Goal: Information Seeking & Learning: Learn about a topic

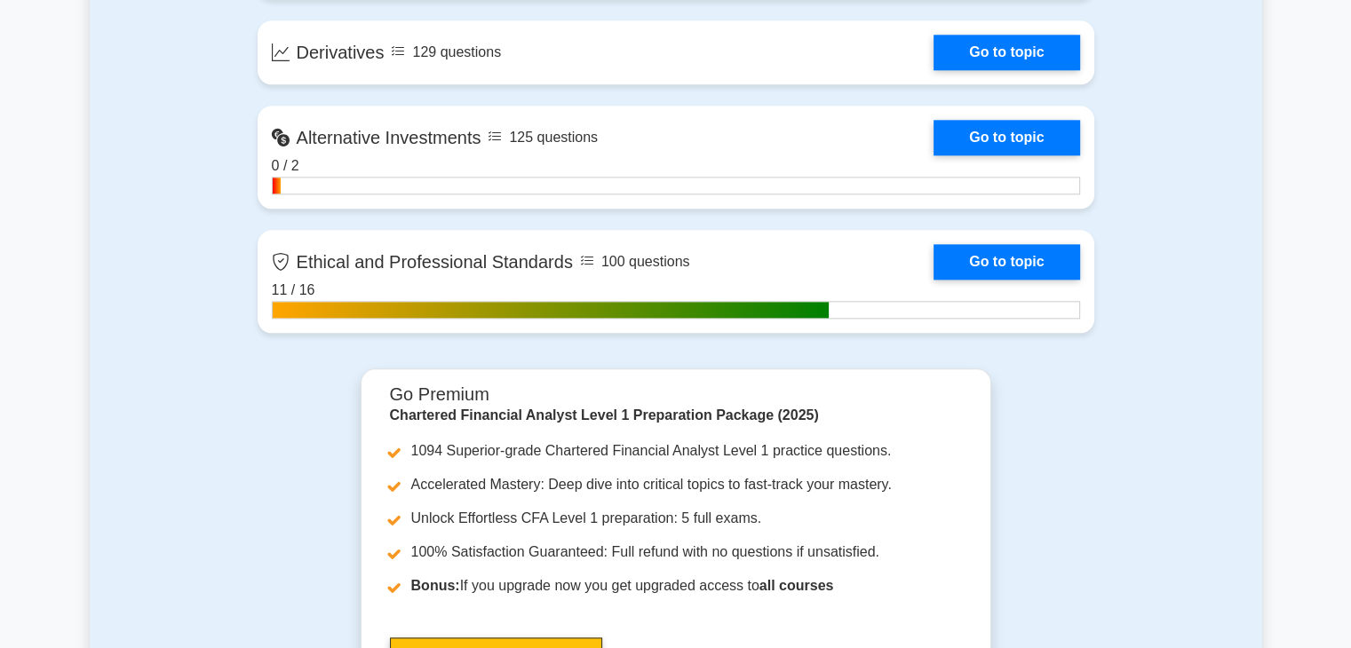
scroll to position [2075, 0]
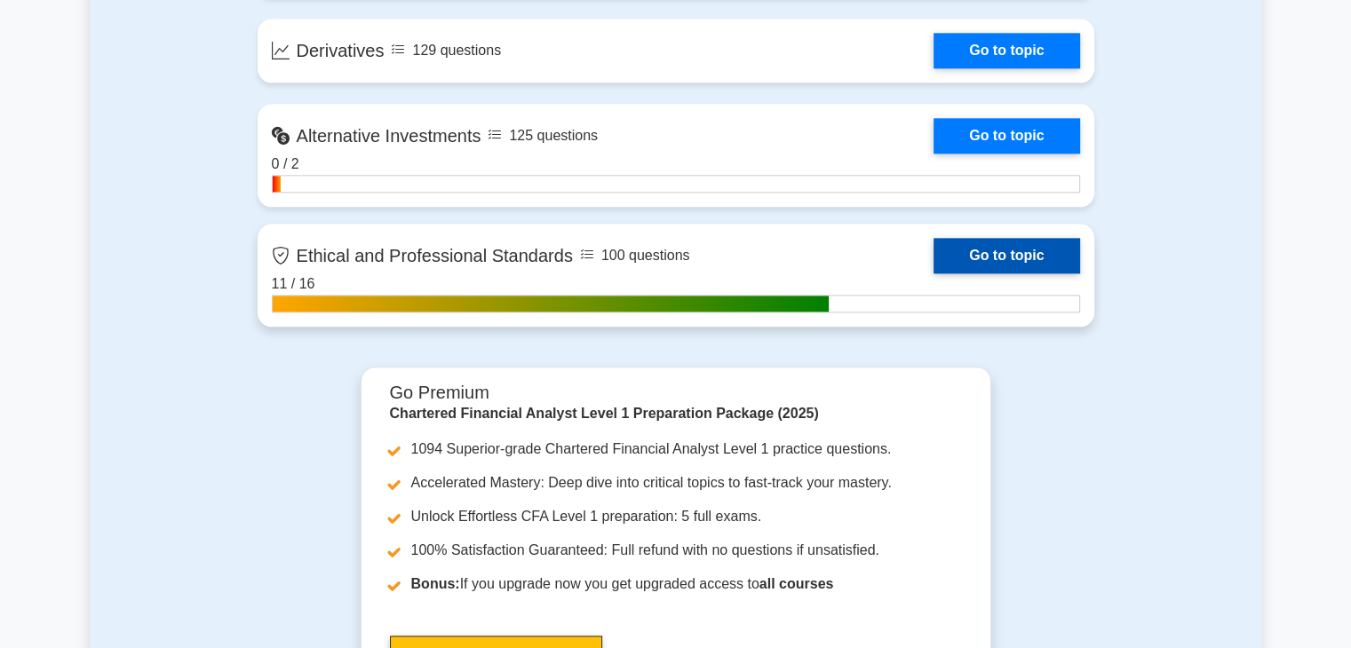
click at [1016, 253] on link "Go to topic" at bounding box center [1007, 256] width 146 height 36
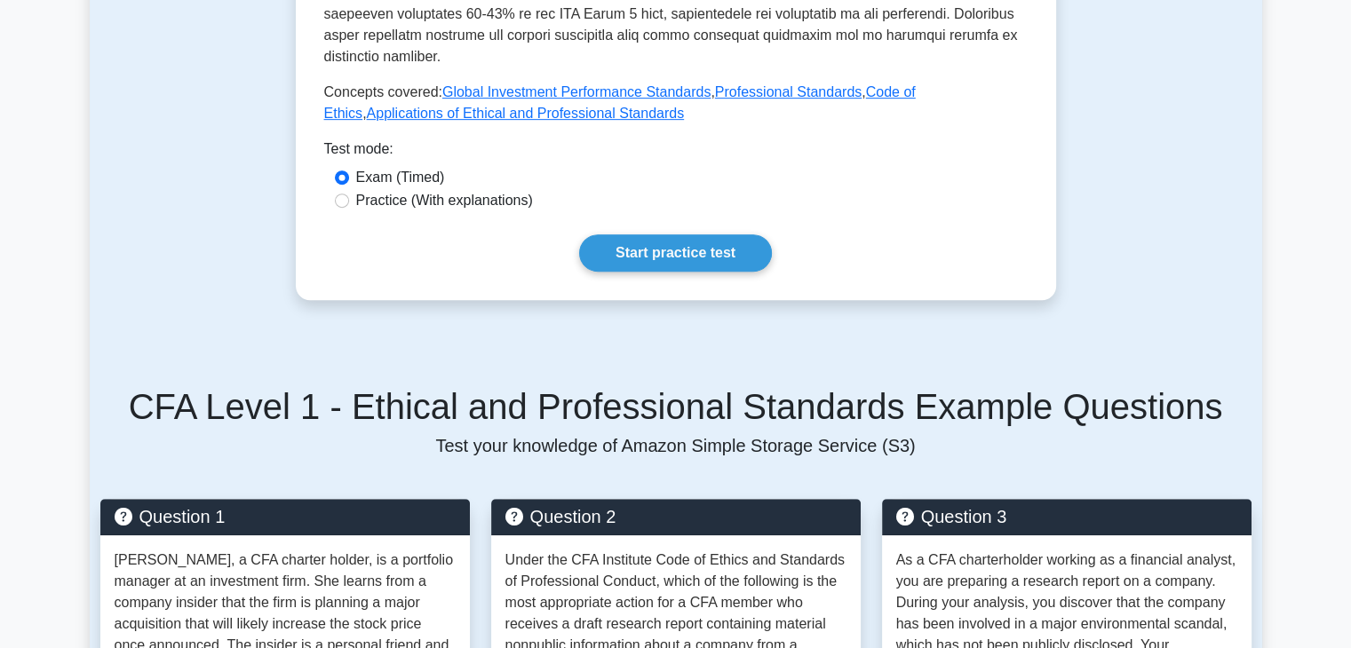
scroll to position [891, 0]
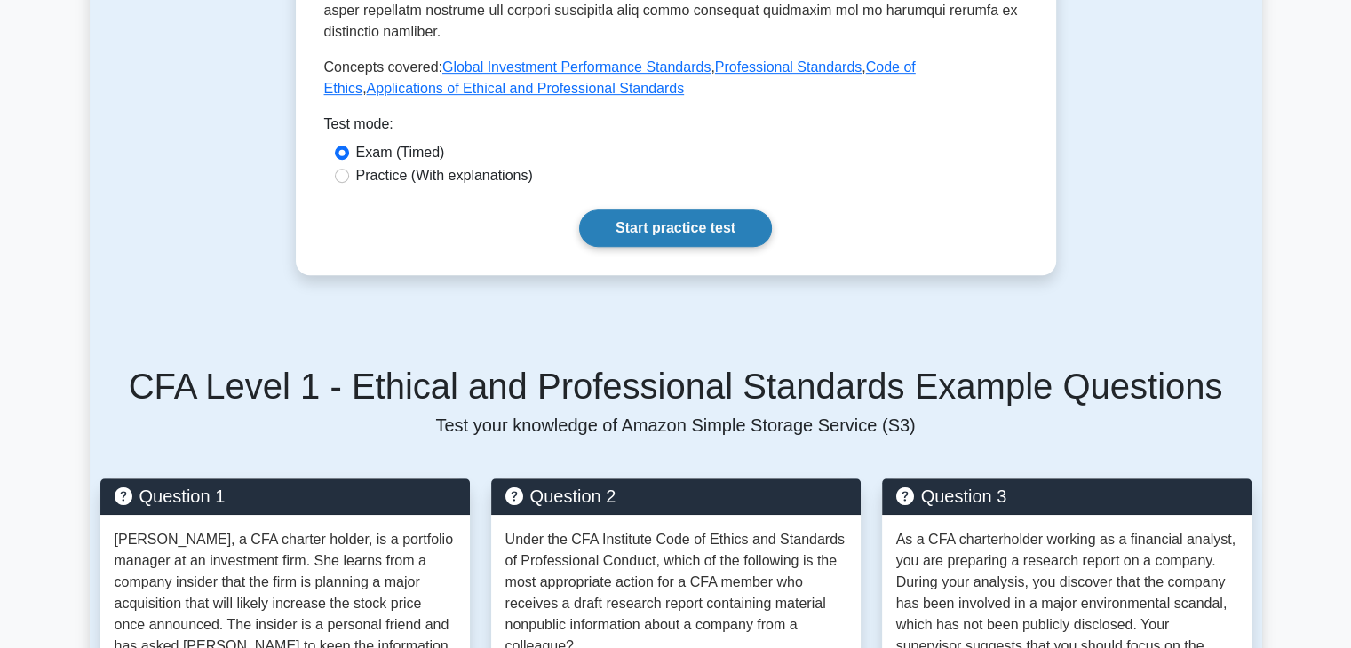
click at [691, 210] on link "Start practice test" at bounding box center [675, 228] width 193 height 37
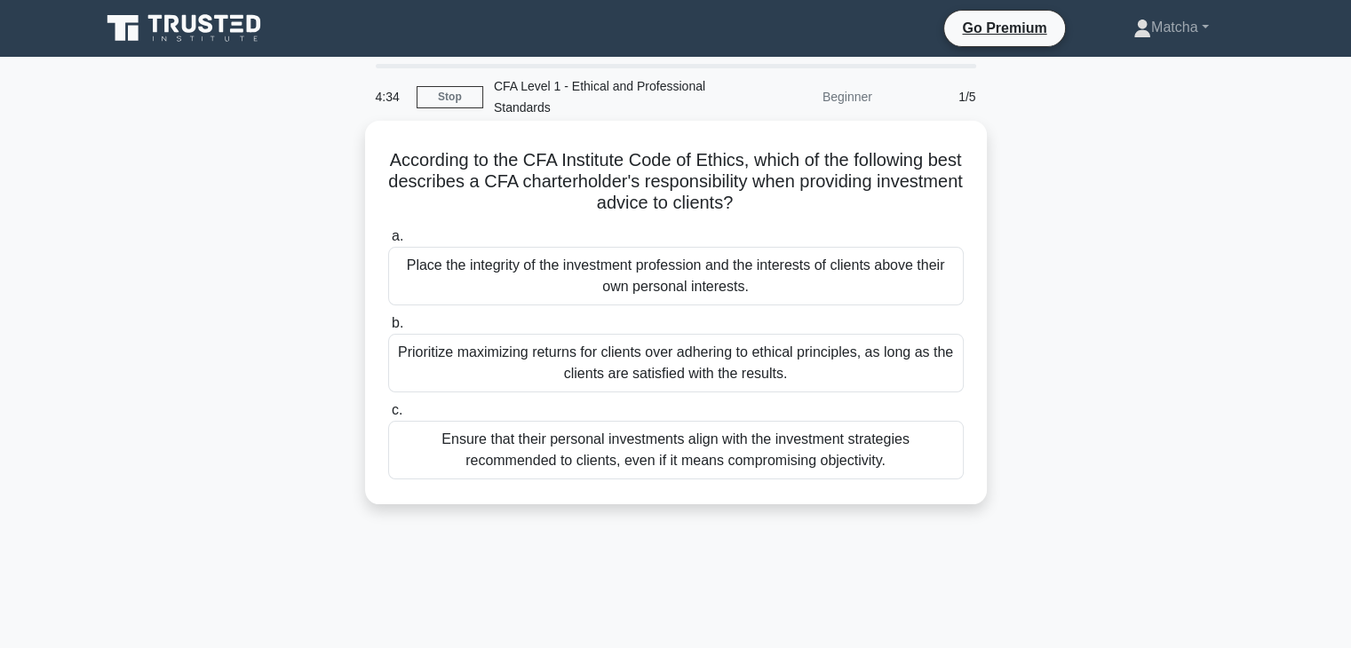
click at [679, 268] on div "Place the integrity of the investment profession and the interests of clients a…" at bounding box center [676, 276] width 576 height 59
click at [388, 243] on input "a. Place the integrity of the investment profession and the interests of client…" at bounding box center [388, 237] width 0 height 12
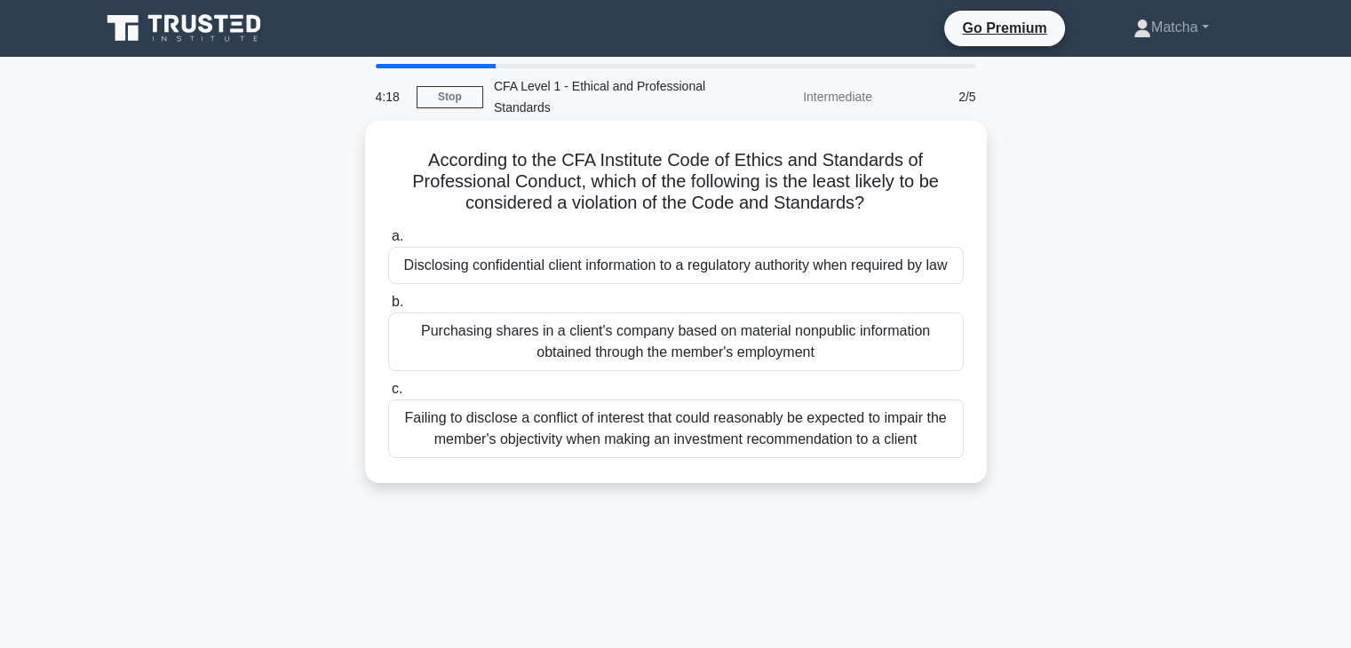
click at [711, 267] on div "Disclosing confidential client information to a regulatory authority when requi…" at bounding box center [676, 265] width 576 height 37
click at [388, 243] on input "a. Disclosing confidential client information to a regulatory authority when re…" at bounding box center [388, 237] width 0 height 12
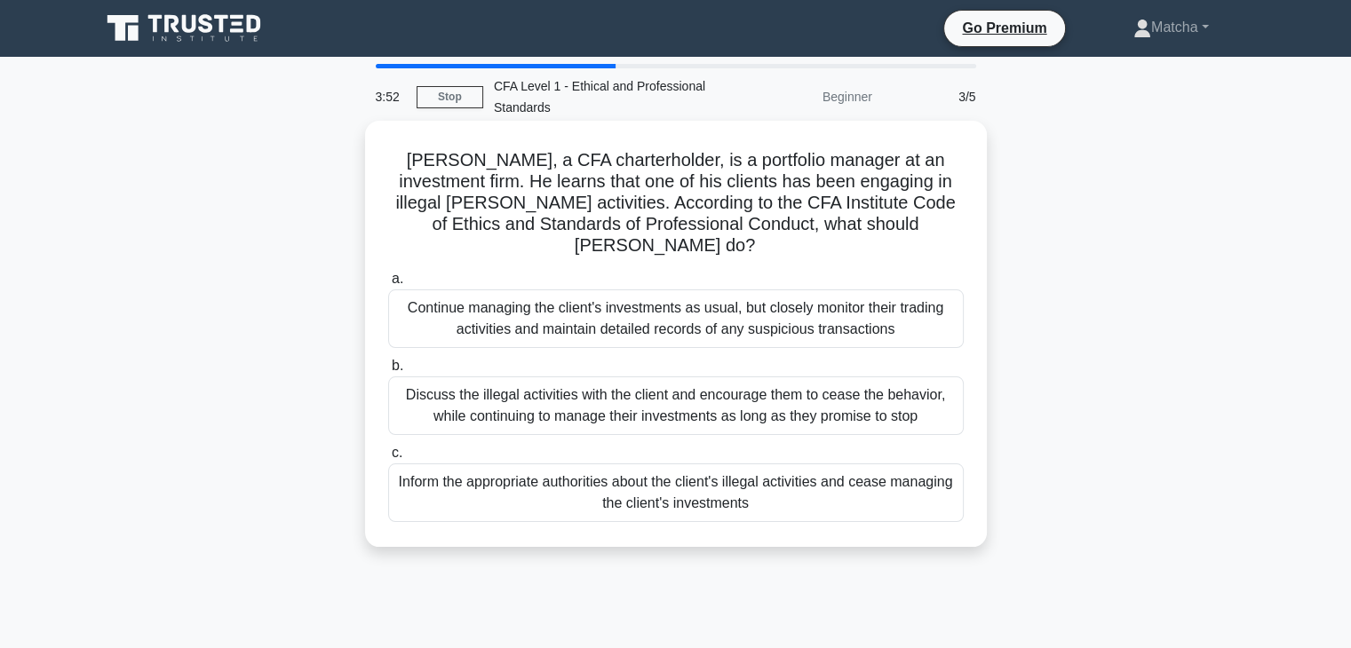
click at [668, 385] on div "Discuss the illegal activities with the client and encourage them to cease the …" at bounding box center [676, 406] width 576 height 59
click at [388, 372] on input "b. Discuss the illegal activities with the client and encourage them to cease t…" at bounding box center [388, 367] width 0 height 12
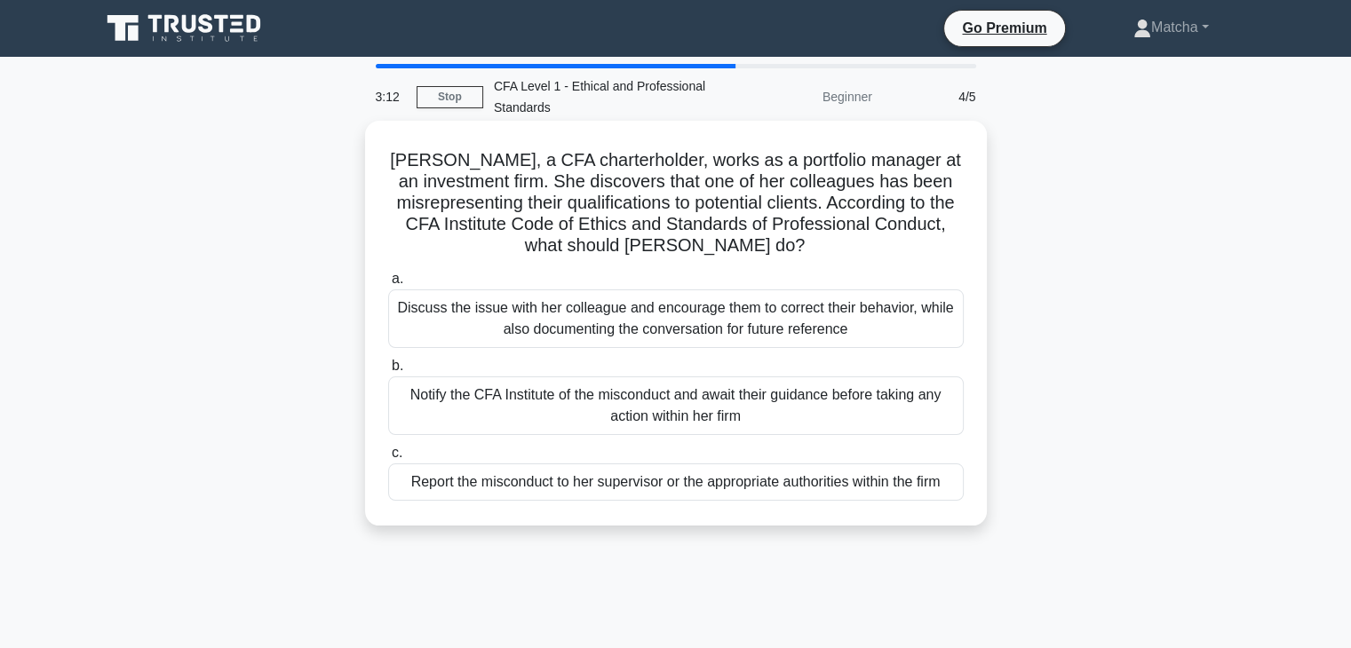
click at [693, 314] on div "Discuss the issue with her colleague and encourage them to correct their behavi…" at bounding box center [676, 319] width 576 height 59
click at [388, 285] on input "a. Discuss the issue with her colleague and encourage them to correct their beh…" at bounding box center [388, 280] width 0 height 12
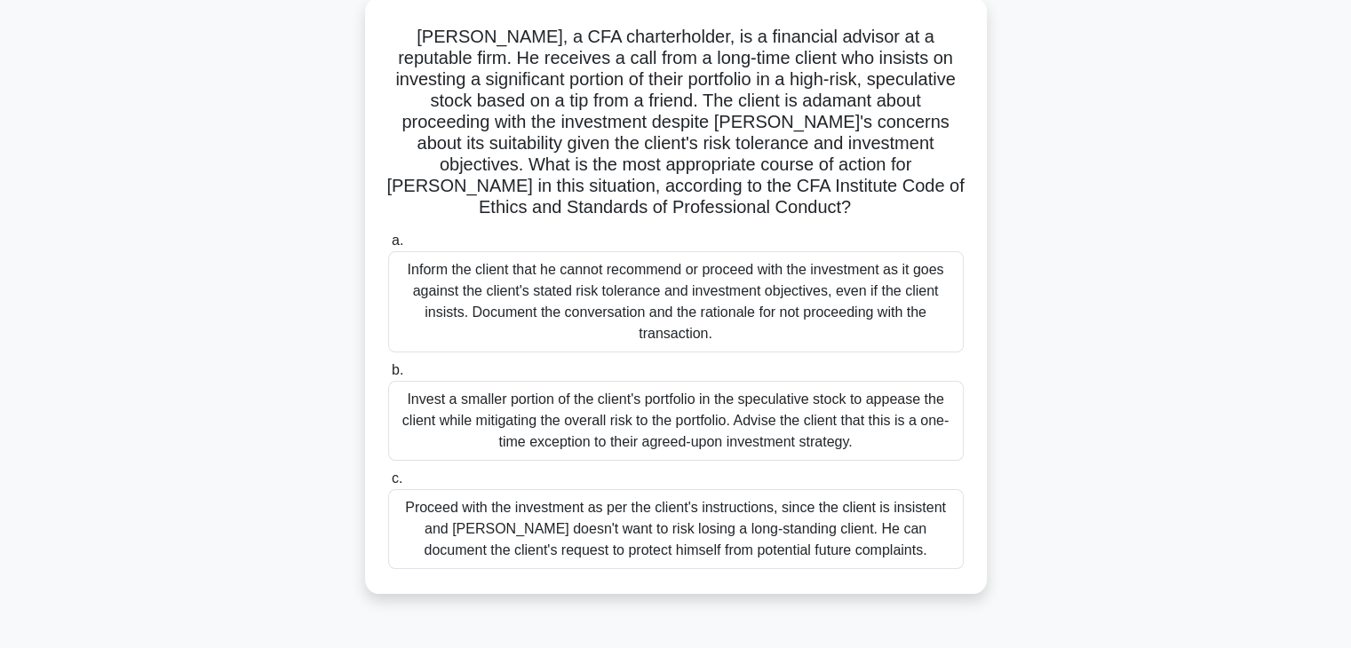
scroll to position [130, 0]
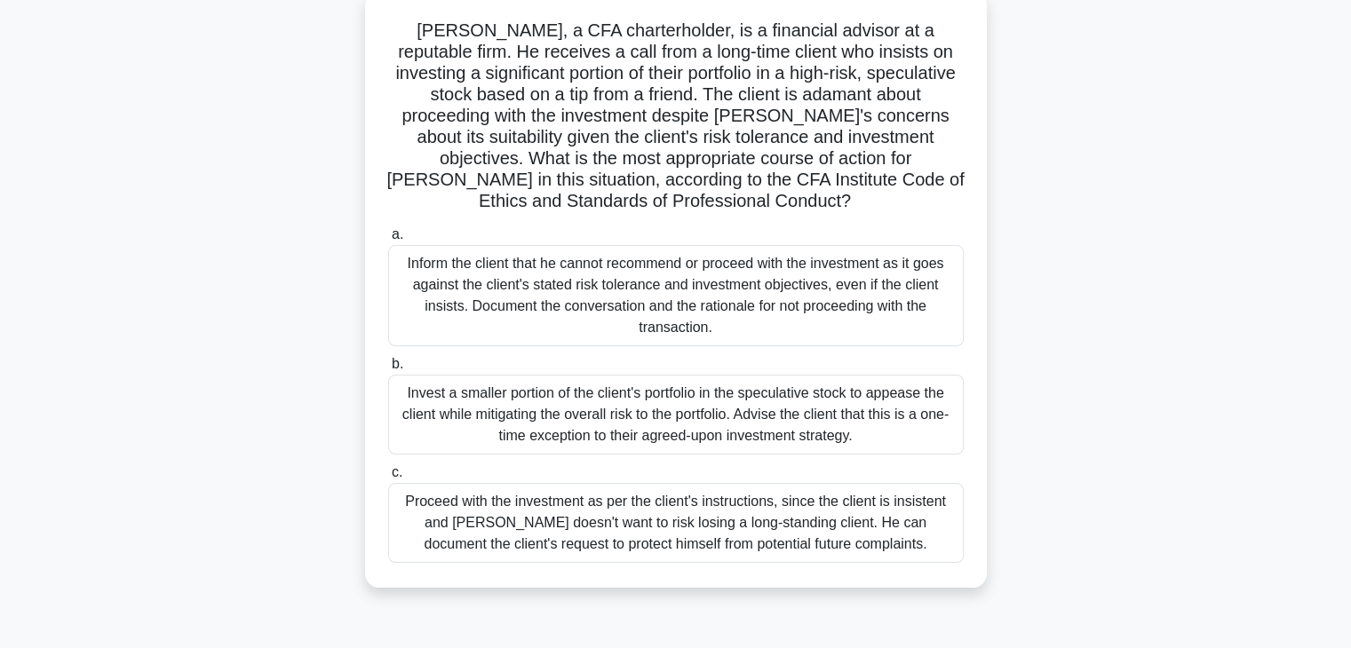
click at [689, 307] on div "Inform the client that he cannot recommend or proceed with the investment as it…" at bounding box center [676, 295] width 576 height 101
click at [388, 241] on input "a. Inform the client that he cannot recommend or proceed with the investment as…" at bounding box center [388, 235] width 0 height 12
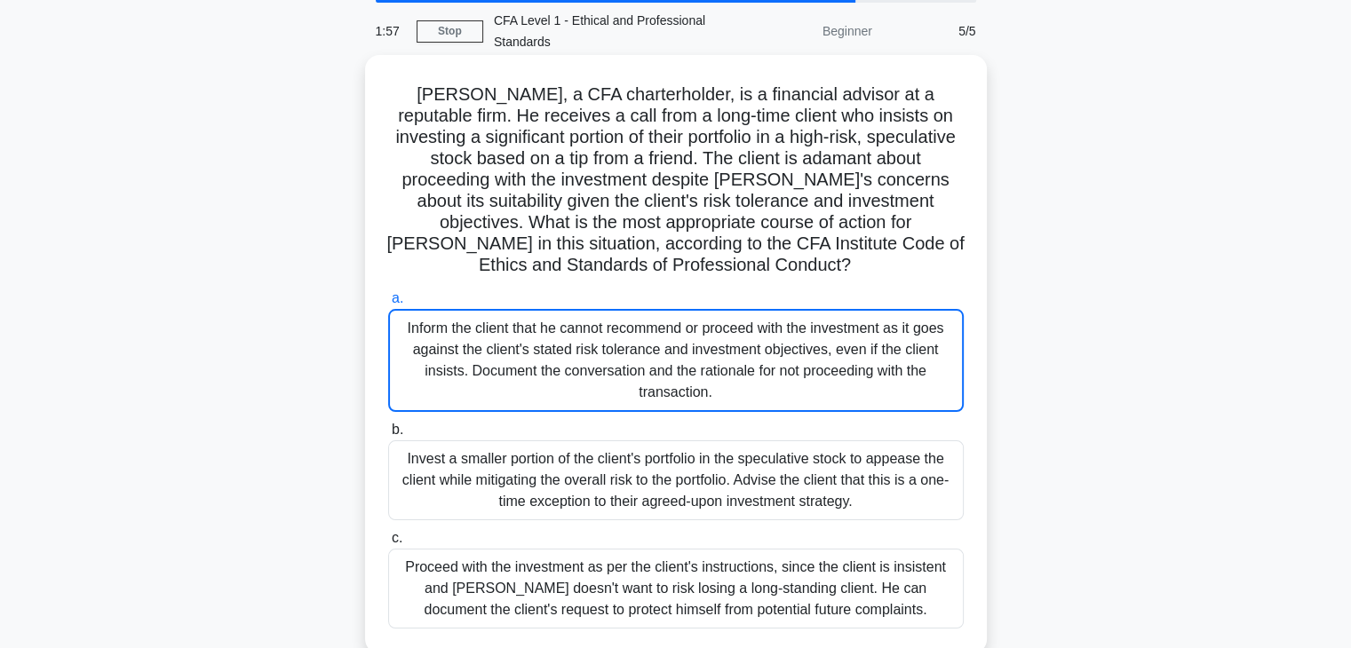
scroll to position [0, 0]
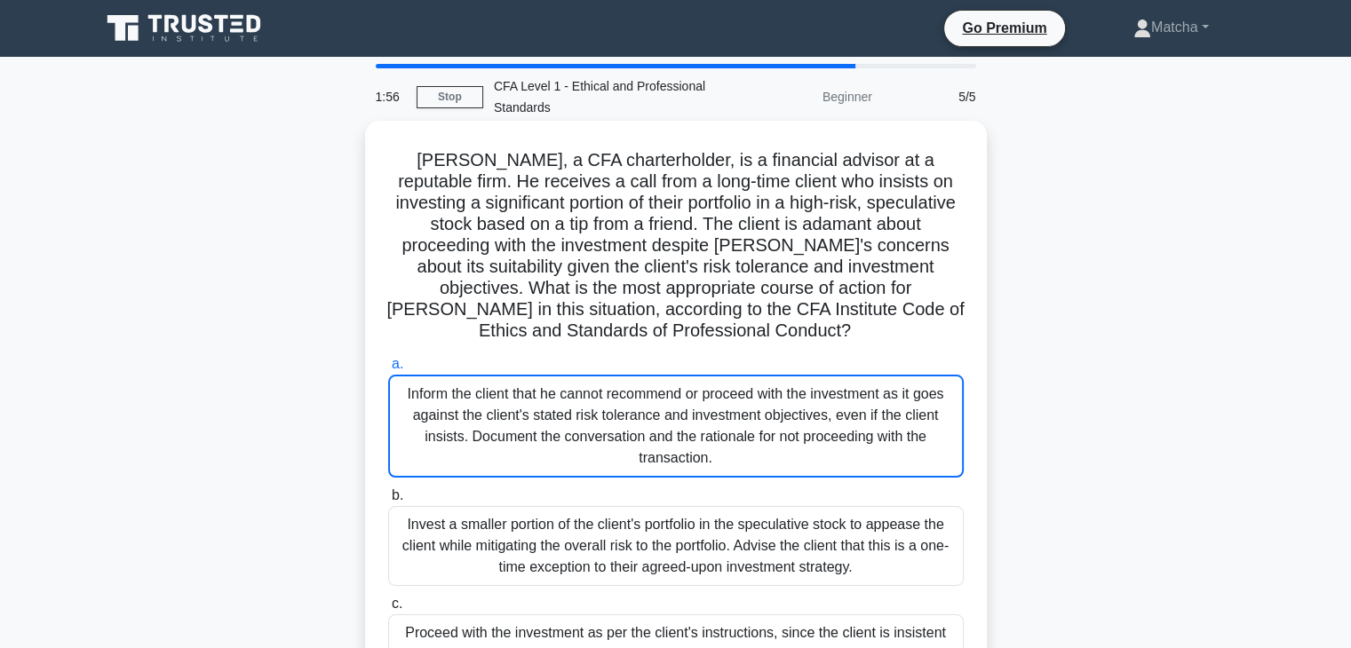
click at [637, 452] on div "Inform the client that he cannot recommend or proceed with the investment as it…" at bounding box center [676, 426] width 576 height 103
click at [388, 370] on input "a. Inform the client that he cannot recommend or proceed with the investment as…" at bounding box center [388, 365] width 0 height 12
click at [652, 406] on div "Inform the client that he cannot recommend or proceed with the investment as it…" at bounding box center [676, 426] width 576 height 103
click at [388, 370] on input "a. Inform the client that he cannot recommend or proceed with the investment as…" at bounding box center [388, 365] width 0 height 12
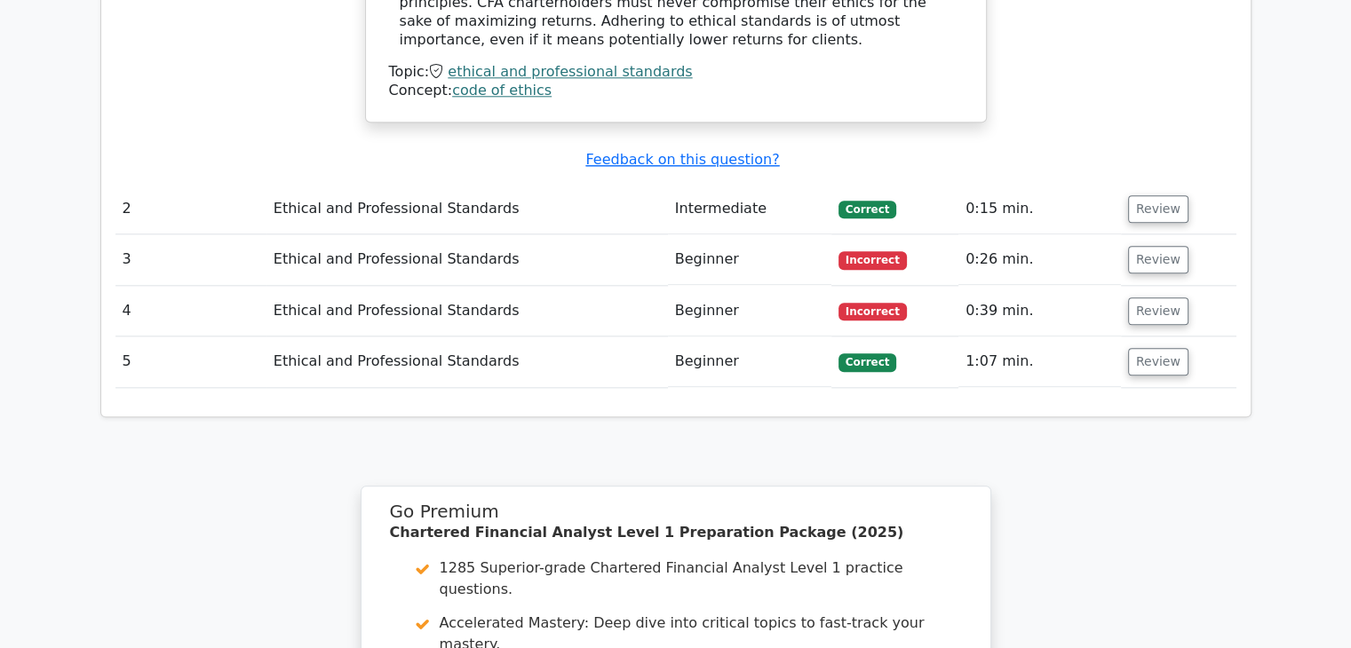
scroll to position [2004, 0]
click at [1141, 248] on button "Review" at bounding box center [1158, 262] width 60 height 28
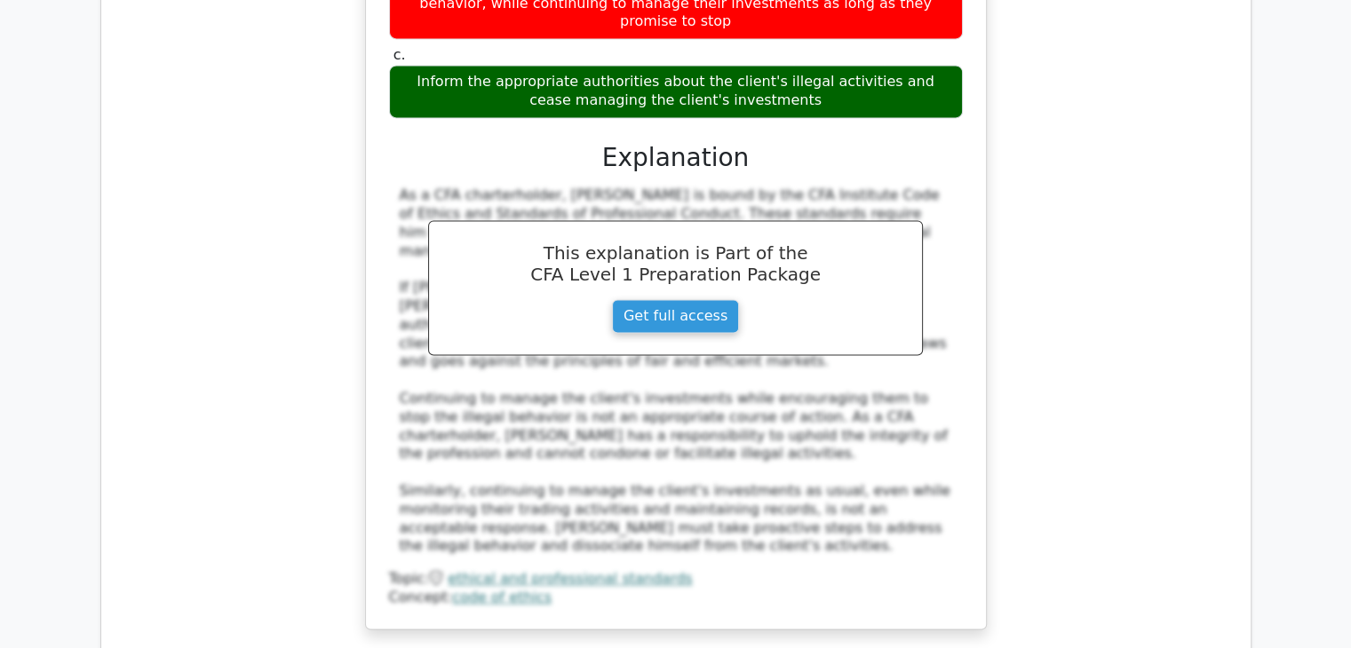
scroll to position [2567, 0]
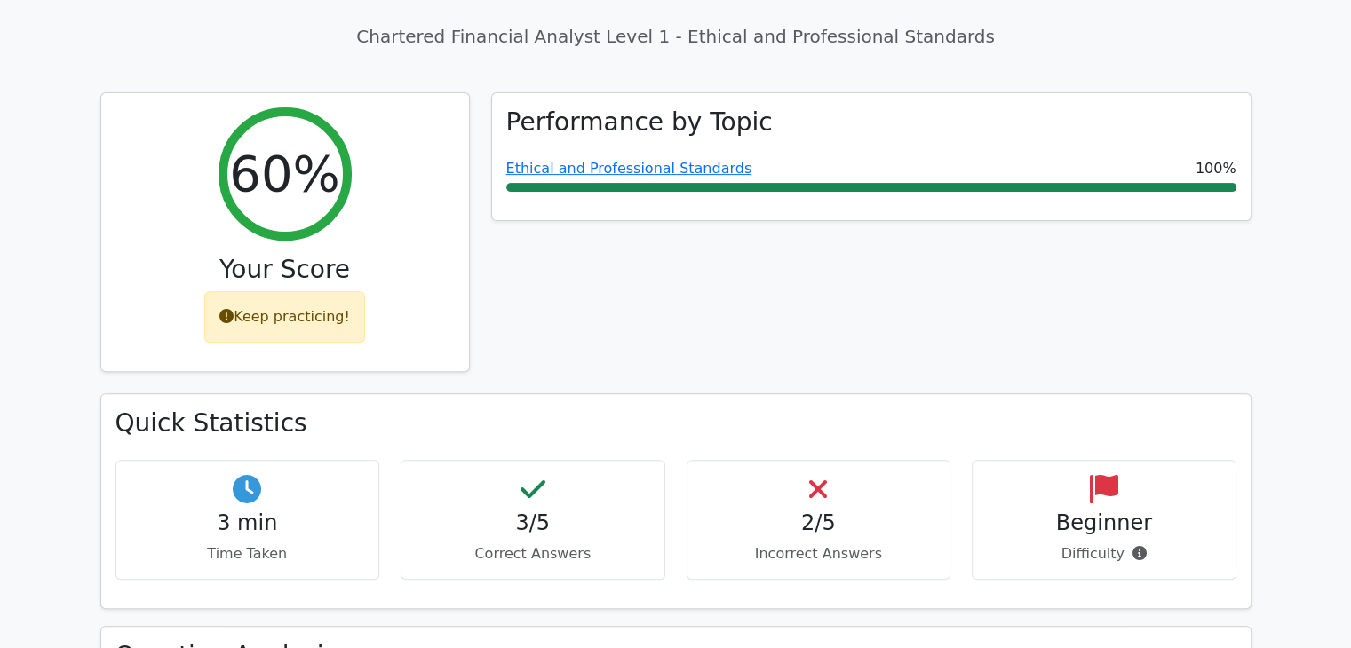
scroll to position [0, 0]
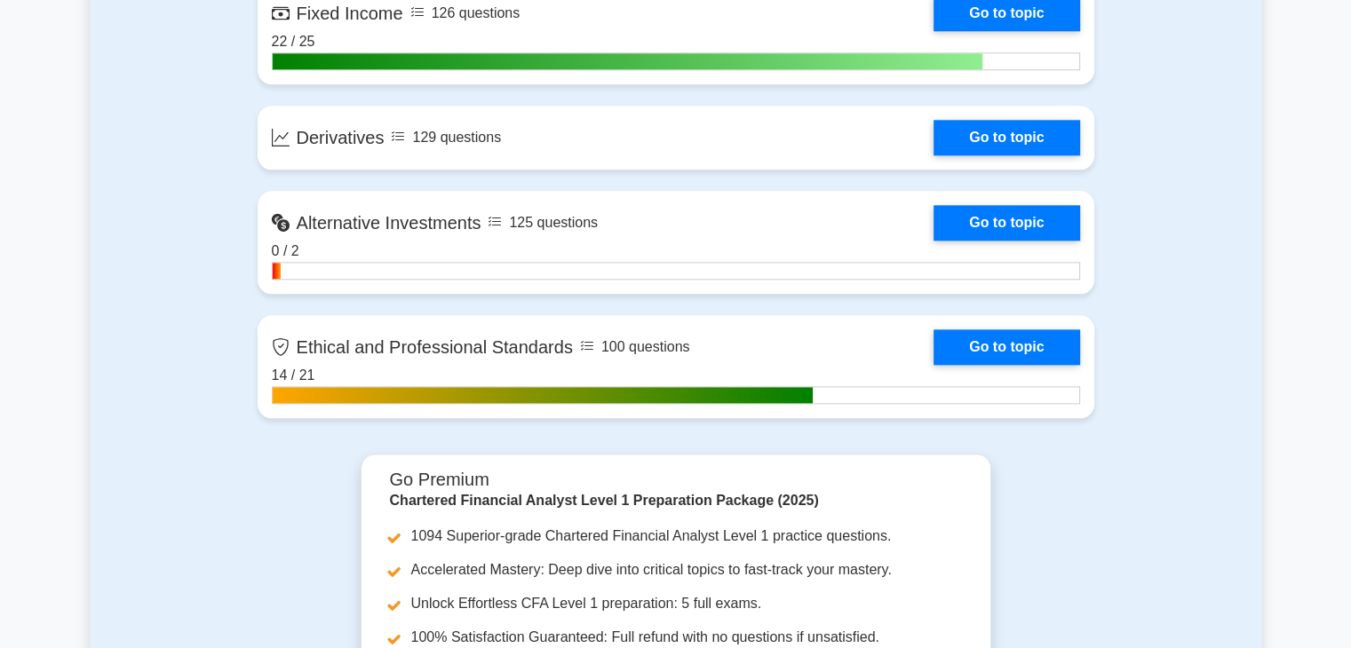
scroll to position [2021, 0]
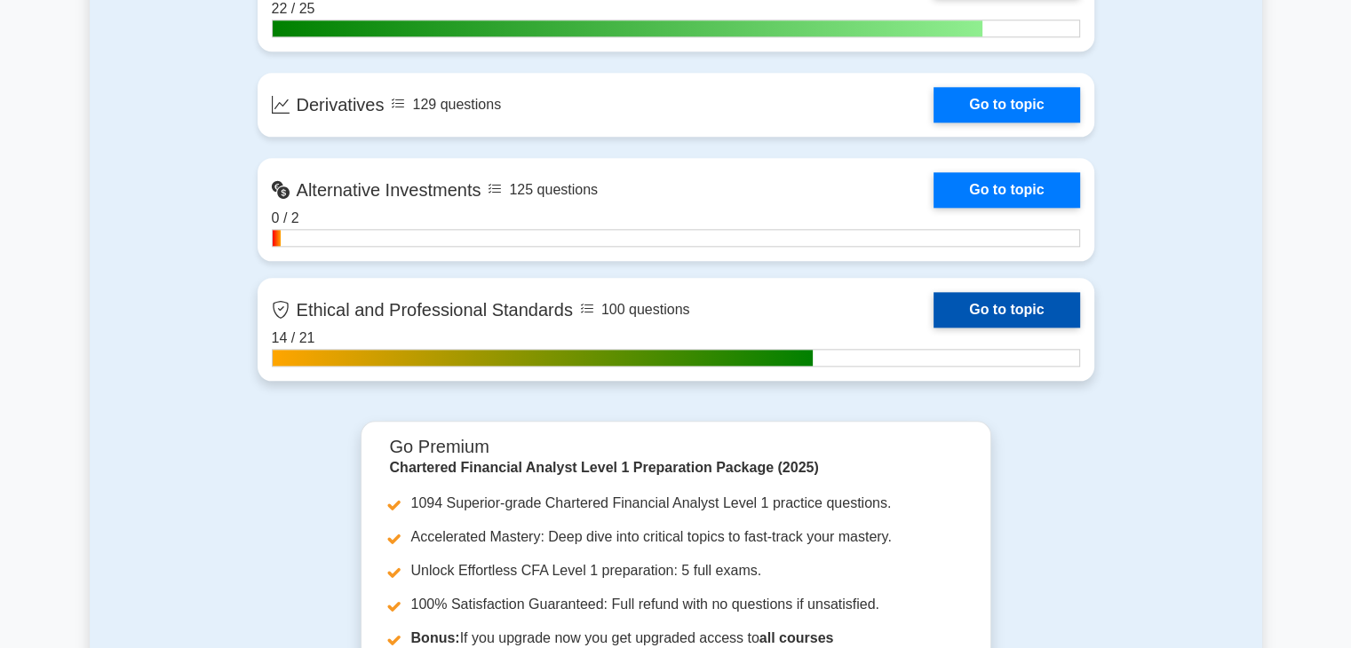
click at [1013, 314] on link "Go to topic" at bounding box center [1007, 310] width 146 height 36
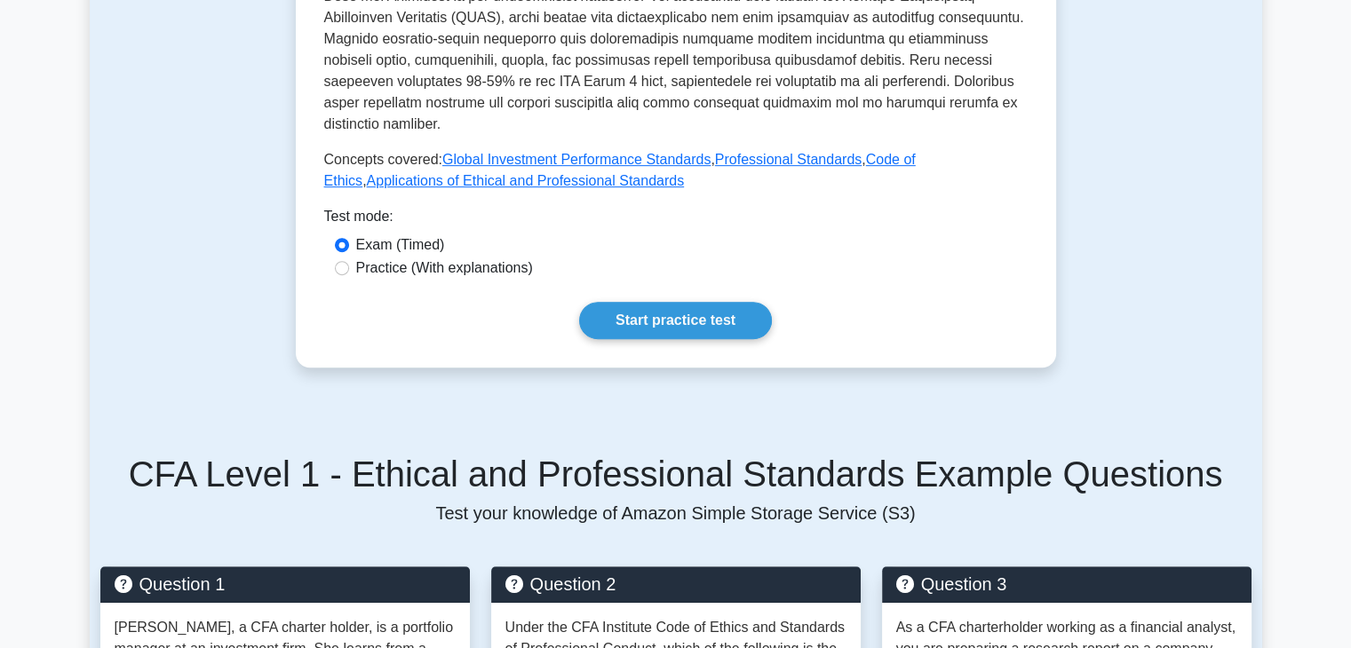
scroll to position [801, 0]
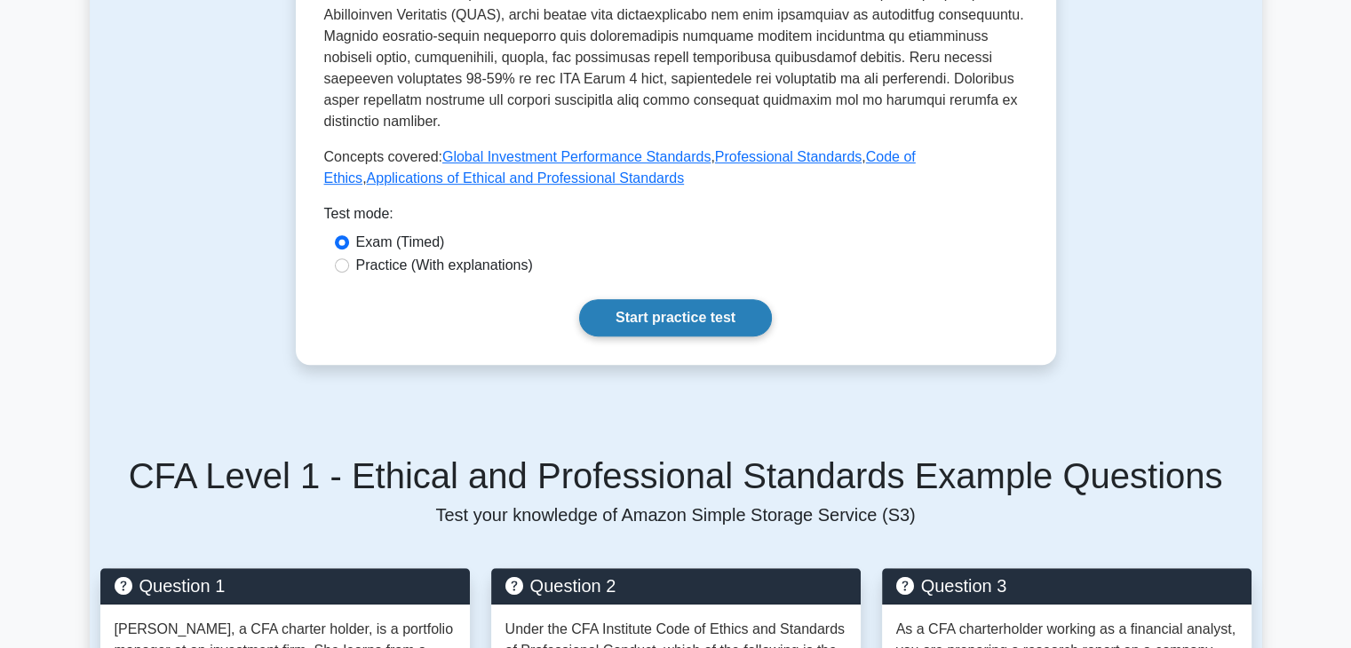
click at [646, 300] on link "Start practice test" at bounding box center [675, 317] width 193 height 37
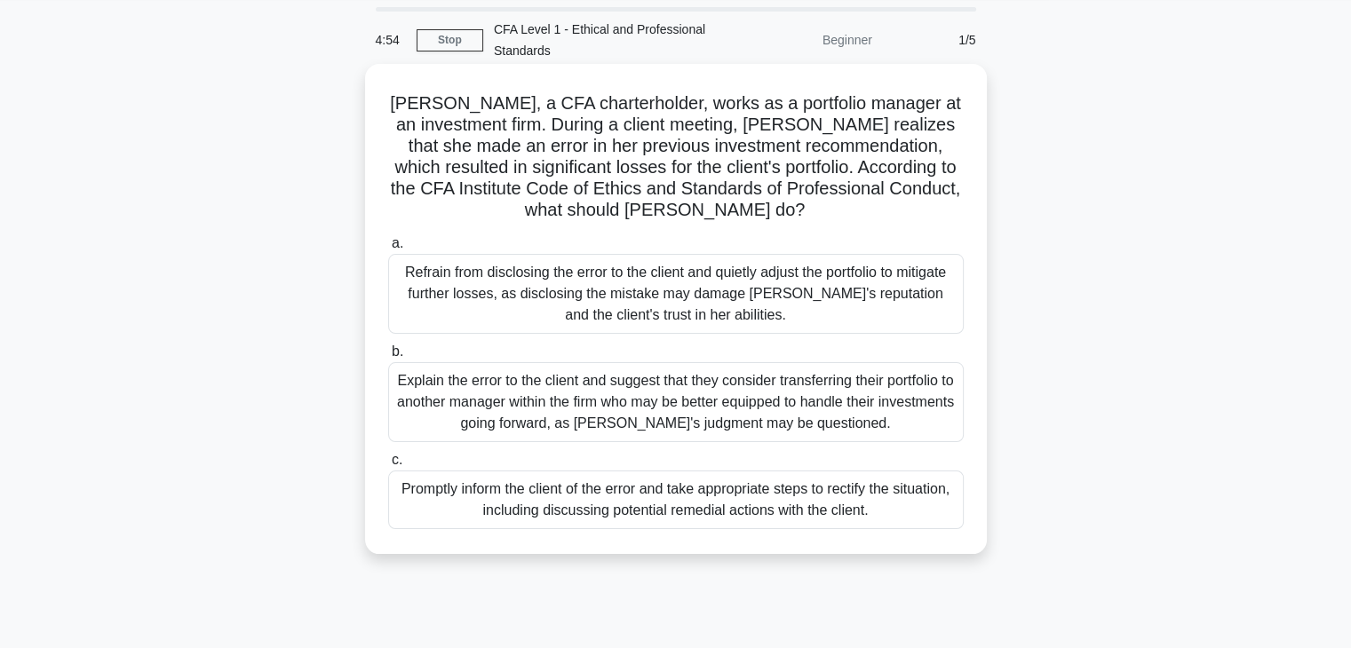
scroll to position [60, 0]
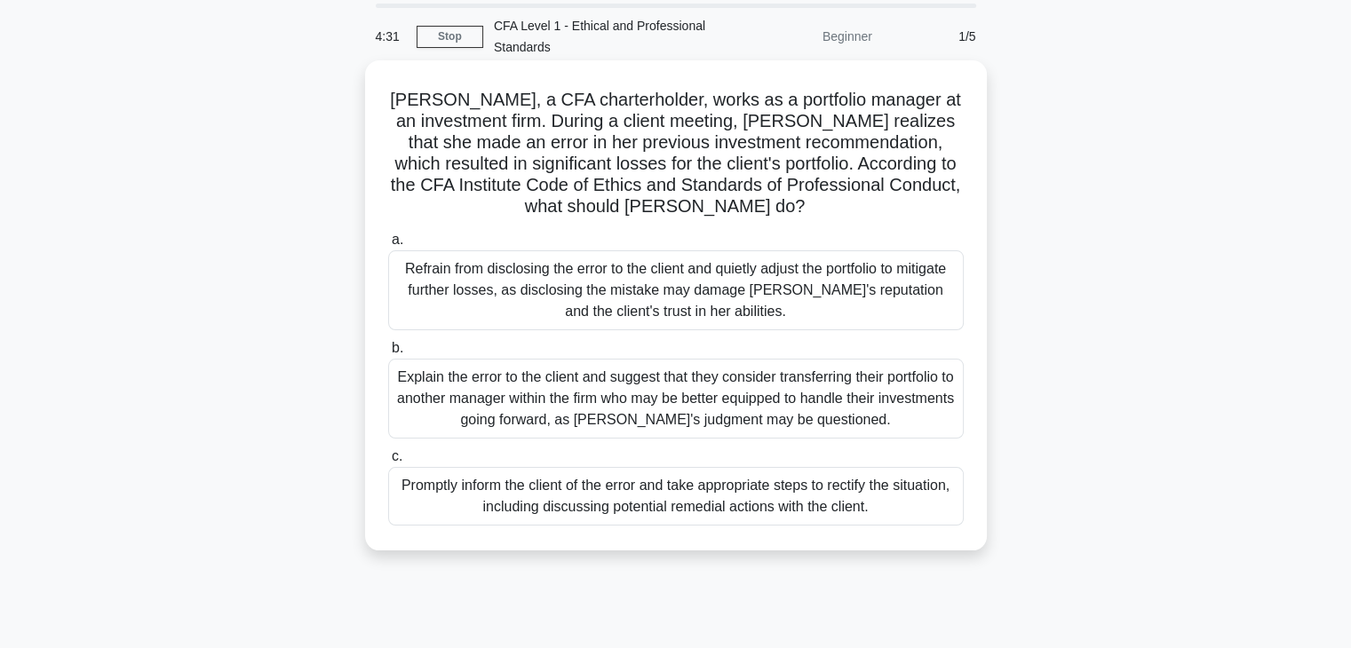
click at [664, 507] on div "Promptly inform the client of the error and take appropriate steps to rectify t…" at bounding box center [676, 496] width 576 height 59
click at [388, 463] on input "c. Promptly inform the client of the error and take appropriate steps to rectif…" at bounding box center [388, 457] width 0 height 12
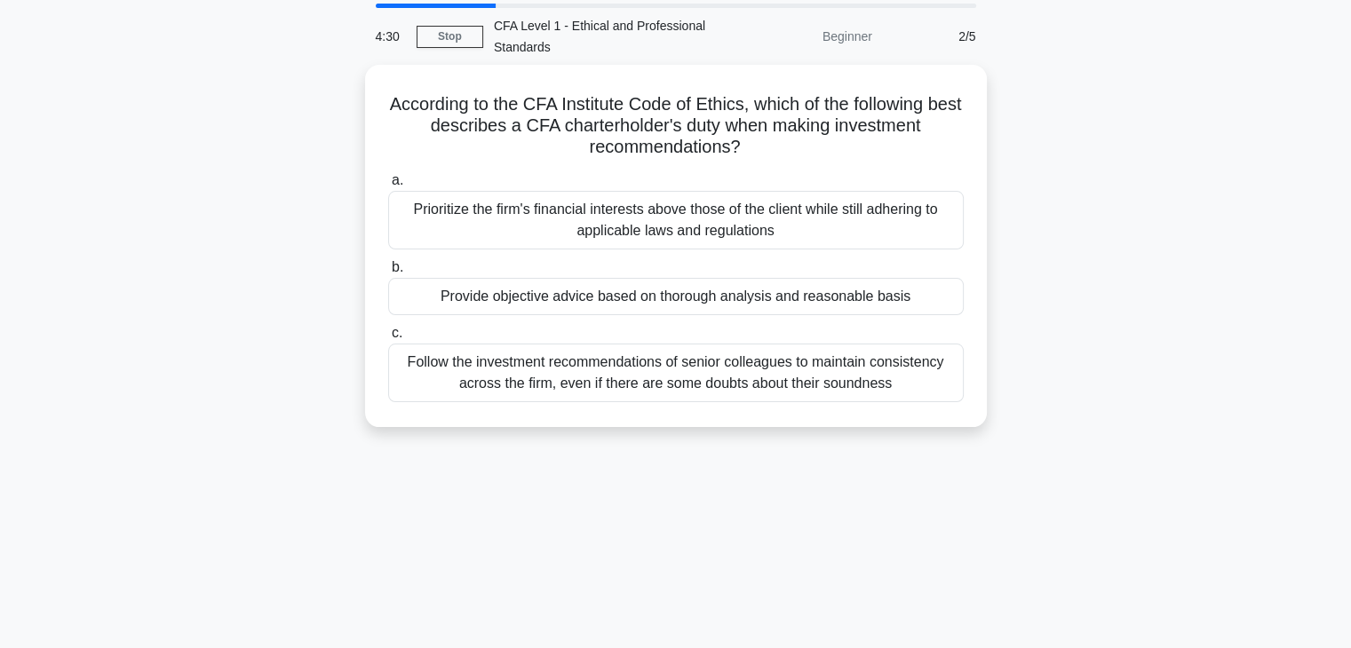
scroll to position [0, 0]
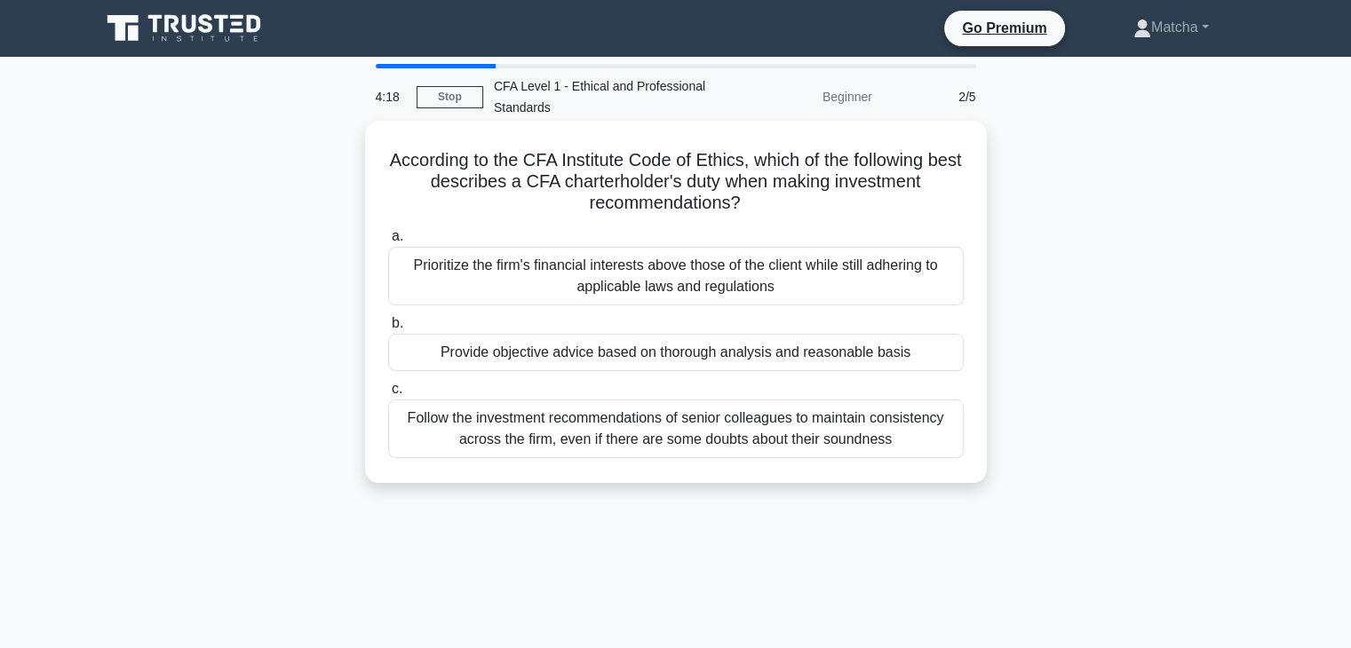
click at [860, 353] on div "Provide objective advice based on thorough analysis and reasonable basis" at bounding box center [676, 352] width 576 height 37
click at [388, 330] on input "b. Provide objective advice based on thorough analysis and reasonable basis" at bounding box center [388, 324] width 0 height 12
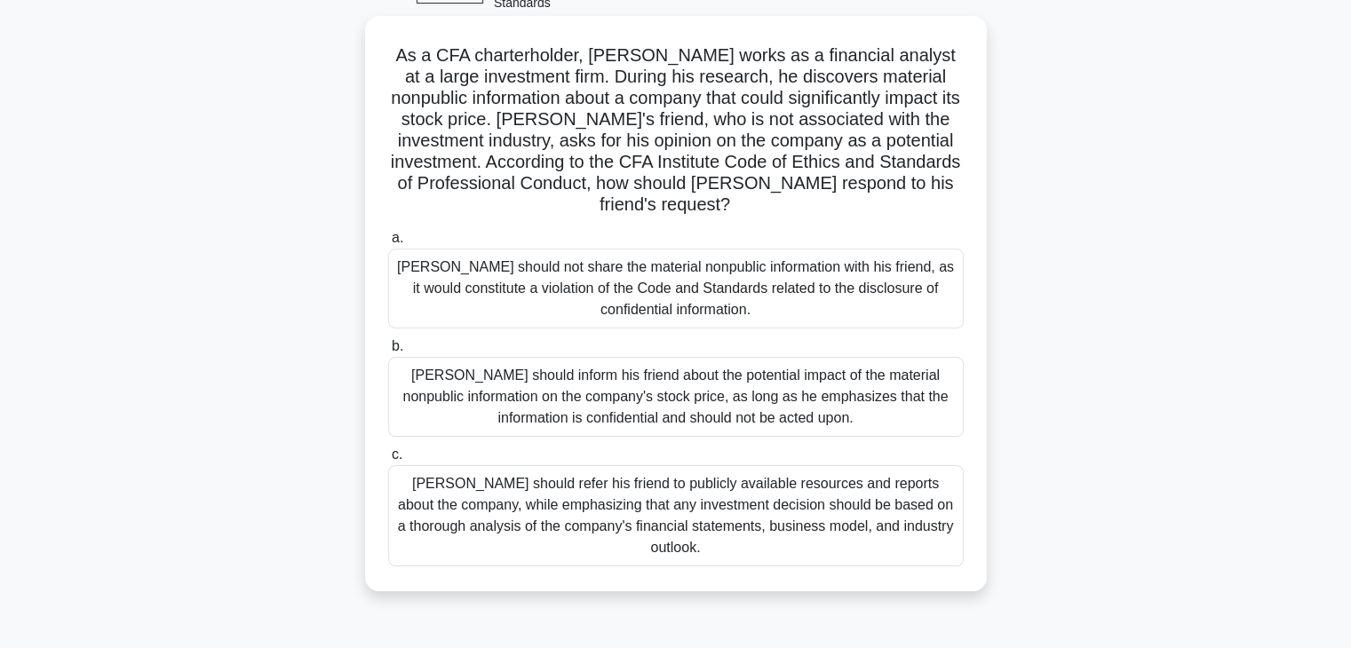
scroll to position [94, 0]
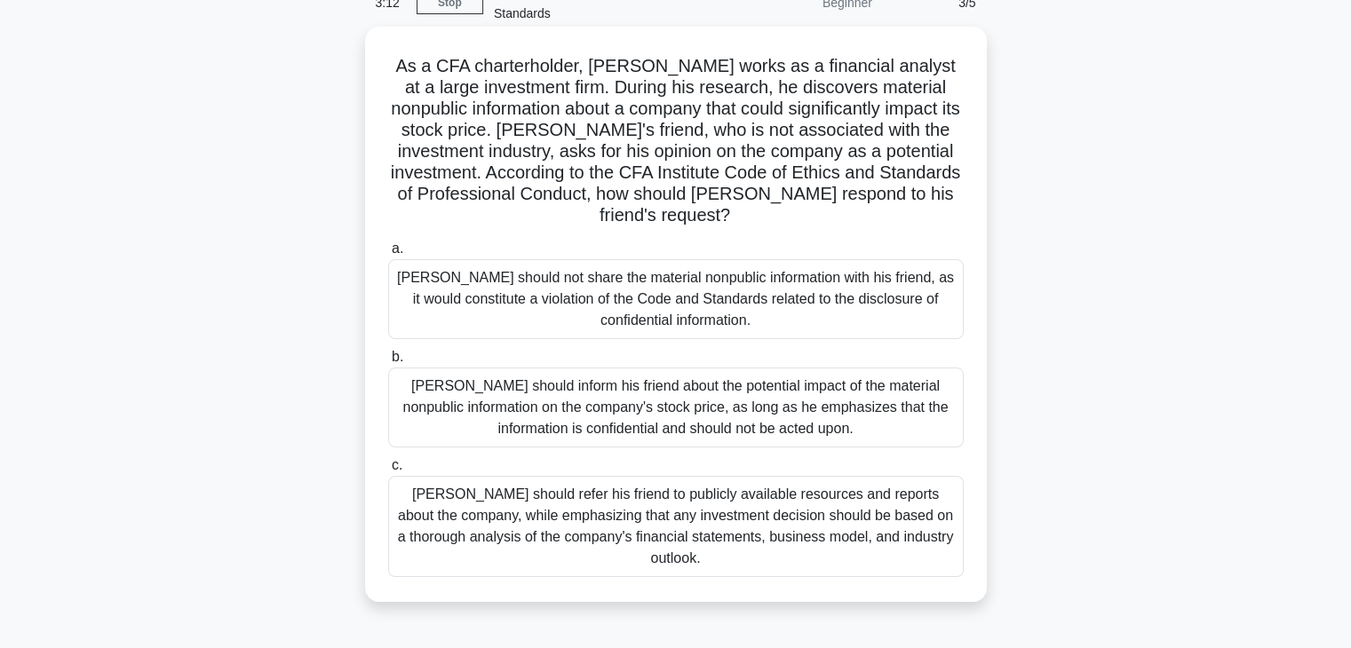
click at [787, 308] on div "Michael should not share the material nonpublic information with his friend, as…" at bounding box center [676, 299] width 576 height 80
click at [388, 255] on input "a. Michael should not share the material nonpublic information with his friend,…" at bounding box center [388, 249] width 0 height 12
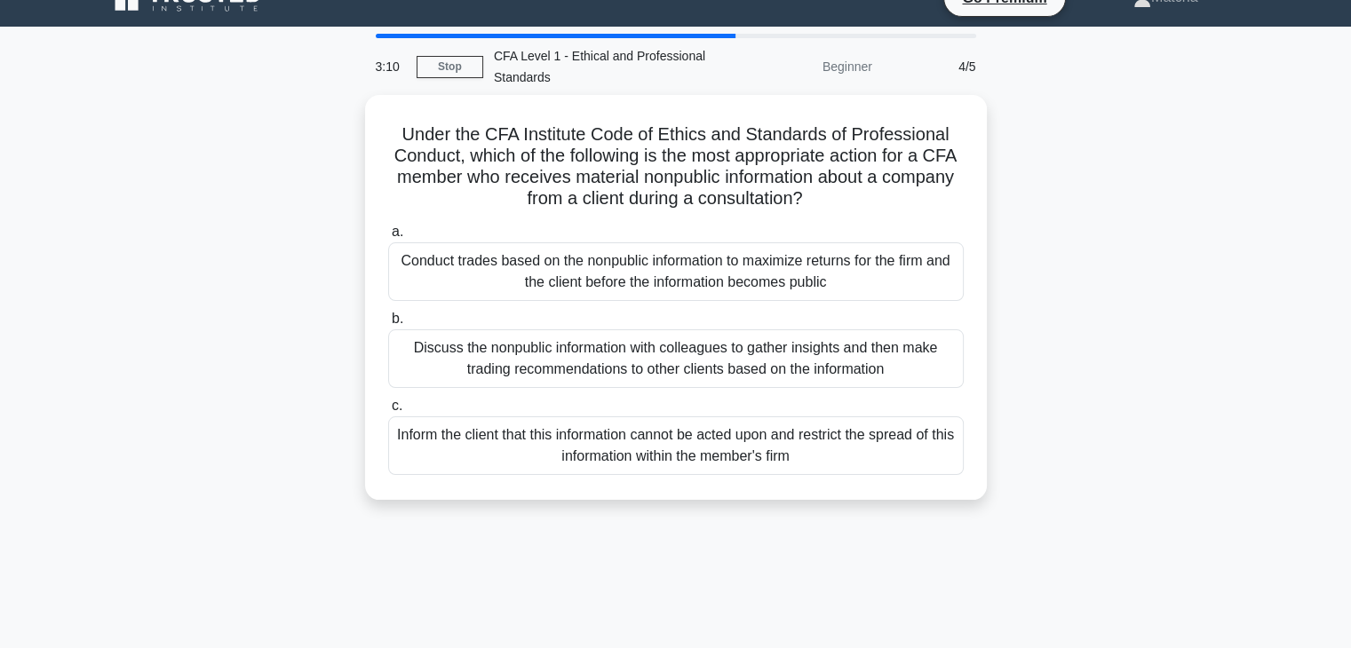
scroll to position [0, 0]
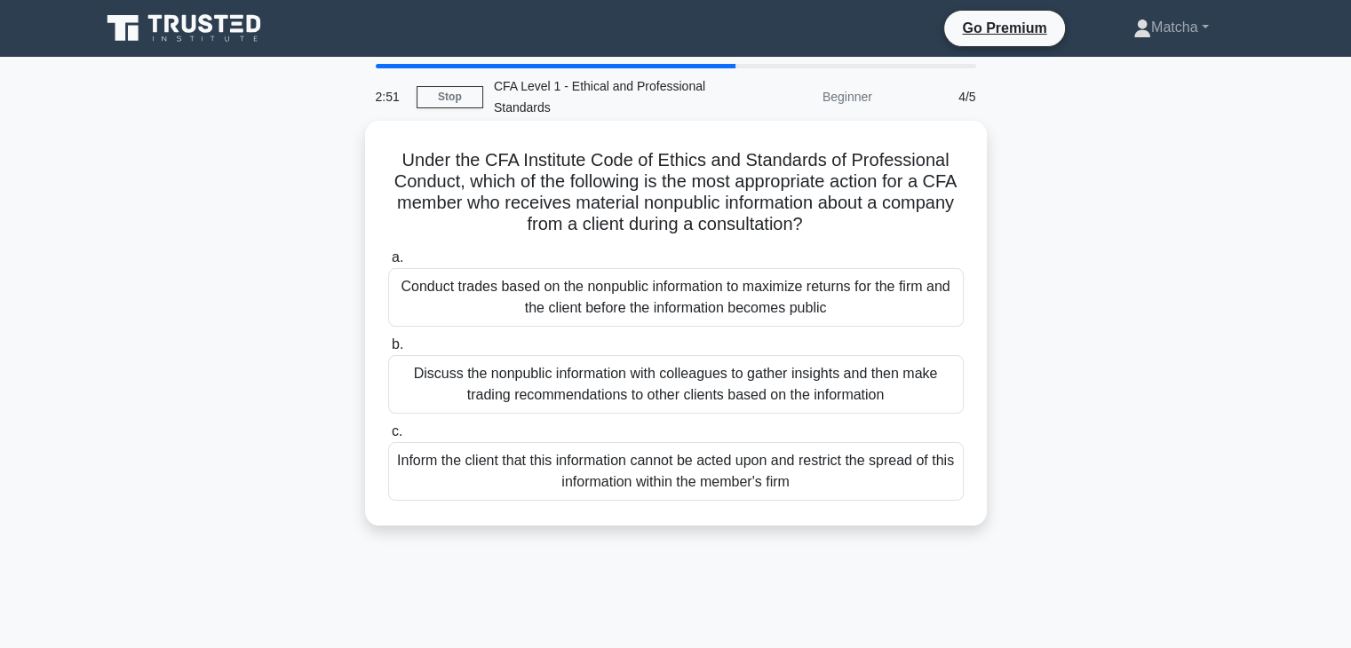
click at [688, 479] on div "Inform the client that this information cannot be acted upon and restrict the s…" at bounding box center [676, 471] width 576 height 59
click at [388, 438] on input "c. Inform the client that this information cannot be acted upon and restrict th…" at bounding box center [388, 432] width 0 height 12
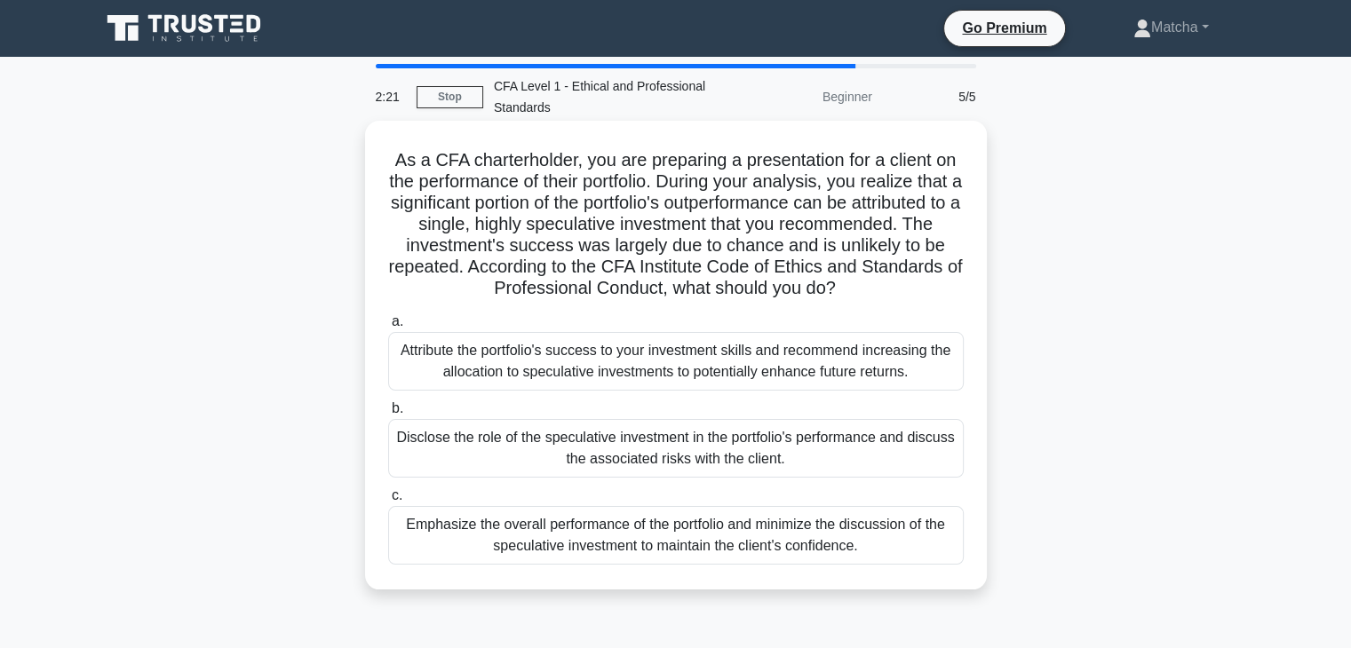
click at [779, 436] on div "Disclose the role of the speculative investment in the portfolio's performance …" at bounding box center [676, 448] width 576 height 59
click at [388, 415] on input "b. Disclose the role of the speculative investment in the portfolio's performan…" at bounding box center [388, 409] width 0 height 12
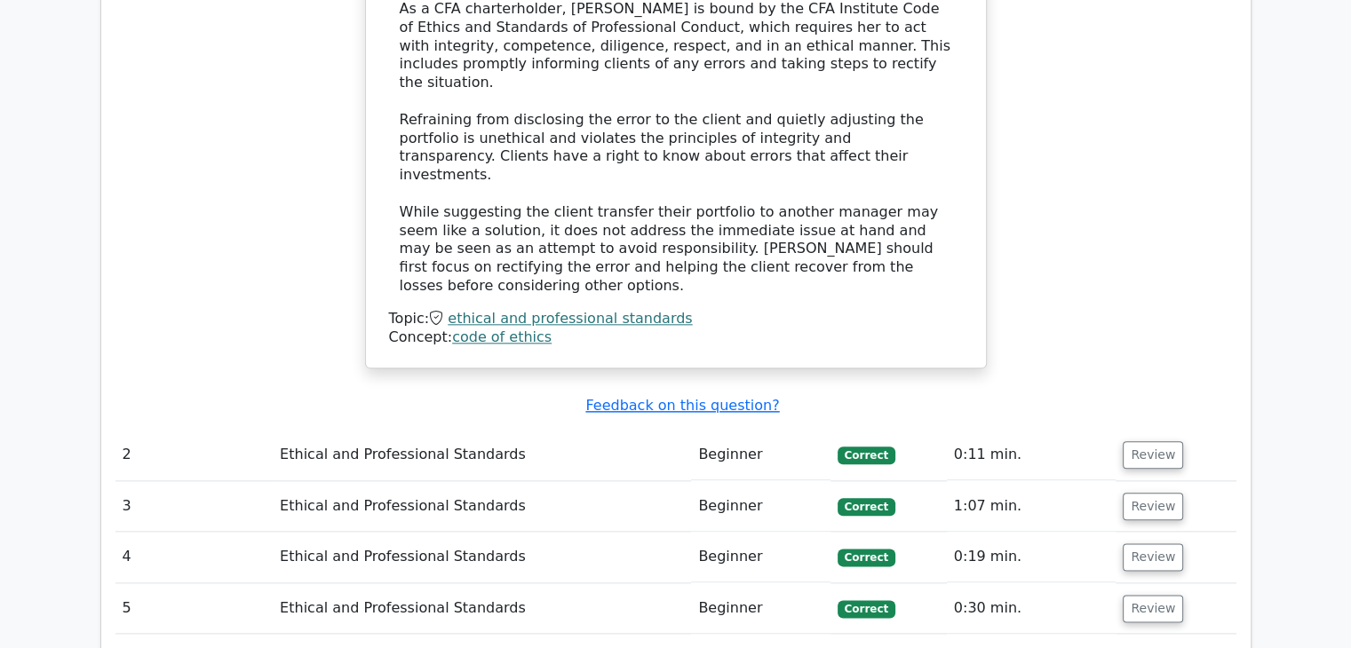
scroll to position [2043, 0]
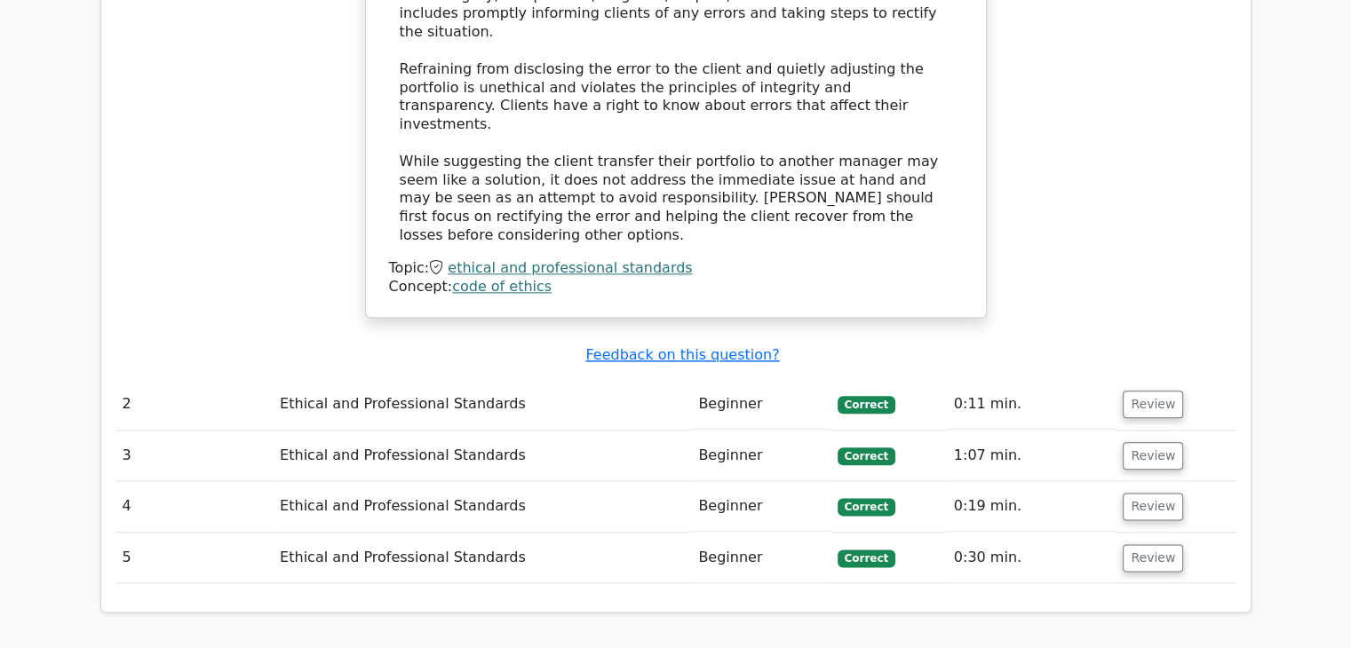
click at [857, 396] on span "Correct" at bounding box center [867, 405] width 58 height 18
click at [859, 448] on span "Correct" at bounding box center [867, 457] width 58 height 18
click at [1153, 442] on button "Review" at bounding box center [1153, 456] width 60 height 28
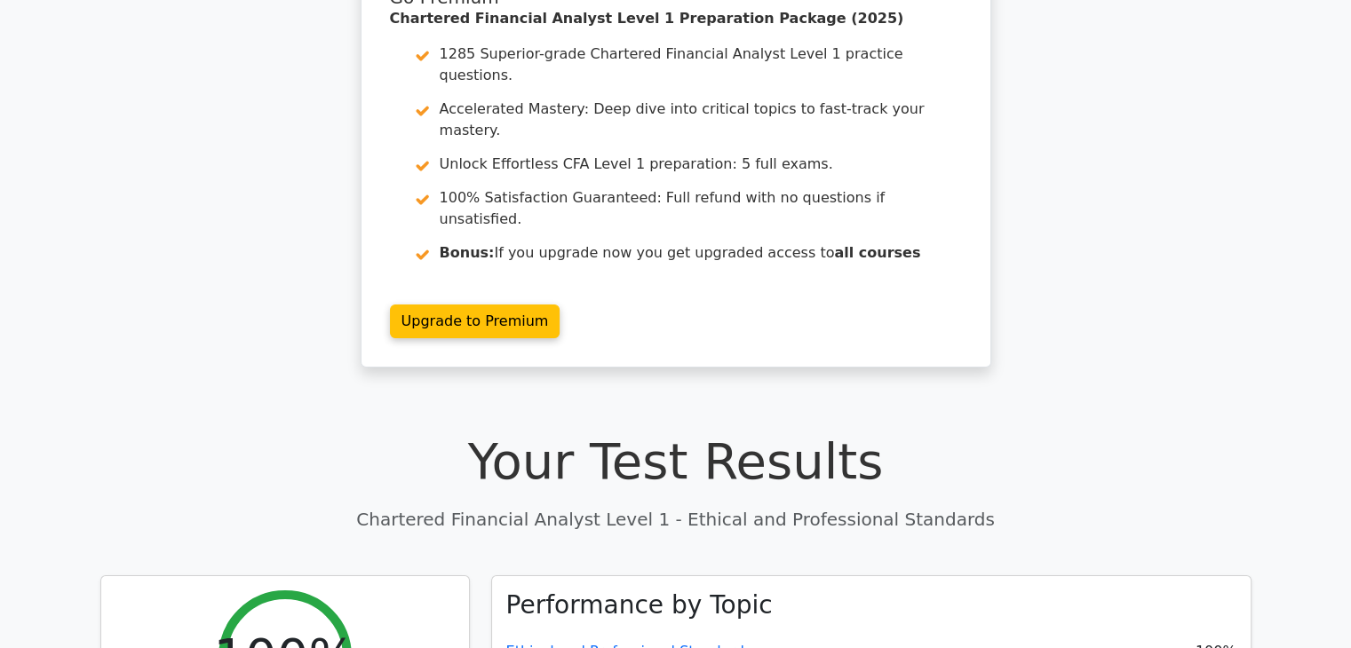
scroll to position [0, 0]
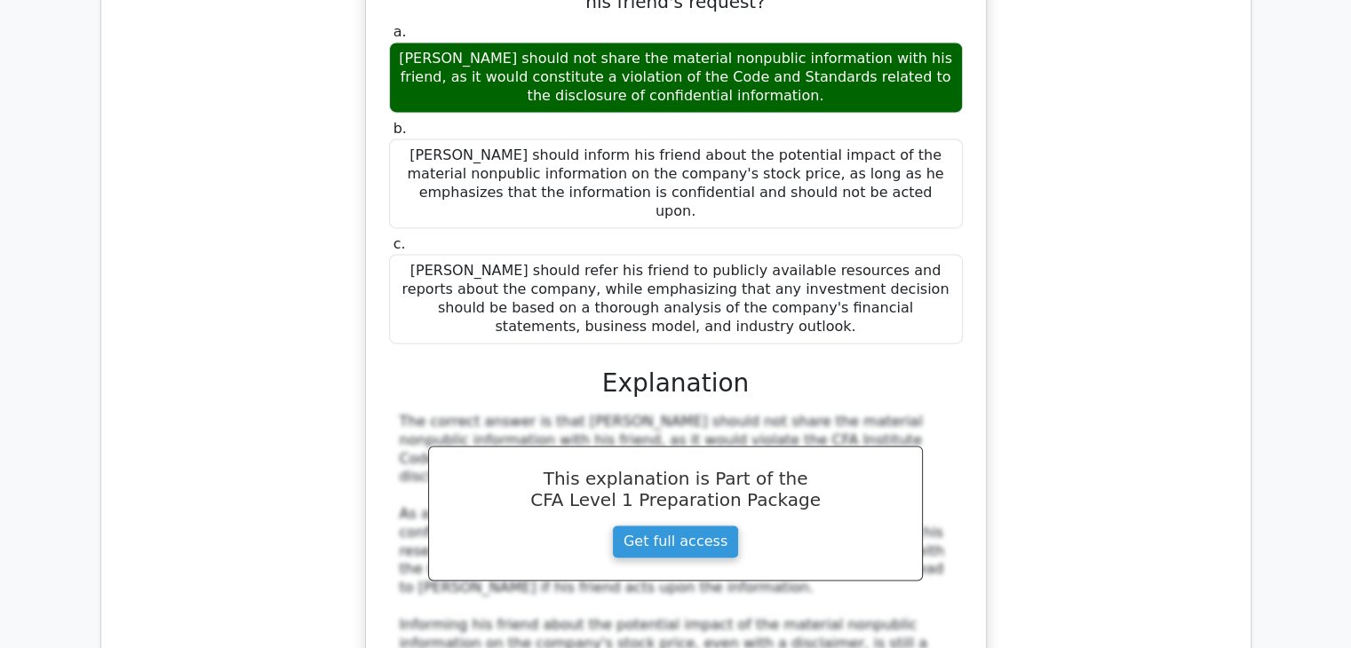
click at [865, 455] on div "The correct answer is that Michael should not share the material nonpublic info…" at bounding box center [676, 616] width 553 height 407
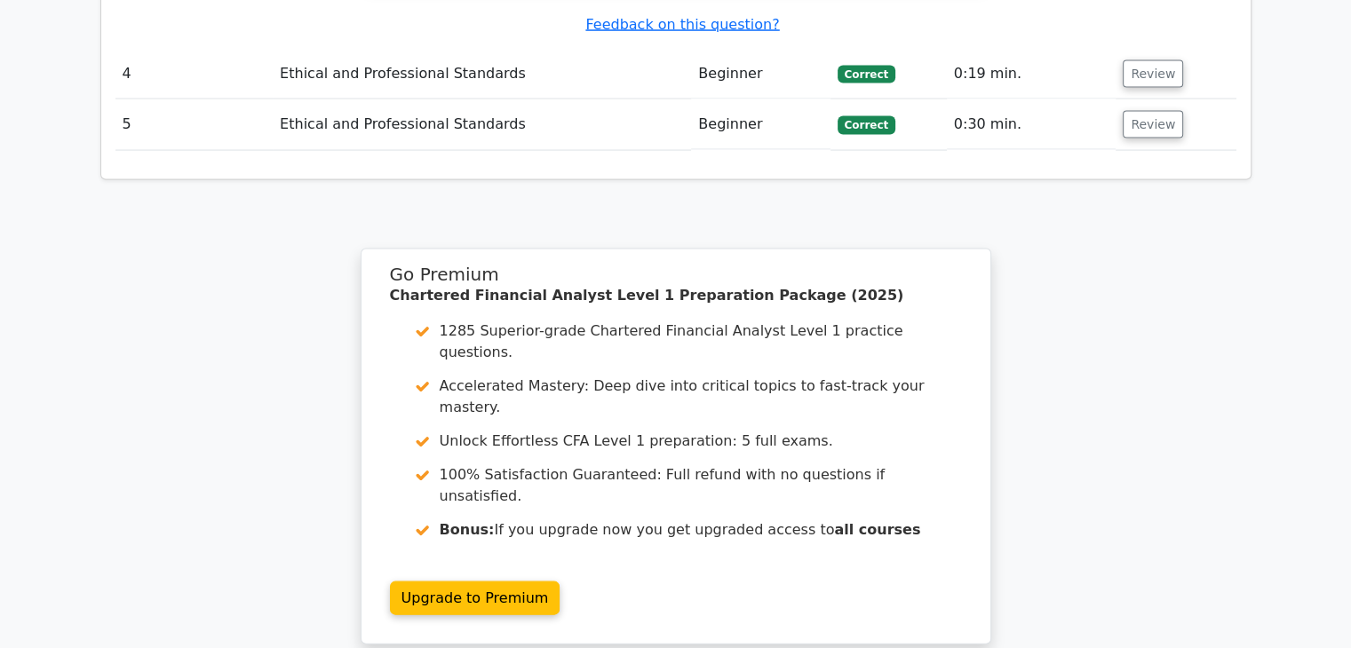
scroll to position [3638, 0]
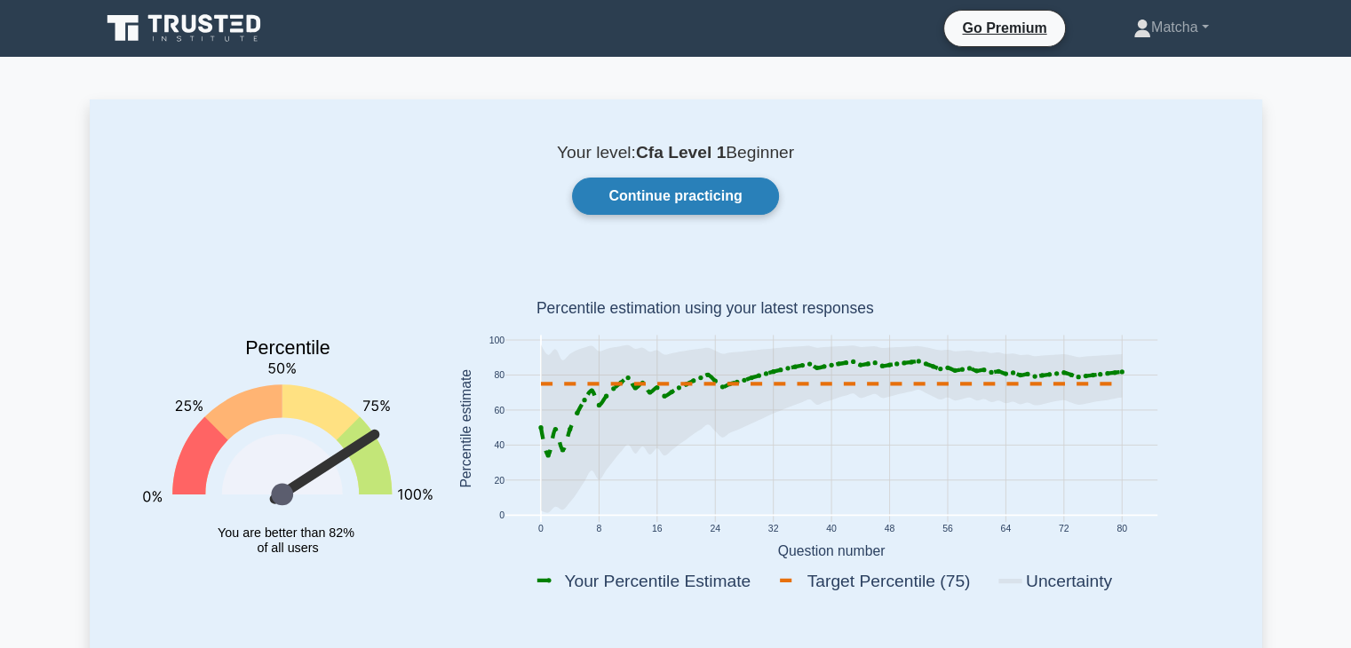
click at [704, 194] on link "Continue practicing" at bounding box center [675, 196] width 206 height 37
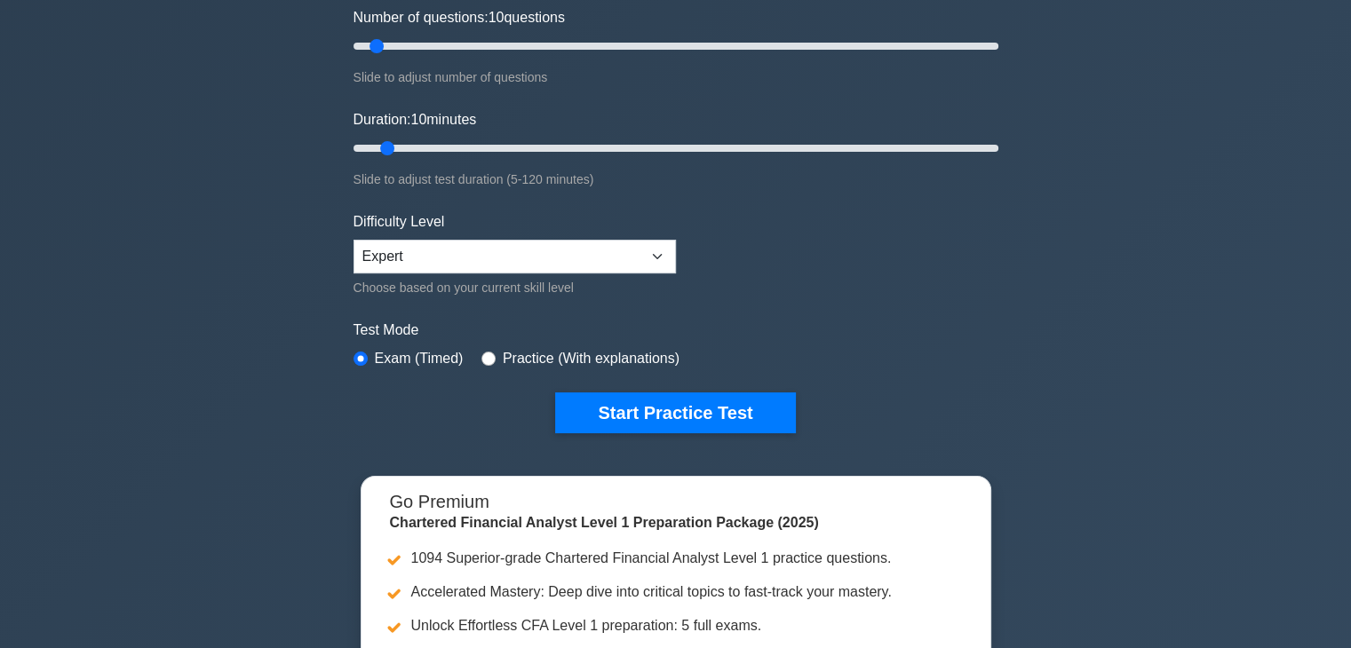
scroll to position [241, 0]
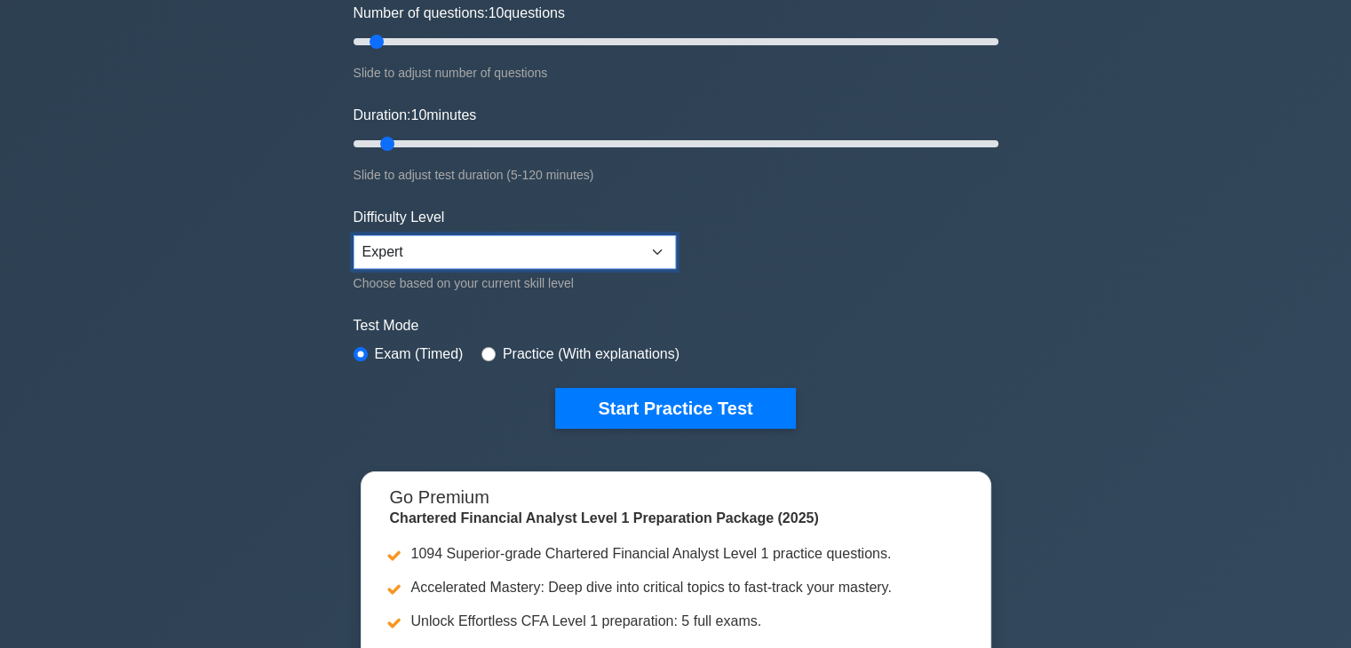
click at [590, 251] on select "Beginner Intermediate Expert" at bounding box center [515, 252] width 322 height 34
click at [354, 235] on select "Beginner Intermediate Expert" at bounding box center [515, 252] width 322 height 34
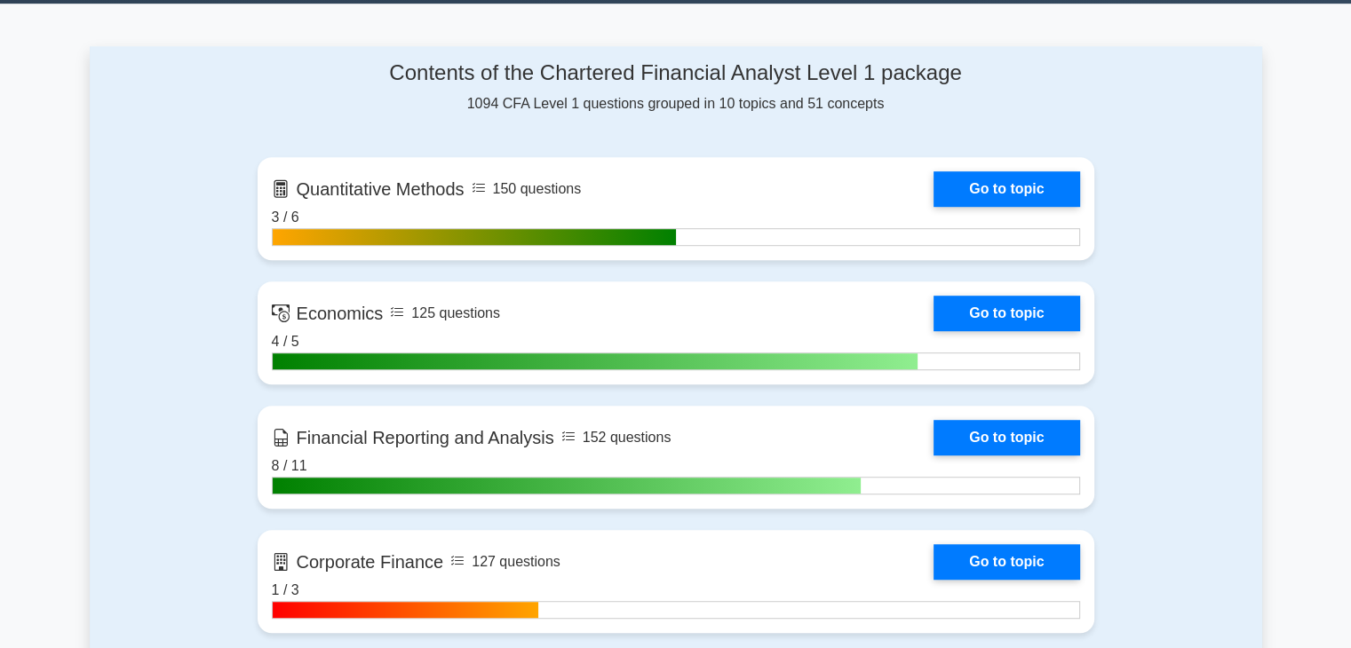
scroll to position [1062, 0]
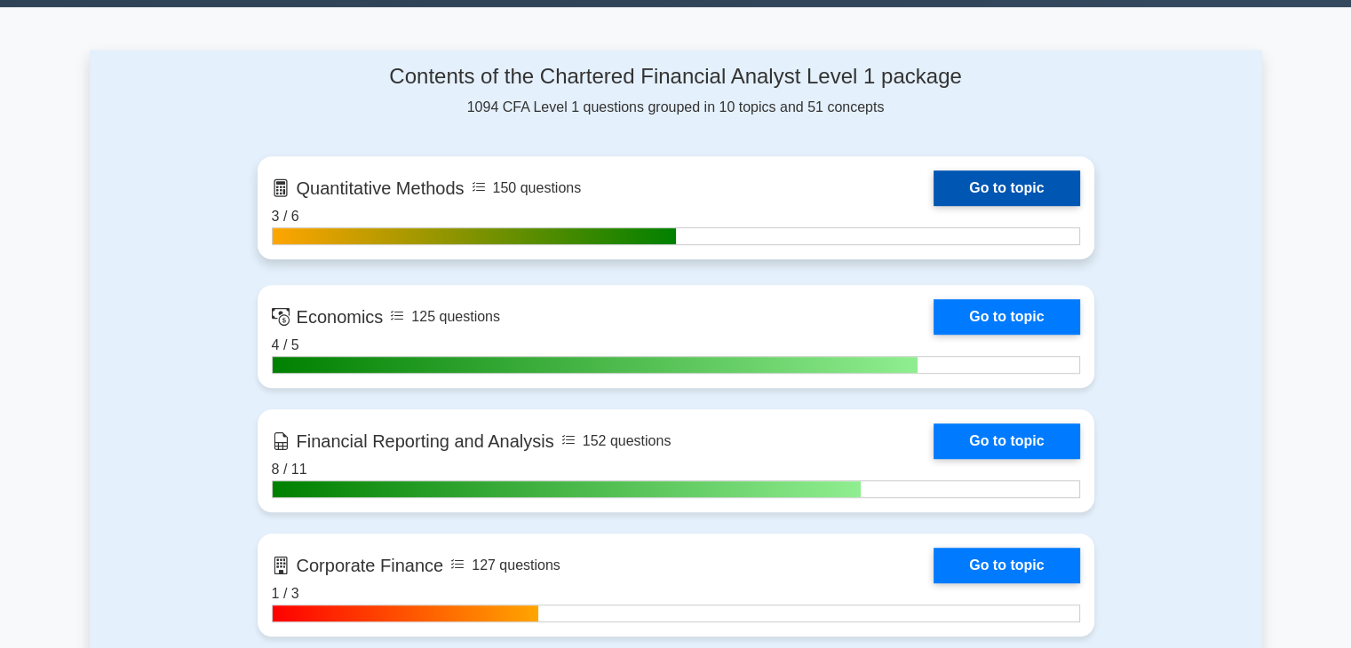
click at [970, 187] on link "Go to topic" at bounding box center [1007, 189] width 146 height 36
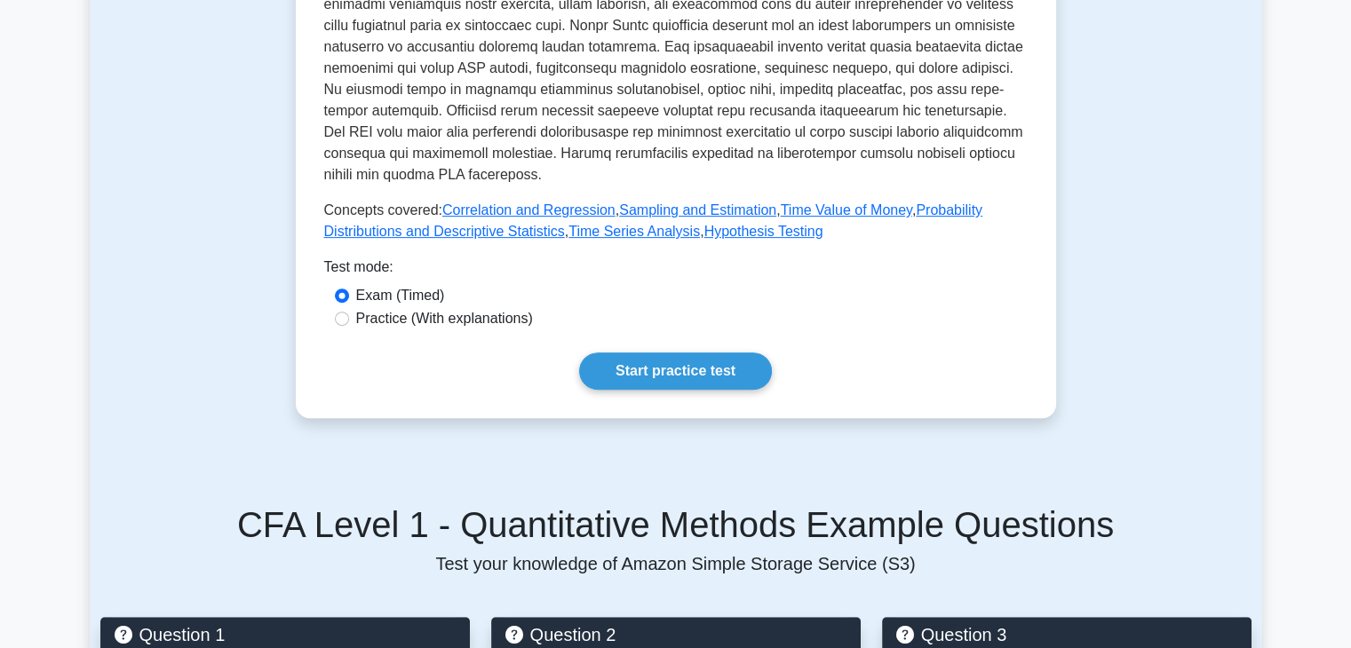
scroll to position [688, 0]
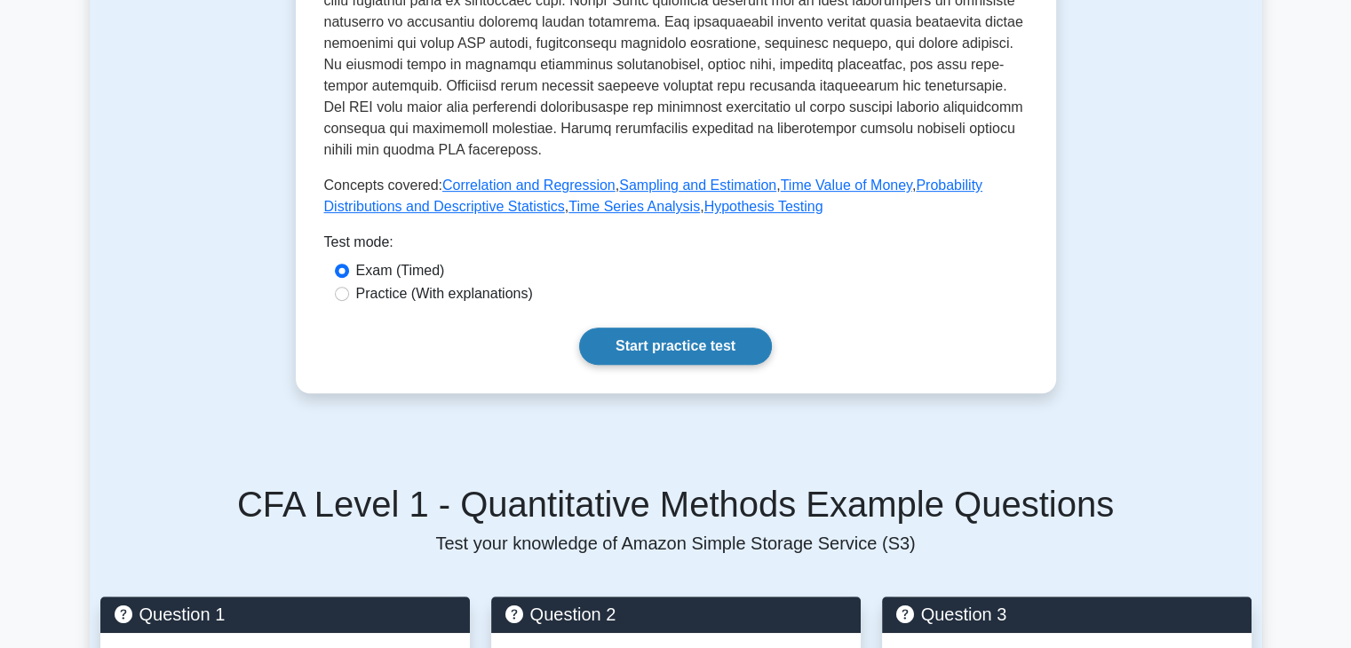
click at [672, 346] on link "Start practice test" at bounding box center [675, 346] width 193 height 37
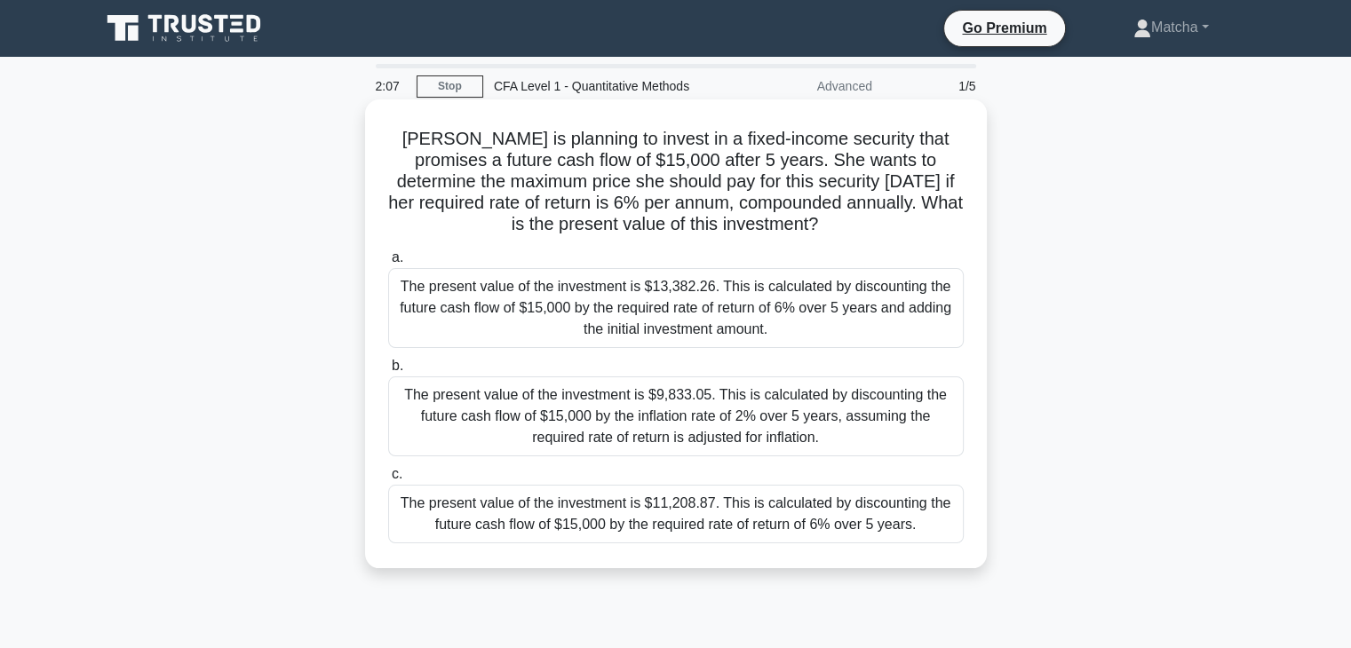
click at [730, 518] on div "The present value of the investment is $11,208.87. This is calculated by discou…" at bounding box center [676, 514] width 576 height 59
click at [388, 481] on input "c. The present value of the investment is $11,208.87. This is calculated by dis…" at bounding box center [388, 475] width 0 height 12
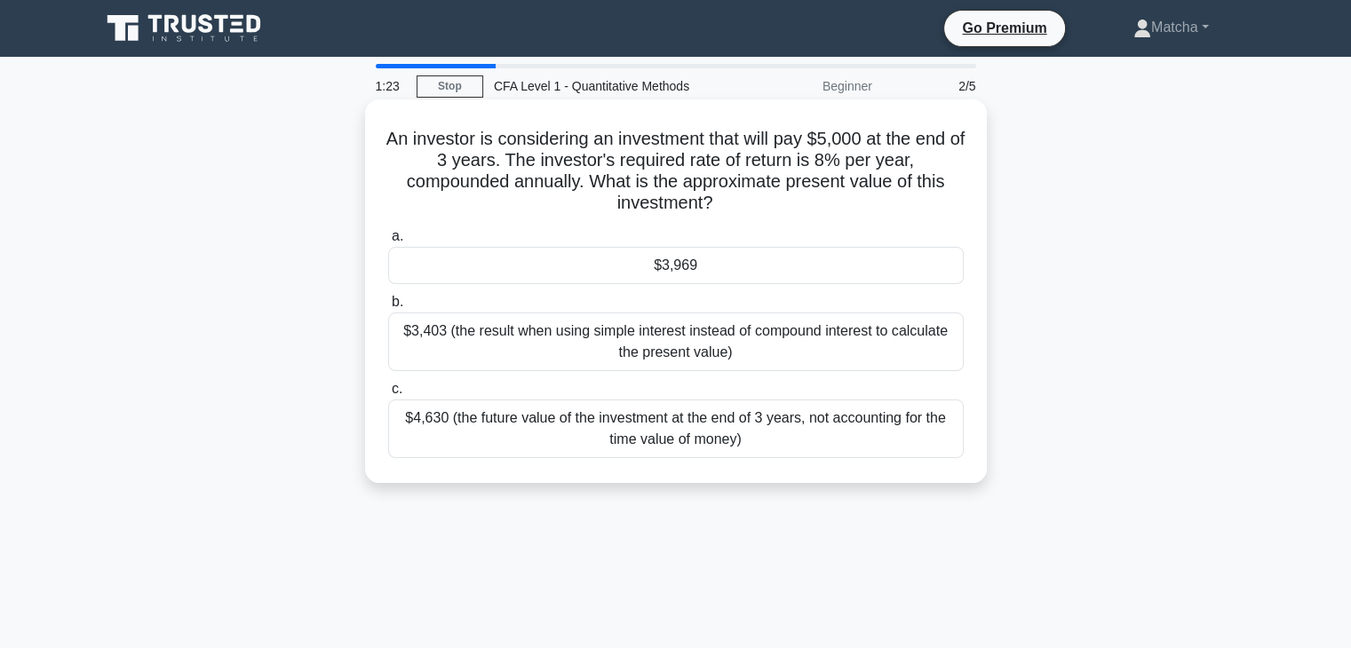
click at [704, 257] on div "$3,969" at bounding box center [676, 265] width 576 height 37
click at [388, 243] on input "a. $3,969" at bounding box center [388, 237] width 0 height 12
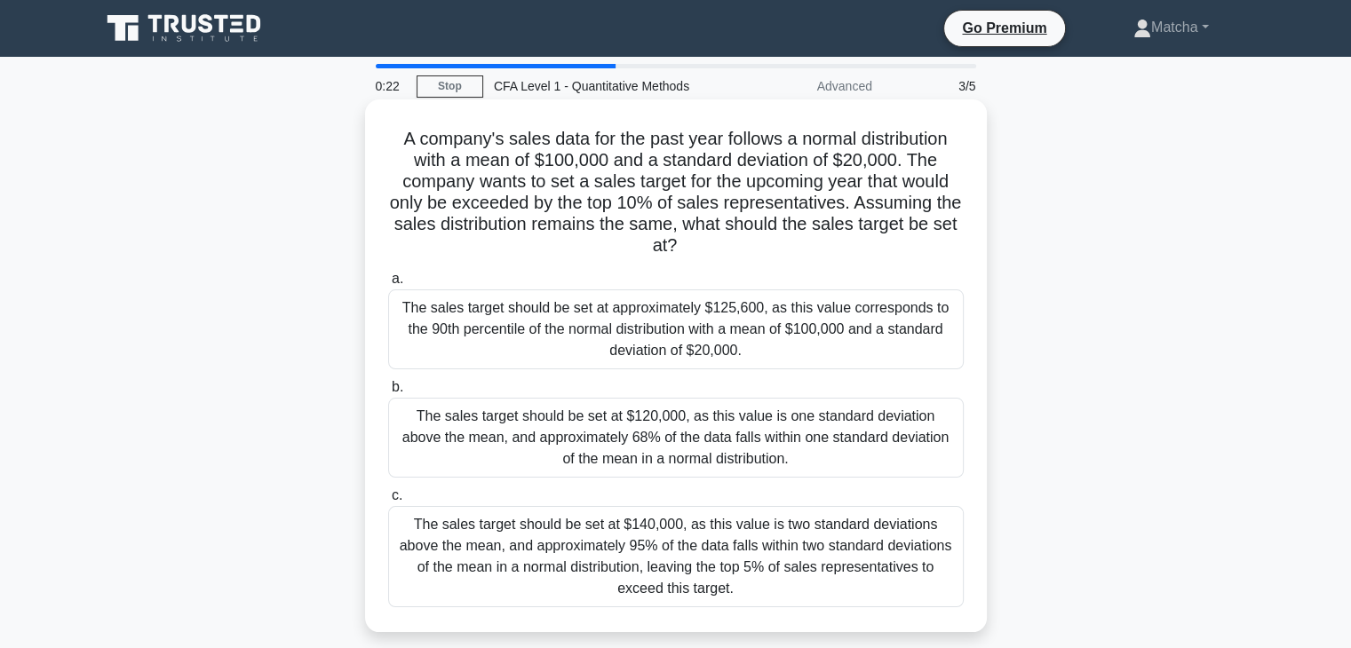
click at [685, 343] on div "The sales target should be set at approximately $125,600, as this value corresp…" at bounding box center [676, 330] width 576 height 80
click at [388, 285] on input "a. The sales target should be set at approximately $125,600, as this value corr…" at bounding box center [388, 280] width 0 height 12
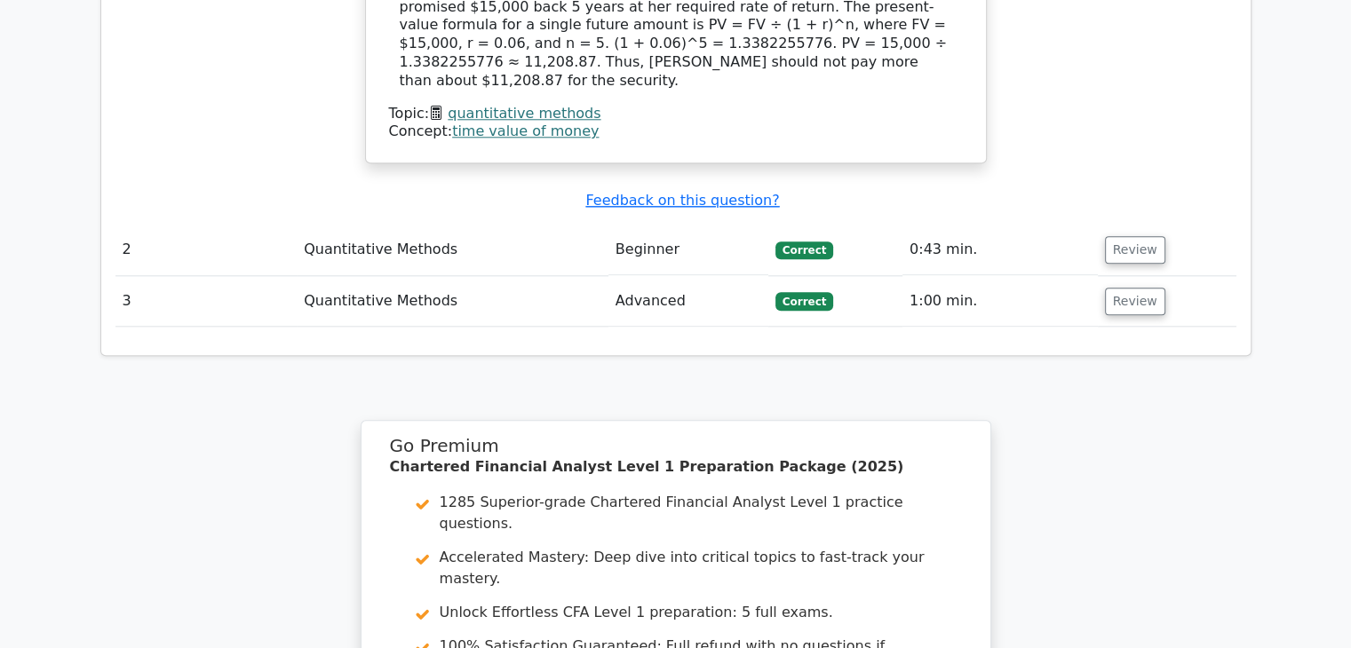
scroll to position [1919, 0]
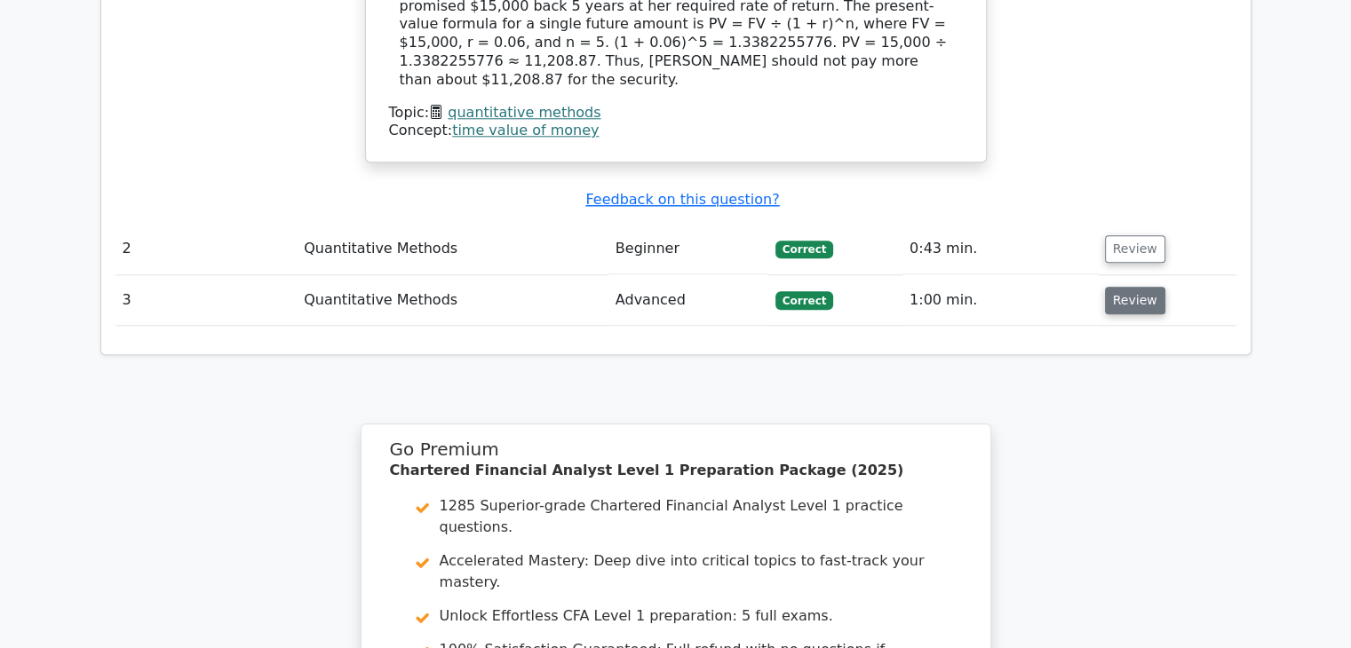
click at [1125, 287] on button "Review" at bounding box center [1135, 301] width 60 height 28
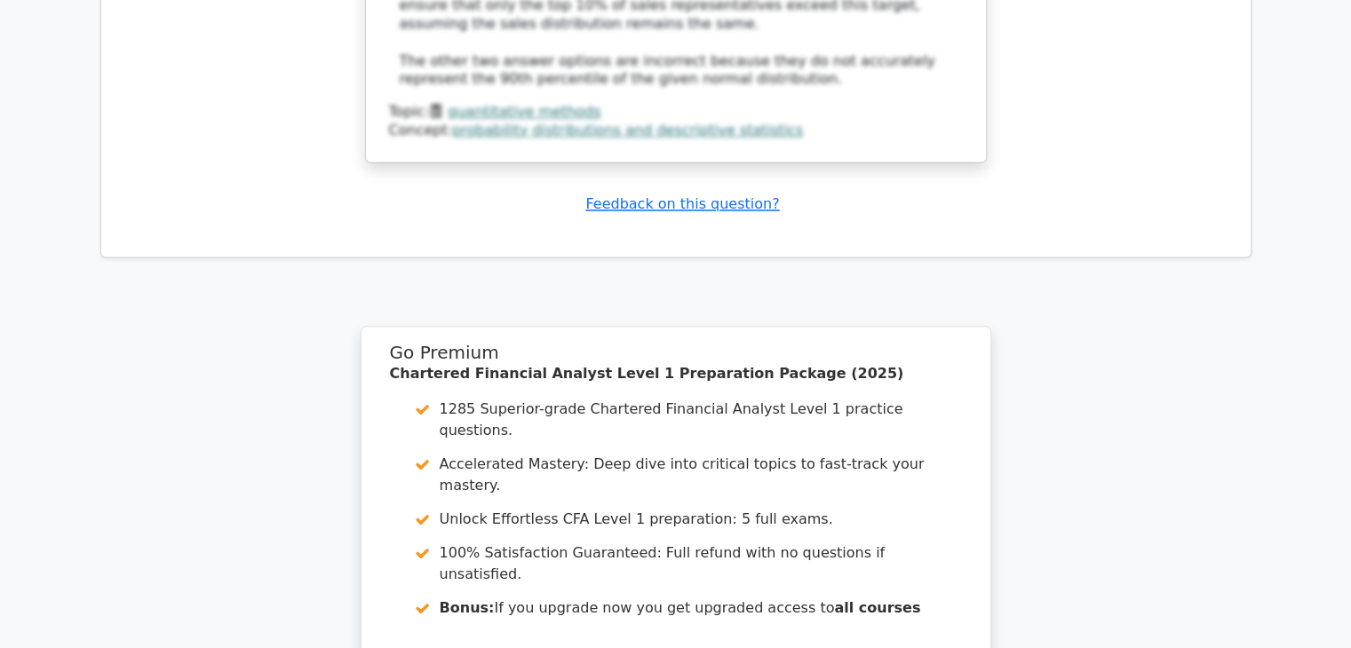
scroll to position [3267, 0]
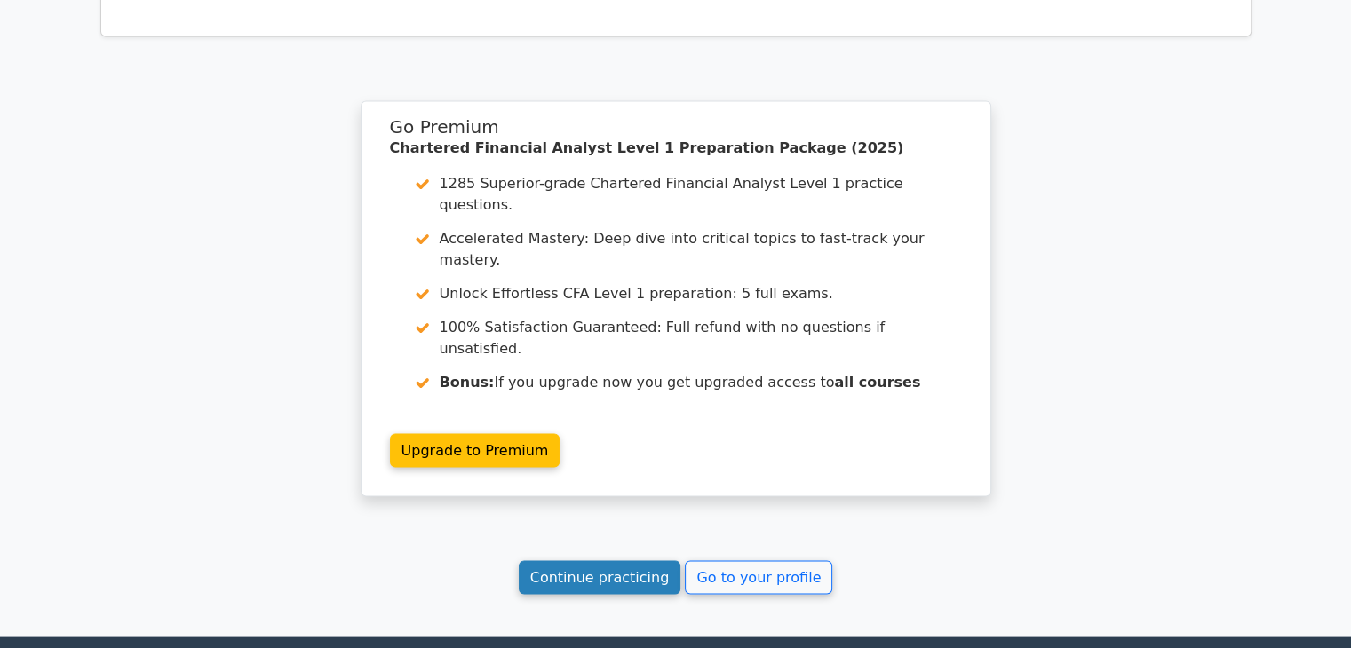
click at [614, 561] on link "Continue practicing" at bounding box center [600, 578] width 163 height 34
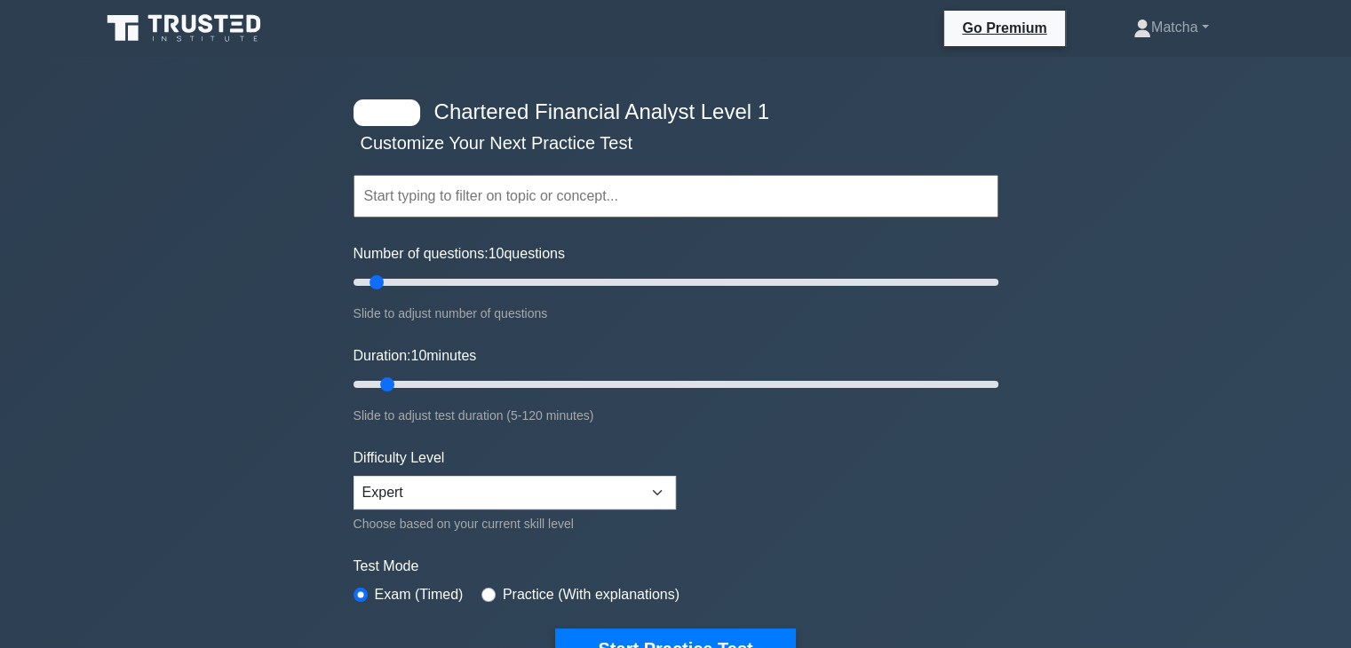
click at [638, 203] on input "text" at bounding box center [676, 196] width 645 height 43
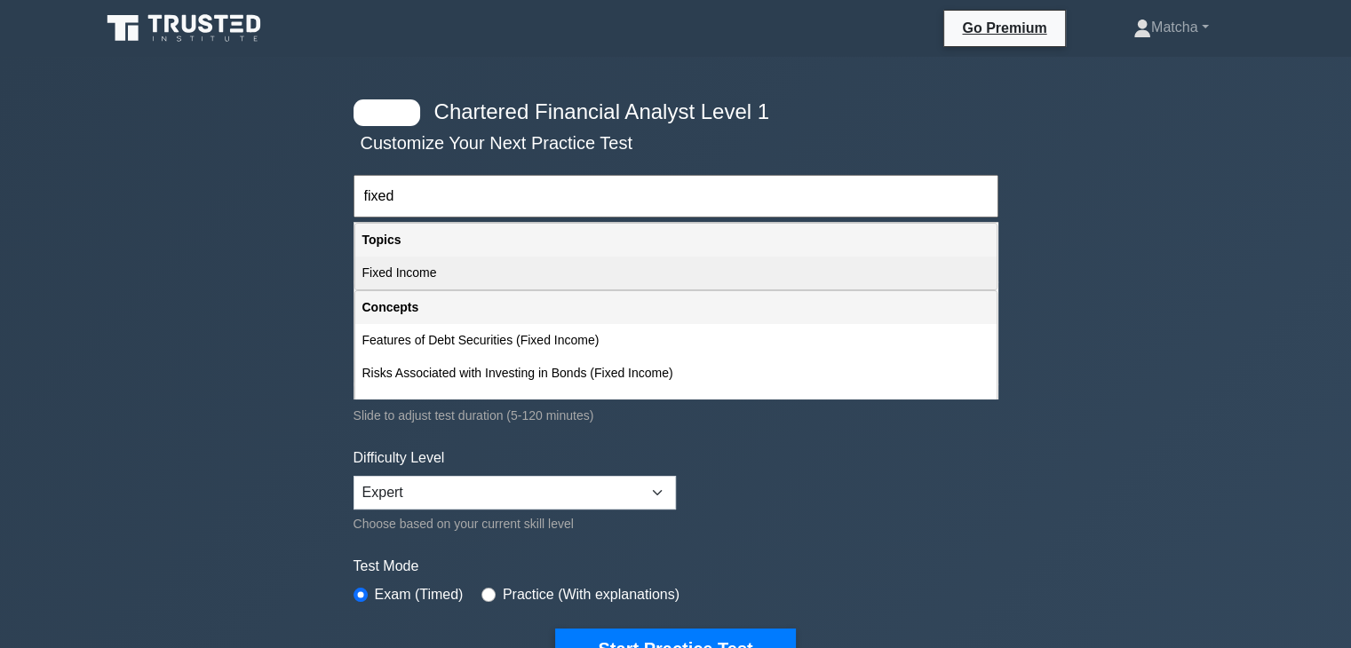
click at [540, 286] on div "Fixed Income" at bounding box center [675, 273] width 641 height 33
type input "Fixed Income"
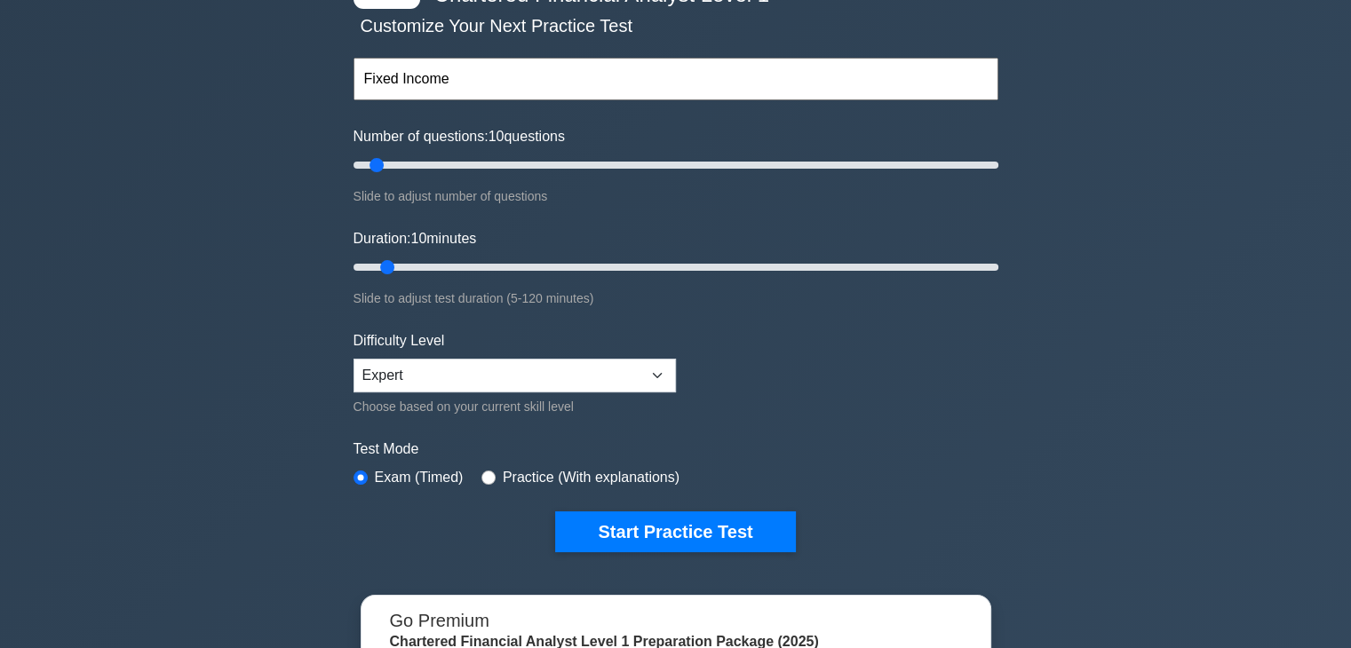
scroll to position [119, 0]
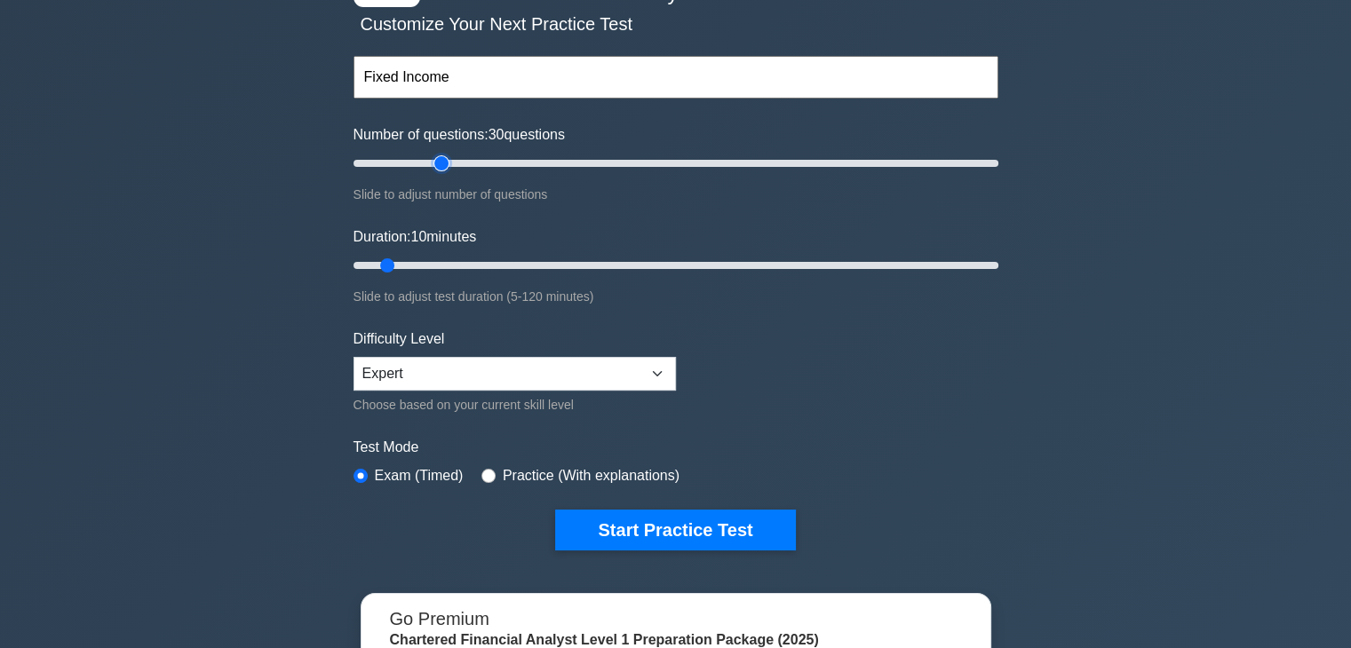
drag, startPoint x: 378, startPoint y: 161, endPoint x: 434, endPoint y: 163, distance: 56.0
type input "30"
click at [434, 163] on input "Number of questions: 30 questions" at bounding box center [676, 163] width 645 height 21
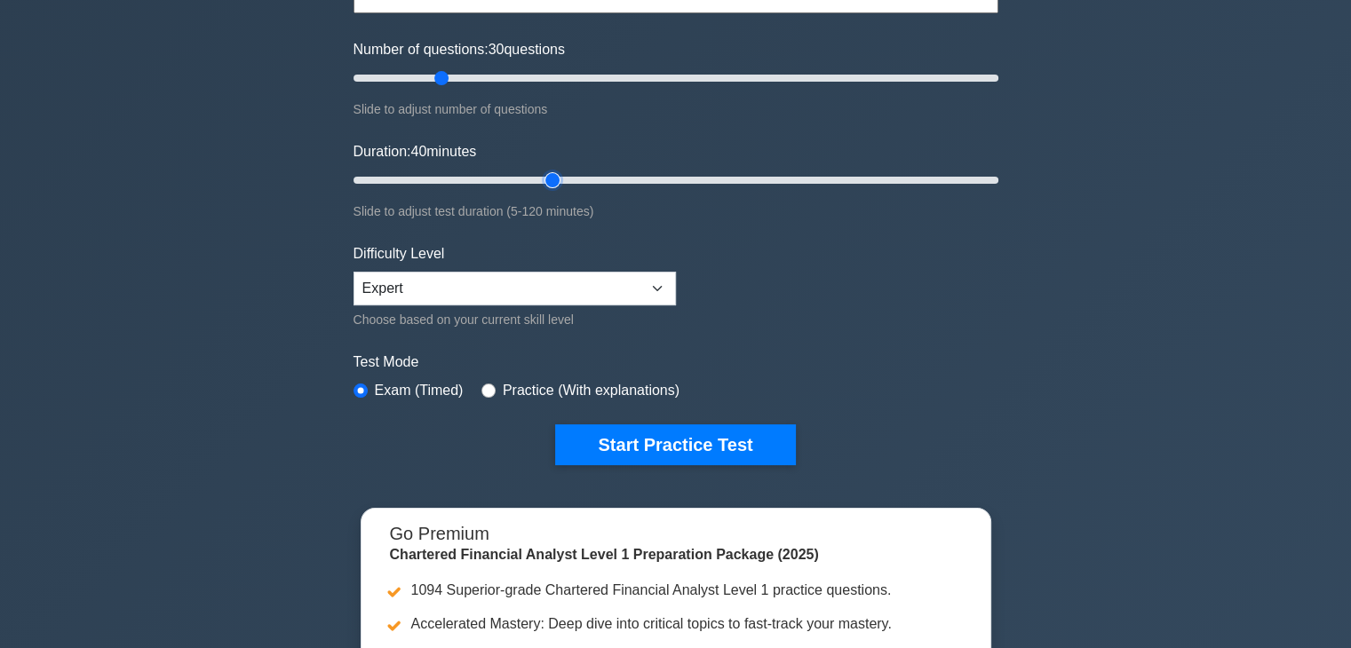
drag, startPoint x: 385, startPoint y: 182, endPoint x: 547, endPoint y: 179, distance: 162.6
type input "40"
click at [547, 179] on input "Duration: 40 minutes" at bounding box center [676, 180] width 645 height 21
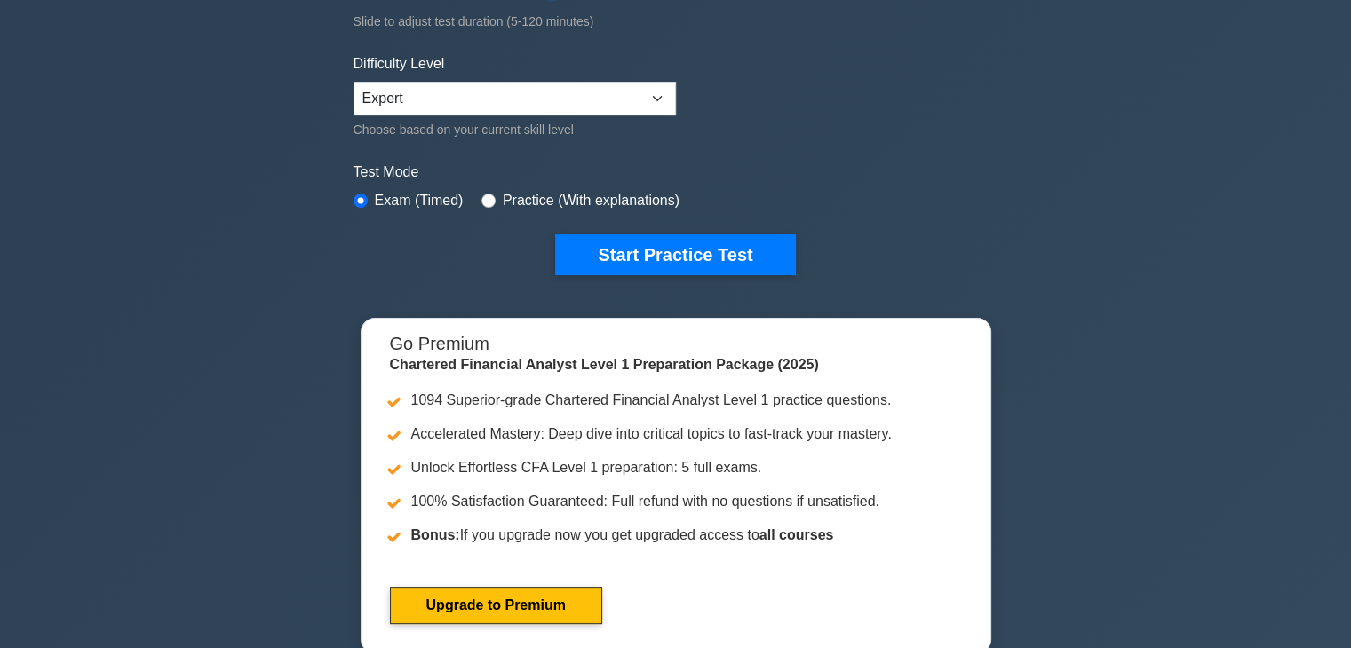
scroll to position [396, 0]
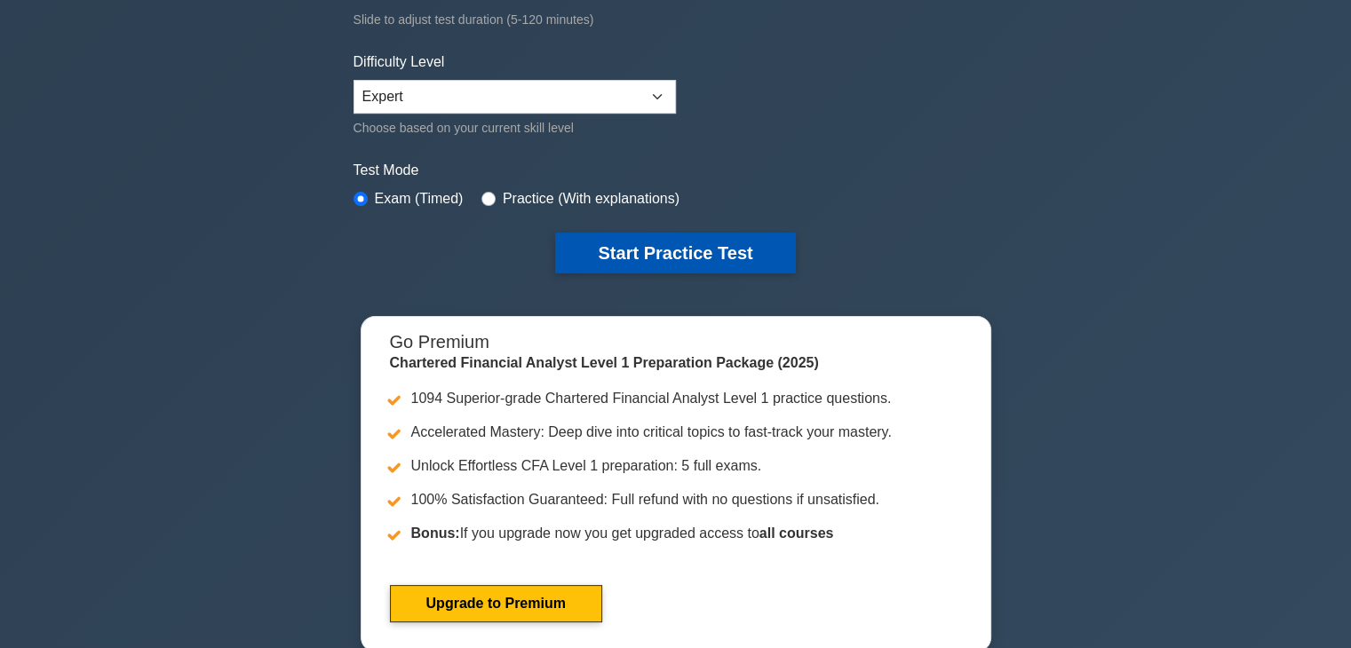
click at [668, 247] on button "Start Practice Test" at bounding box center [675, 253] width 240 height 41
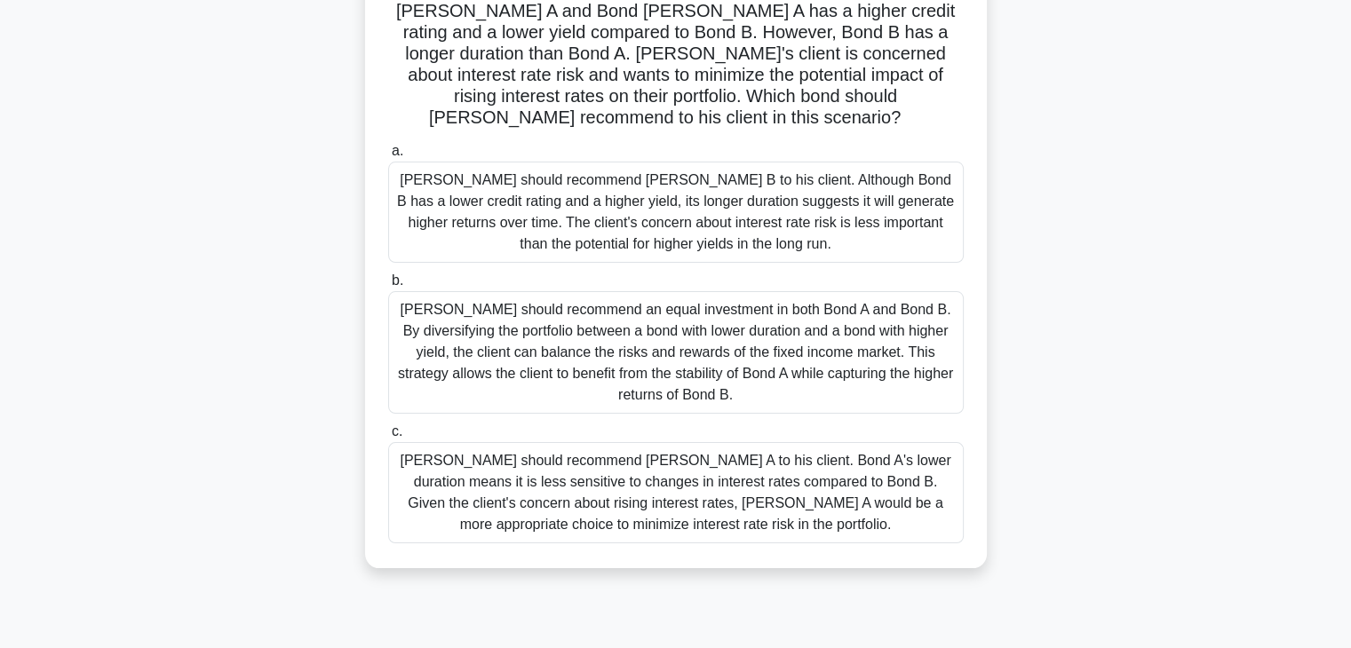
scroll to position [153, 0]
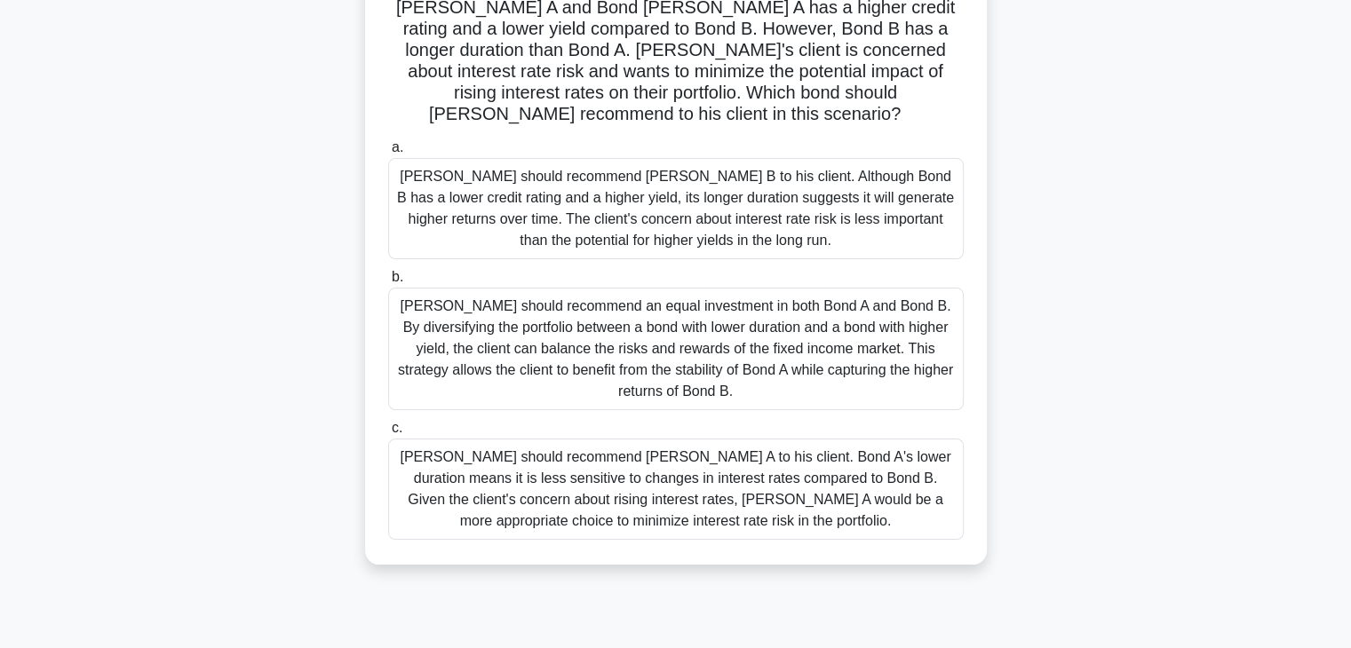
click at [597, 459] on div "[PERSON_NAME] should recommend [PERSON_NAME] A to his client. Bond A's lower du…" at bounding box center [676, 489] width 576 height 101
click at [388, 434] on input "c. [PERSON_NAME] should recommend [PERSON_NAME] A to his client. Bond A's lower…" at bounding box center [388, 429] width 0 height 12
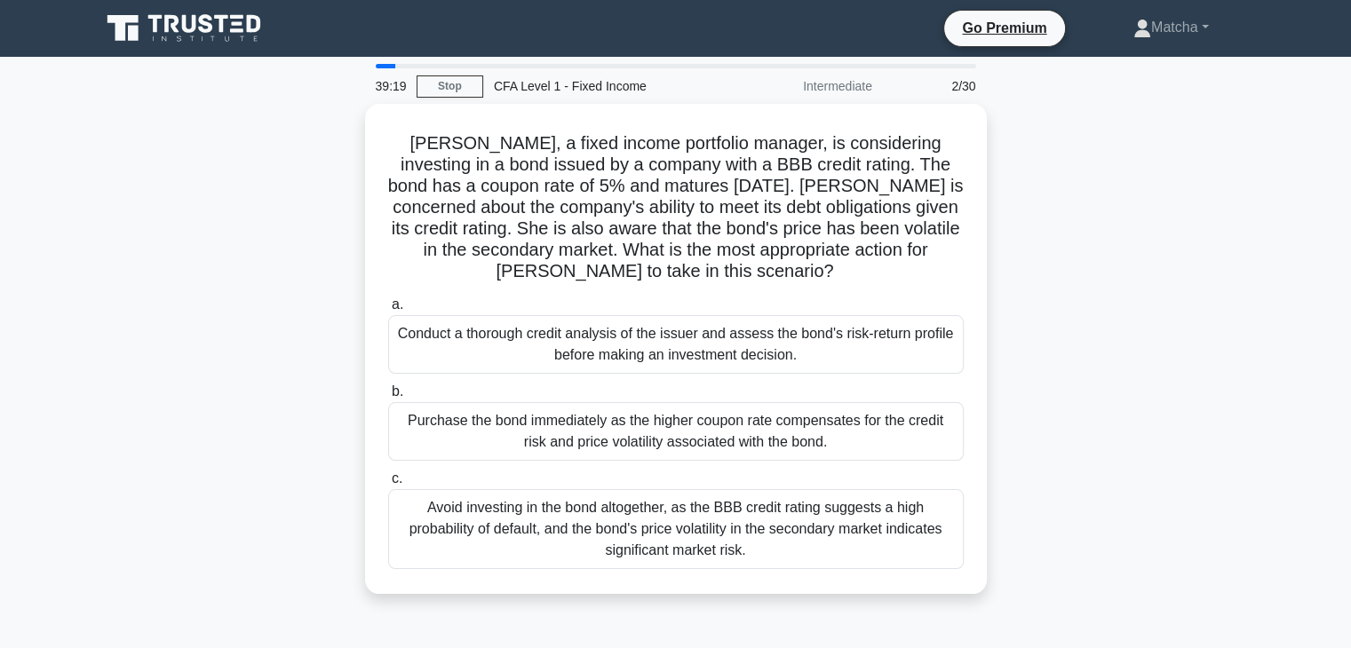
scroll to position [0, 0]
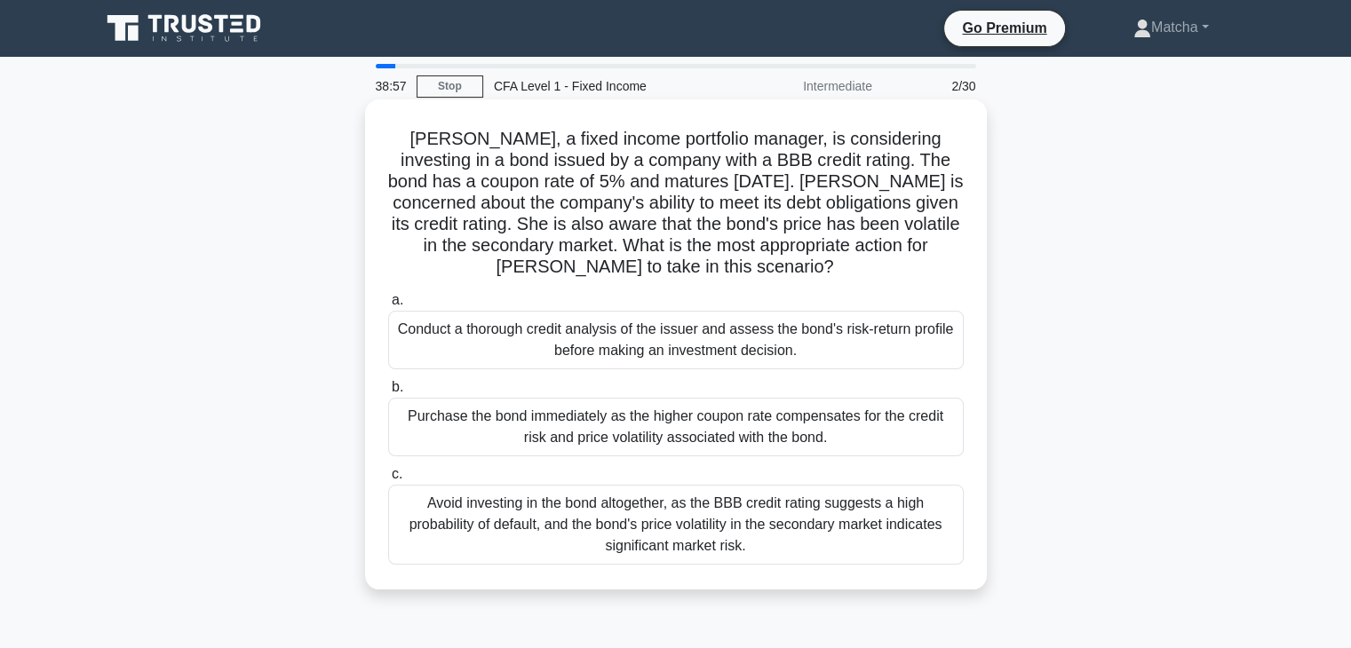
click at [632, 341] on div "Conduct a thorough credit analysis of the issuer and assess the bond's risk-ret…" at bounding box center [676, 340] width 576 height 59
click at [388, 306] on input "a. Conduct a thorough credit analysis of the issuer and assess the bond's risk-…" at bounding box center [388, 301] width 0 height 12
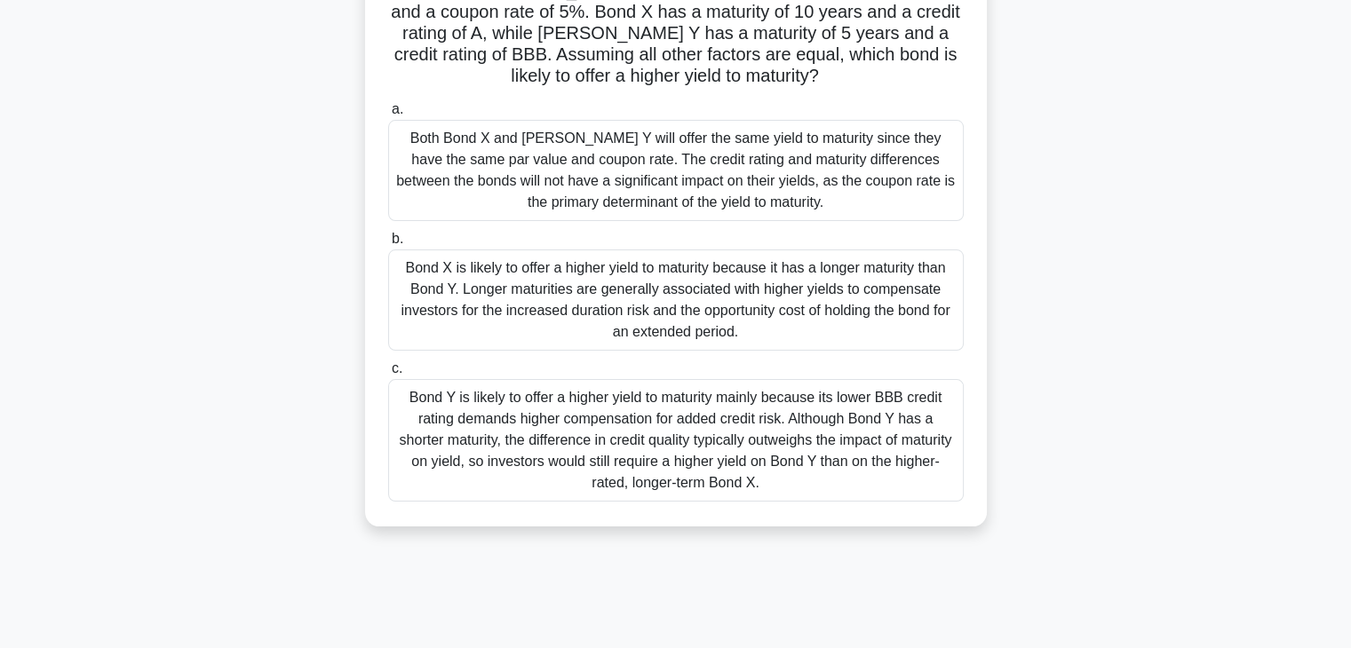
scroll to position [171, 0]
click at [667, 434] on div "Bond Y is likely to offer a higher yield to maturity mainly because its lower B…" at bounding box center [676, 439] width 576 height 123
click at [388, 374] on input "[PERSON_NAME] Y is likely to offer a higher yield to maturity mainly because it…" at bounding box center [388, 368] width 0 height 12
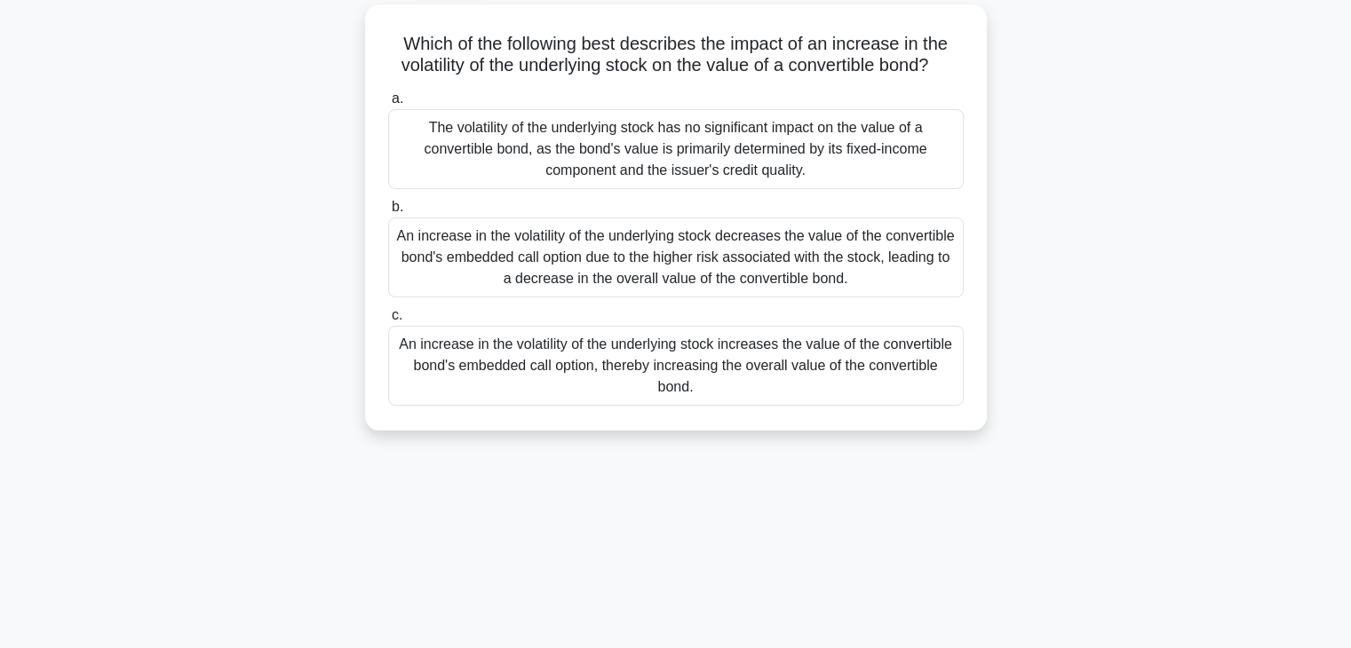
scroll to position [0, 0]
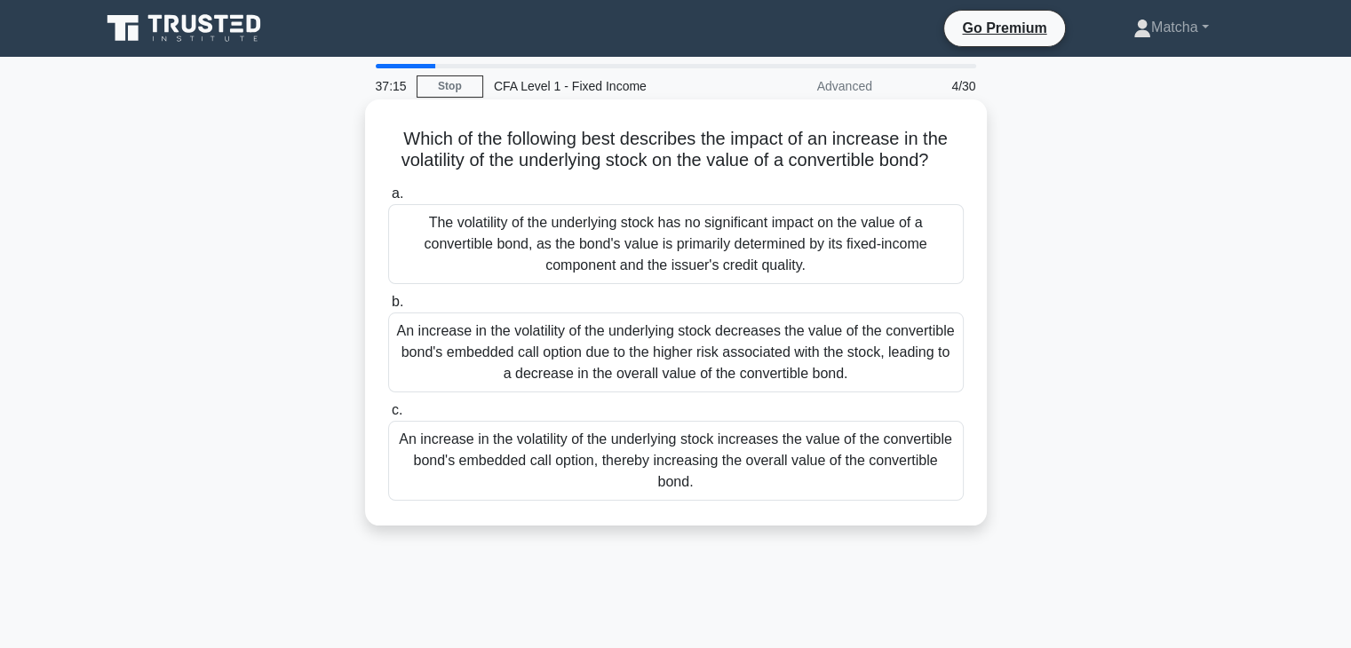
click at [768, 462] on div "An increase in the volatility of the underlying stock increases the value of th…" at bounding box center [676, 461] width 576 height 80
click at [388, 417] on input "c. An increase in the volatility of the underlying stock increases the value of…" at bounding box center [388, 411] width 0 height 12
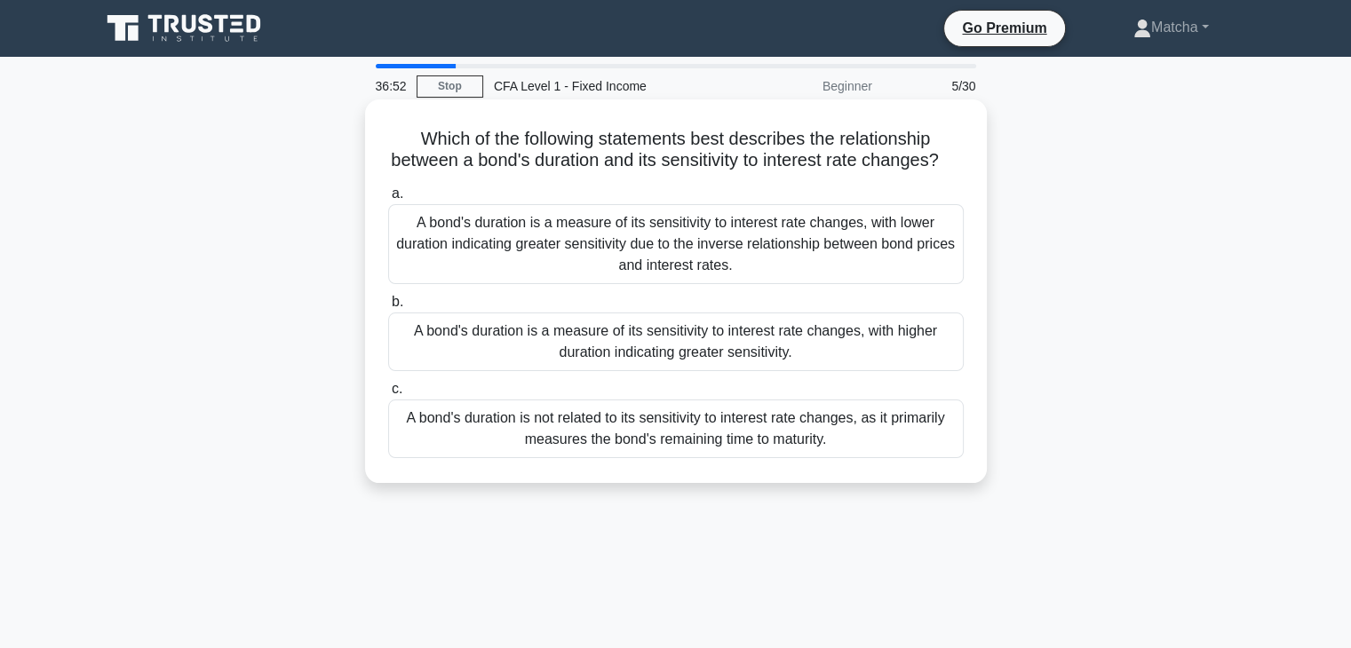
click at [624, 363] on div "A bond's duration is a measure of its sensitivity to interest rate changes, wit…" at bounding box center [676, 342] width 576 height 59
click at [388, 308] on input "b. A bond's duration is a measure of its sensitivity to interest rate changes, …" at bounding box center [388, 303] width 0 height 12
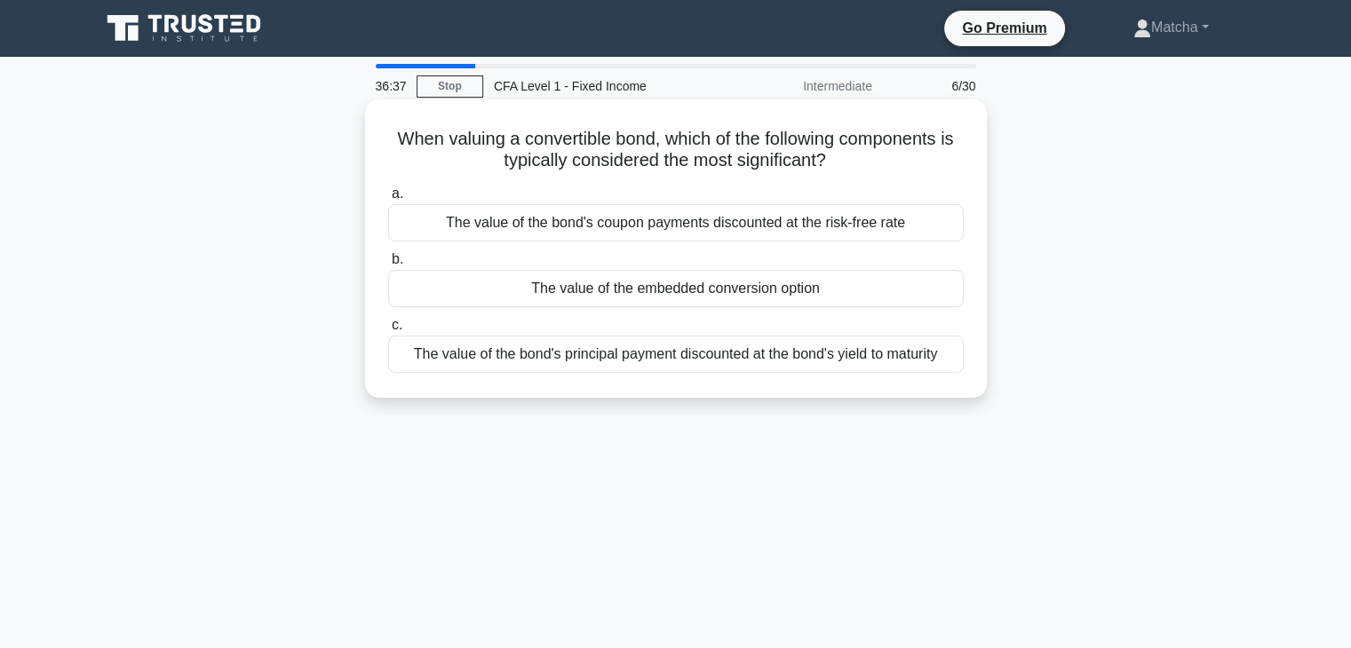
click at [686, 292] on div "The value of the embedded conversion option" at bounding box center [676, 288] width 576 height 37
click at [388, 266] on input "b. The value of the embedded conversion option" at bounding box center [388, 260] width 0 height 12
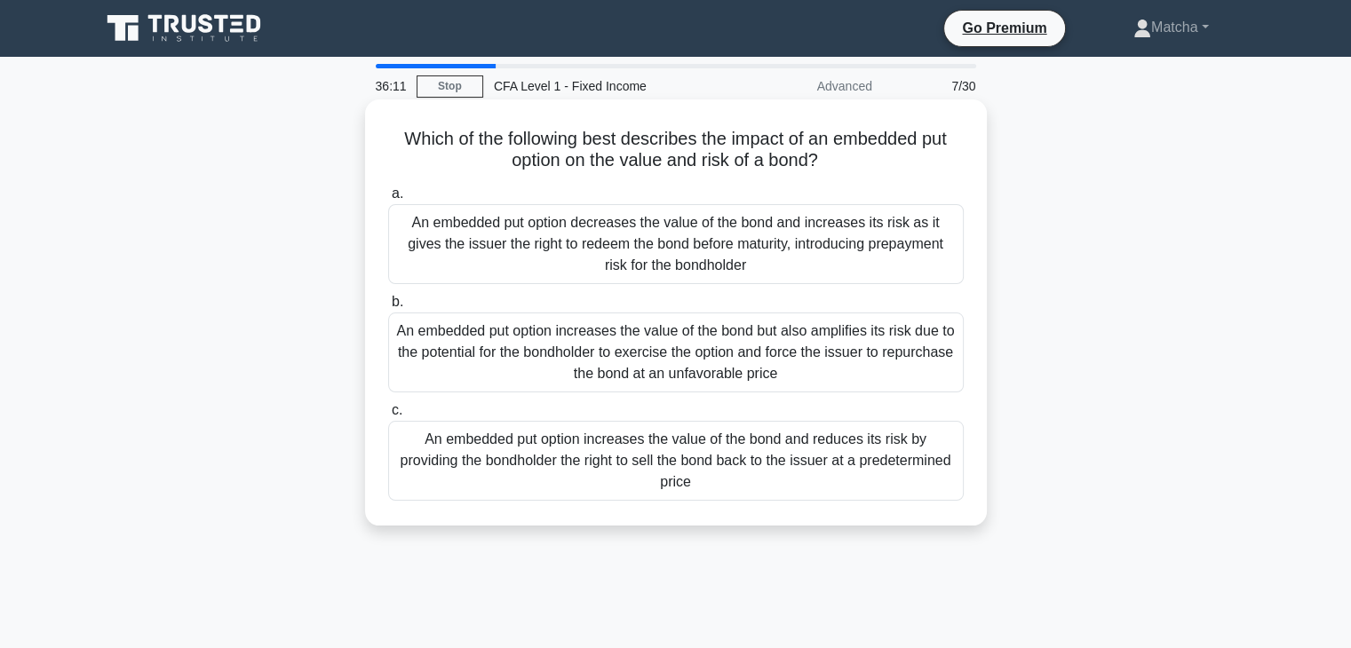
click at [728, 458] on div "An embedded put option increases the value of the bond and reduces its risk by …" at bounding box center [676, 461] width 576 height 80
click at [388, 417] on input "c. An embedded put option increases the value of the bond and reduces its risk …" at bounding box center [388, 411] width 0 height 12
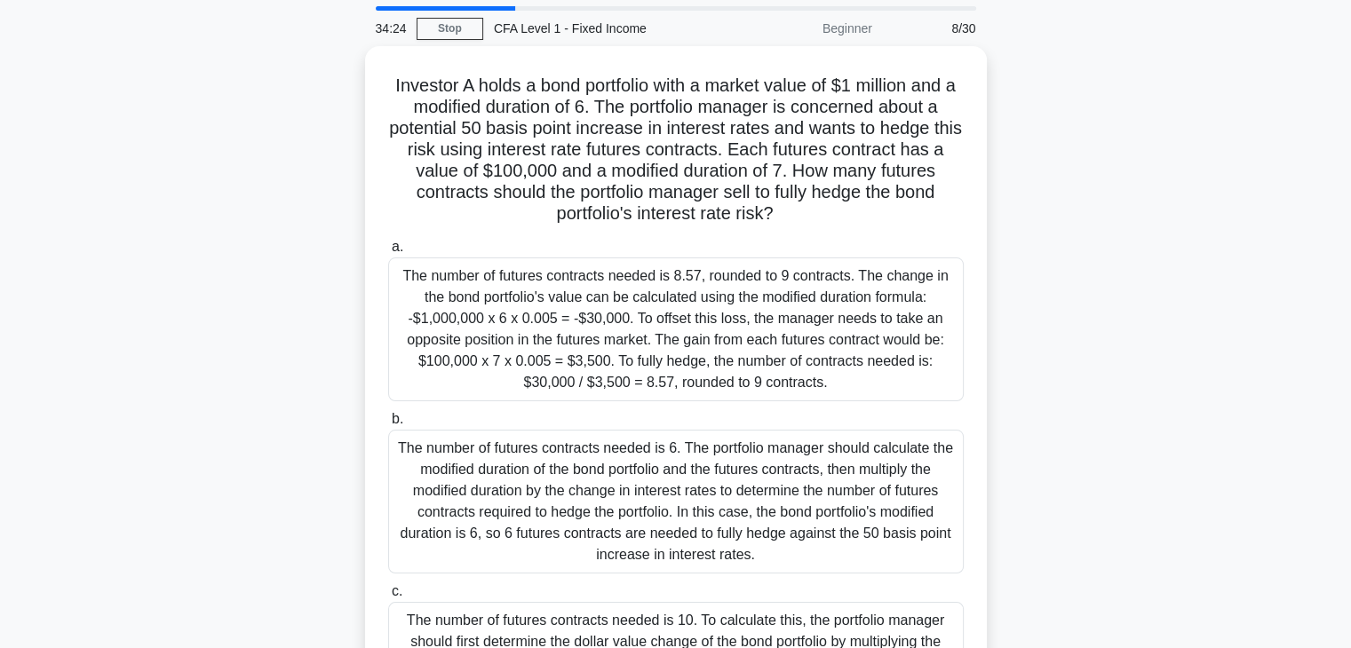
scroll to position [19, 0]
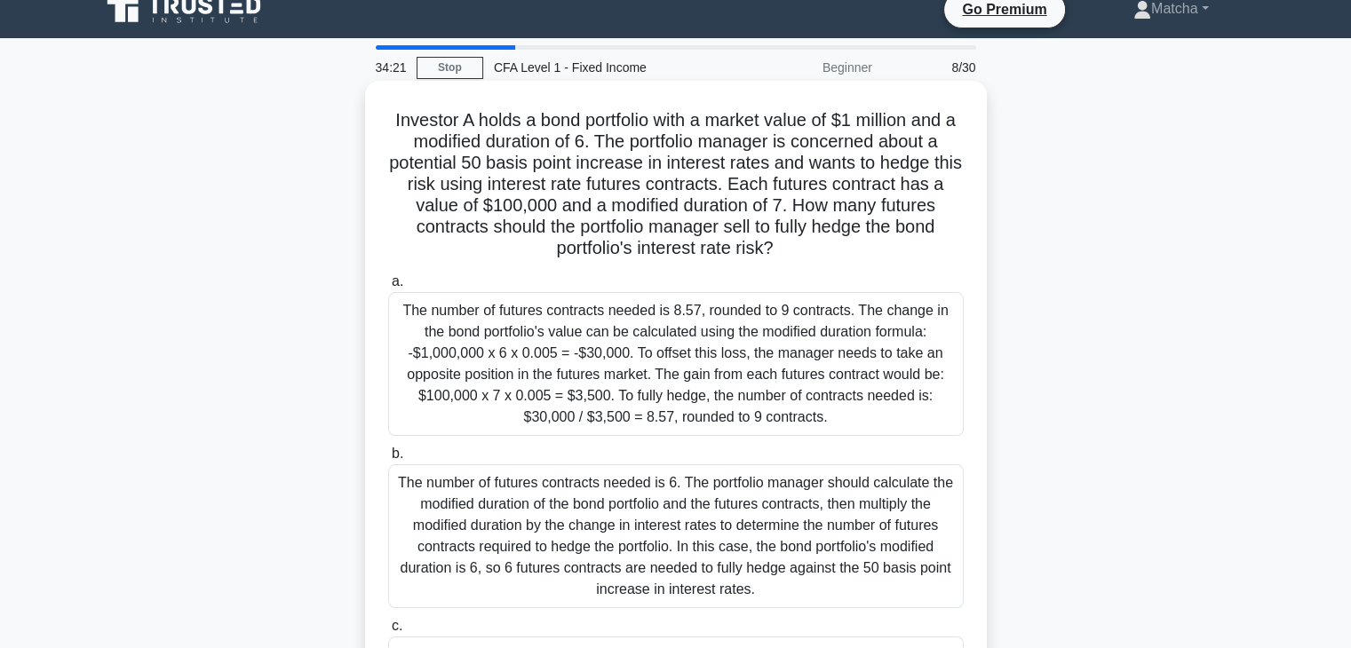
click at [639, 386] on div "The number of futures contracts needed is 8.57, rounded to 9 contracts. The cha…" at bounding box center [676, 364] width 576 height 144
click at [388, 288] on input "a. The number of futures contracts needed is 8.57, rounded to 9 contracts. The …" at bounding box center [388, 282] width 0 height 12
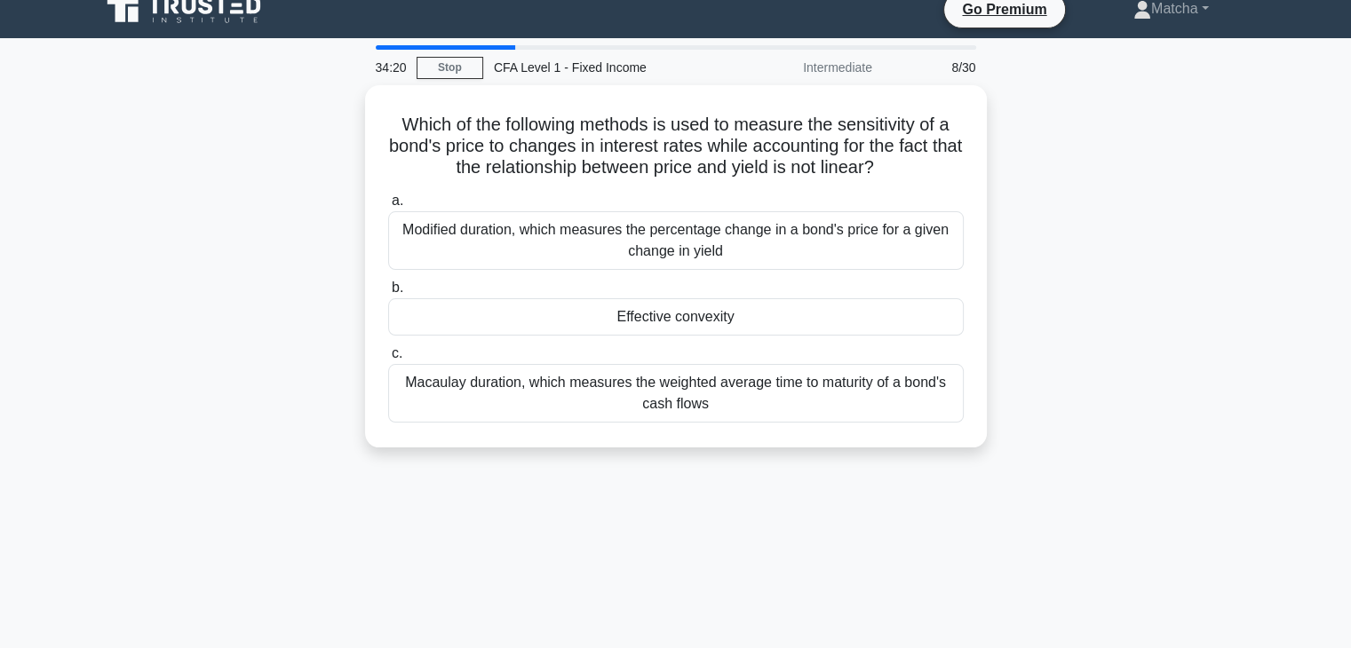
scroll to position [0, 0]
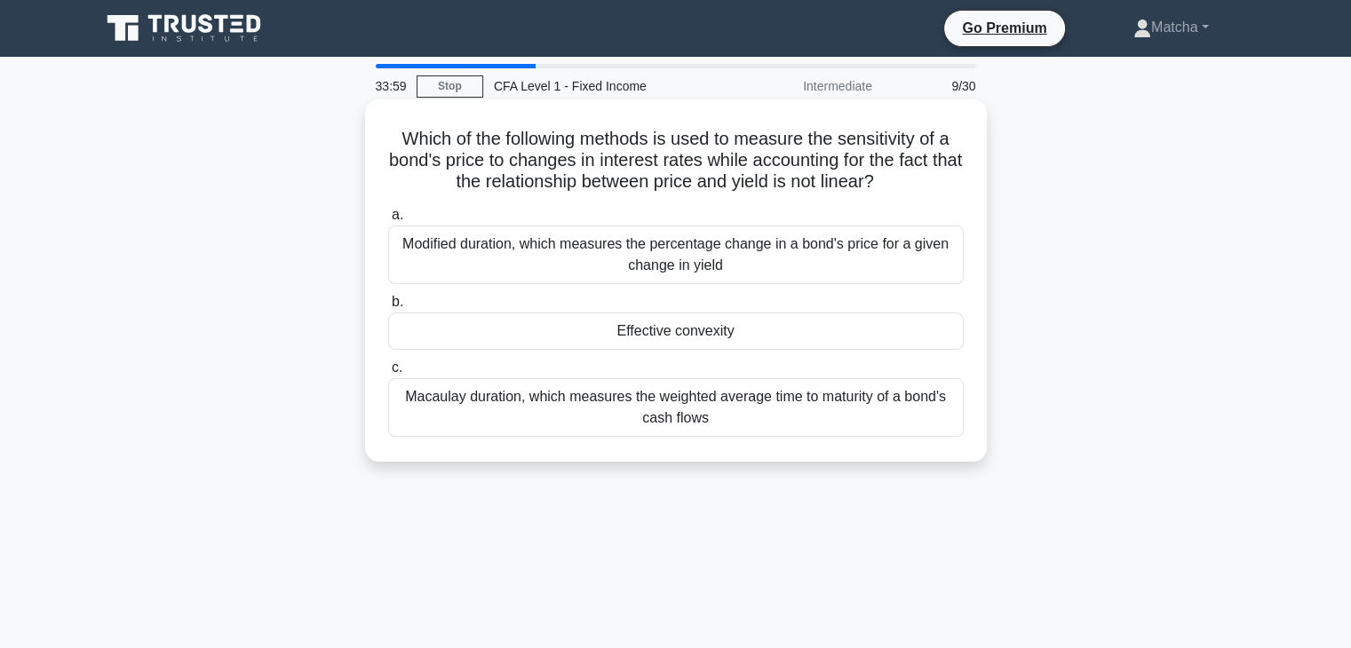
click at [688, 332] on div "Effective convexity" at bounding box center [676, 331] width 576 height 37
click at [388, 308] on input "b. Effective convexity" at bounding box center [388, 303] width 0 height 12
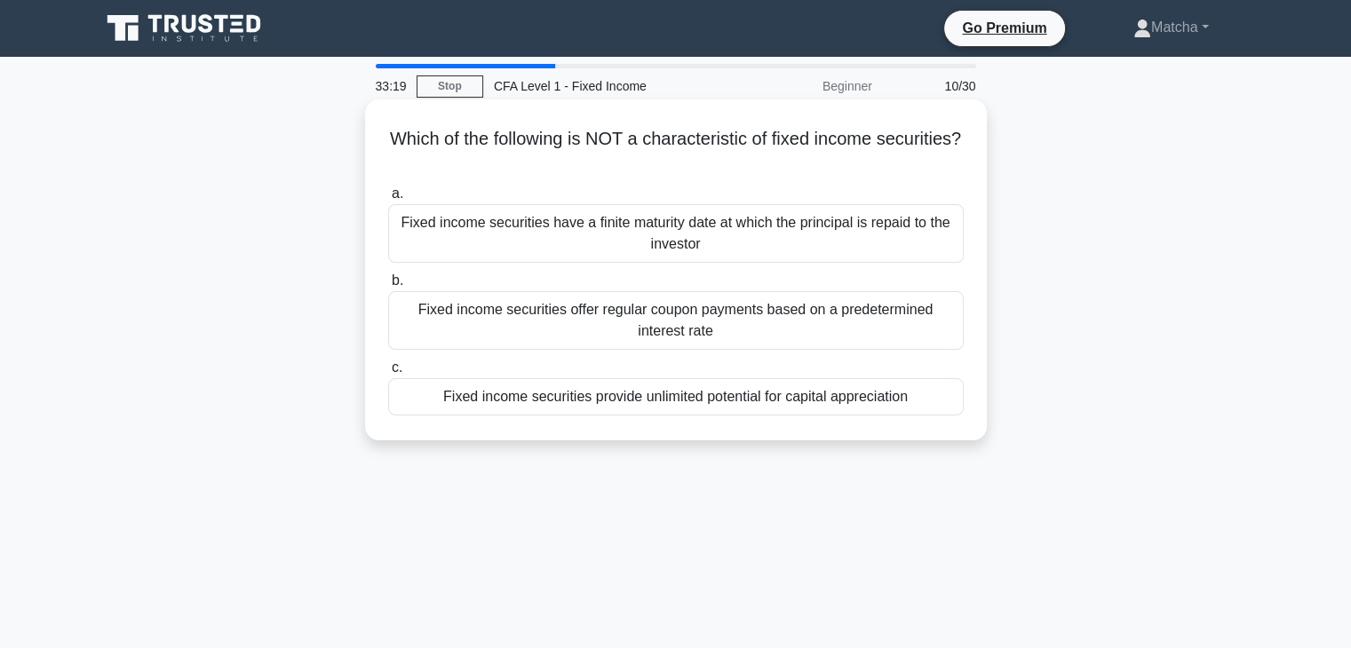
click at [720, 311] on div "Fixed income securities offer regular coupon payments based on a predetermined …" at bounding box center [676, 320] width 576 height 59
click at [388, 287] on input "b. Fixed income securities offer regular coupon payments based on a predetermin…" at bounding box center [388, 281] width 0 height 12
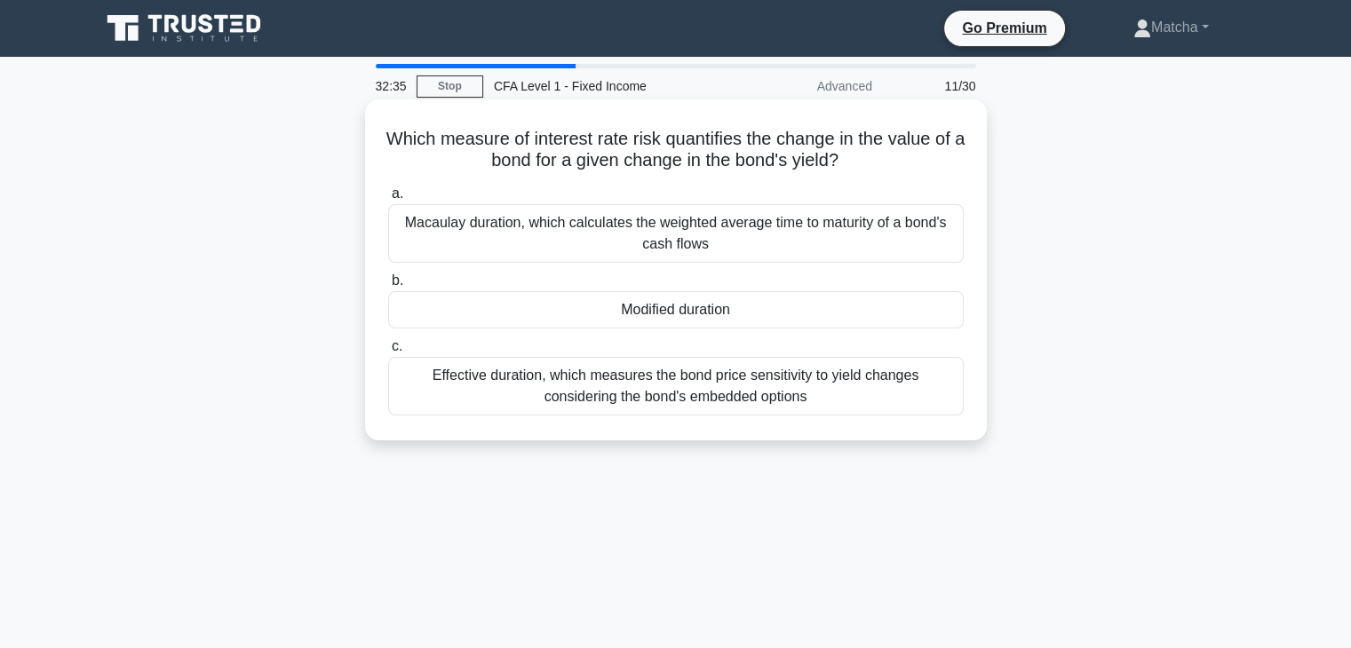
click at [751, 243] on div "Macaulay duration, which calculates the weighted average time to maturity of a …" at bounding box center [676, 233] width 576 height 59
click at [388, 200] on input "a. Macaulay duration, which calculates the weighted average time to maturity of…" at bounding box center [388, 194] width 0 height 12
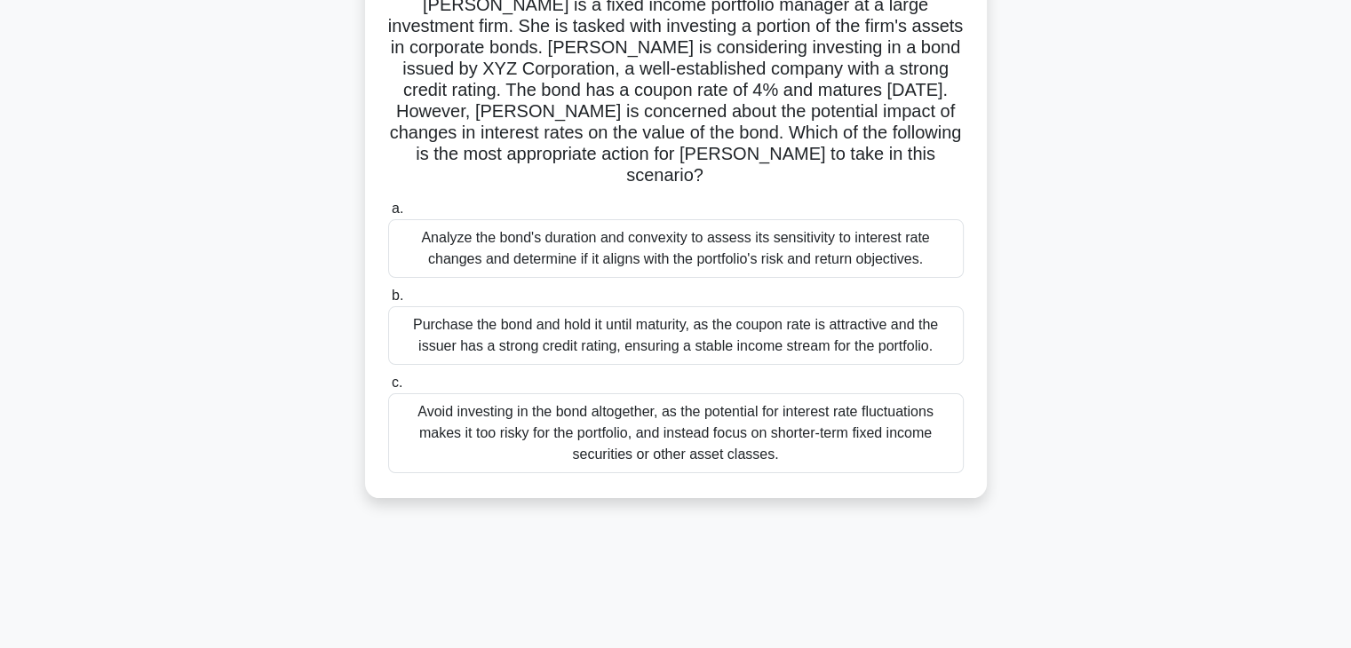
scroll to position [140, 0]
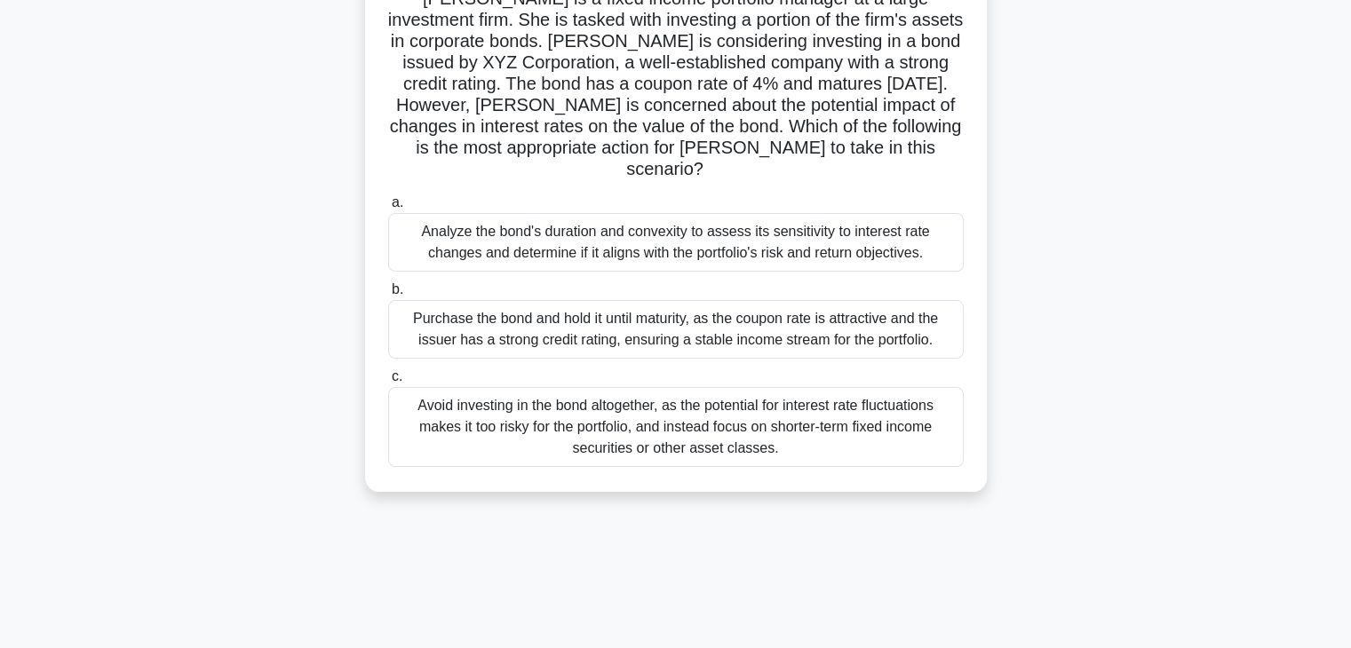
click at [841, 222] on div "Analyze the bond's duration and convexity to assess its sensitivity to interest…" at bounding box center [676, 242] width 576 height 59
click at [388, 209] on input "a. Analyze the bond's duration and convexity to assess its sensitivity to inter…" at bounding box center [388, 203] width 0 height 12
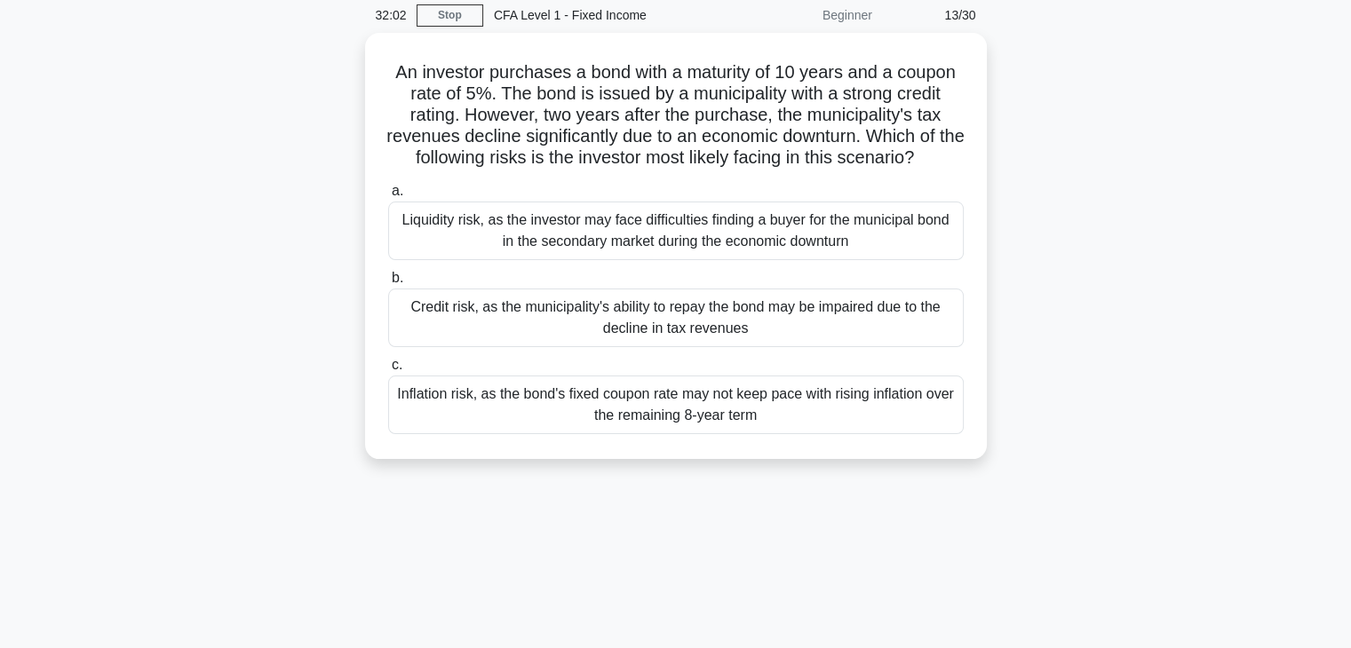
scroll to position [0, 0]
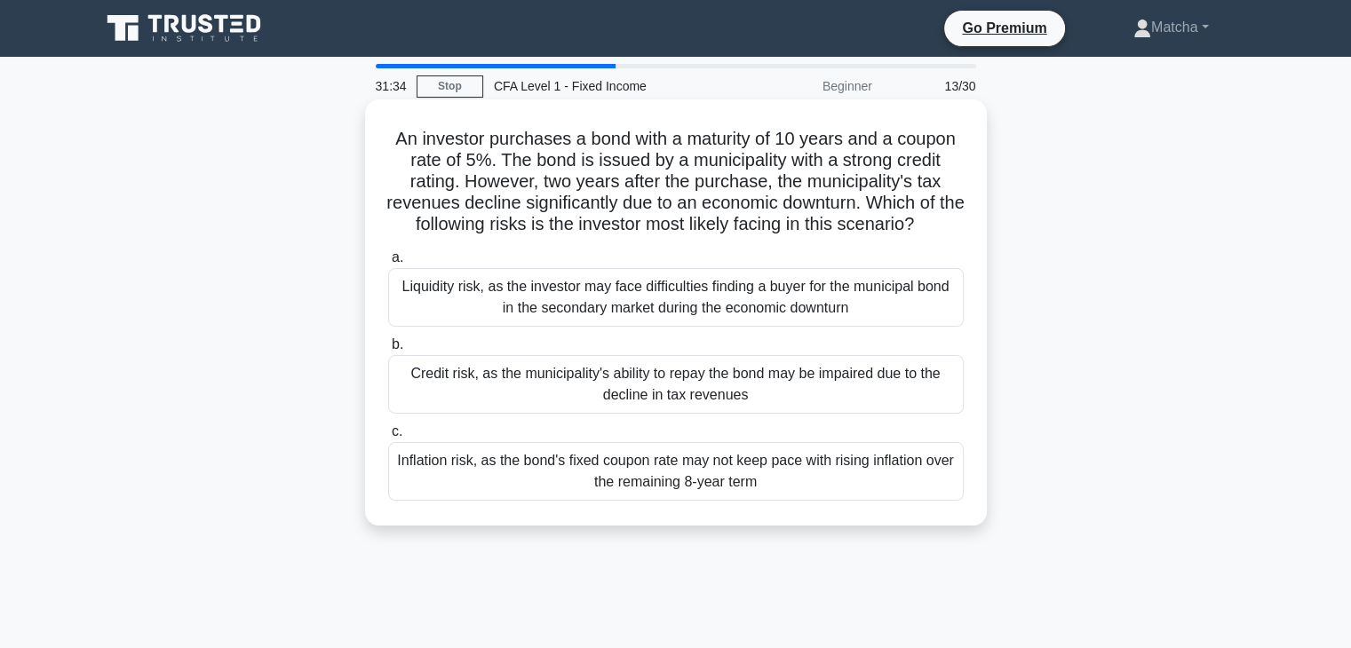
click at [692, 379] on div "Credit risk, as the municipality's ability to repay the bond may be impaired du…" at bounding box center [676, 384] width 576 height 59
click at [388, 351] on input "b. Credit risk, as the municipality's ability to repay the bond may be impaired…" at bounding box center [388, 345] width 0 height 12
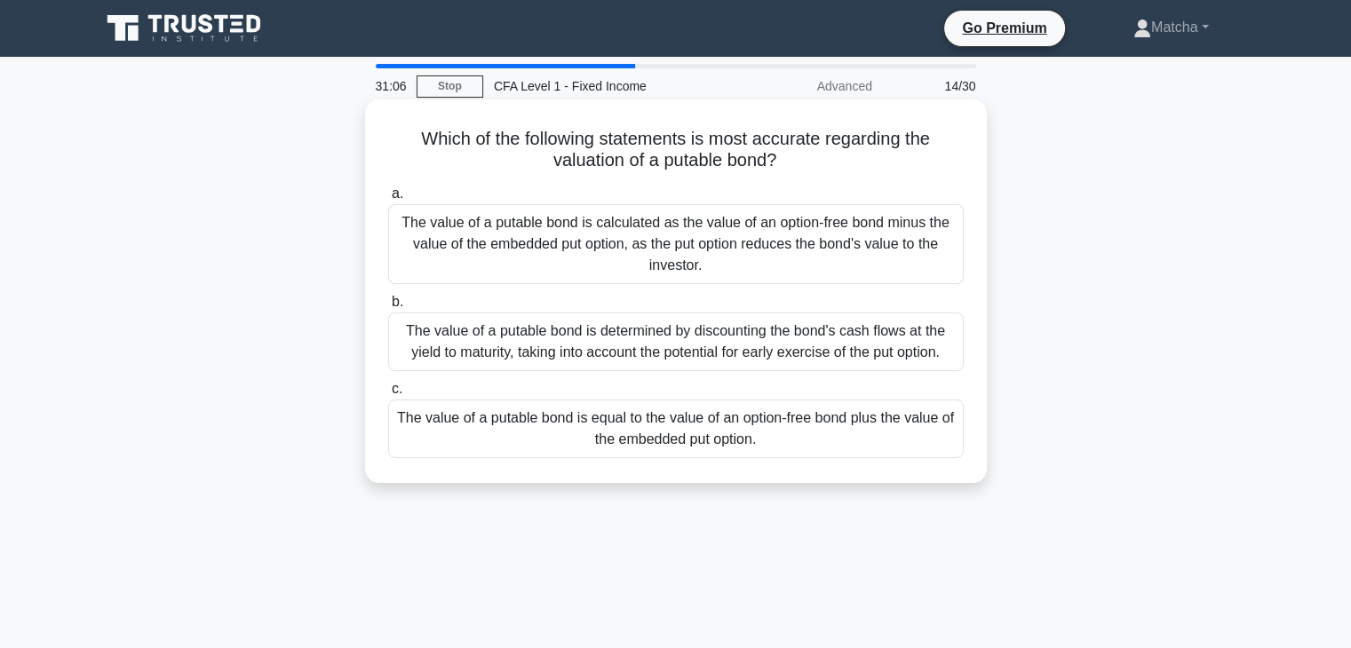
click at [757, 346] on div "The value of a putable bond is determined by discounting the bond's cash flows …" at bounding box center [676, 342] width 576 height 59
click at [388, 308] on input "b. The value of a putable bond is determined by discounting the bond's cash flo…" at bounding box center [388, 303] width 0 height 12
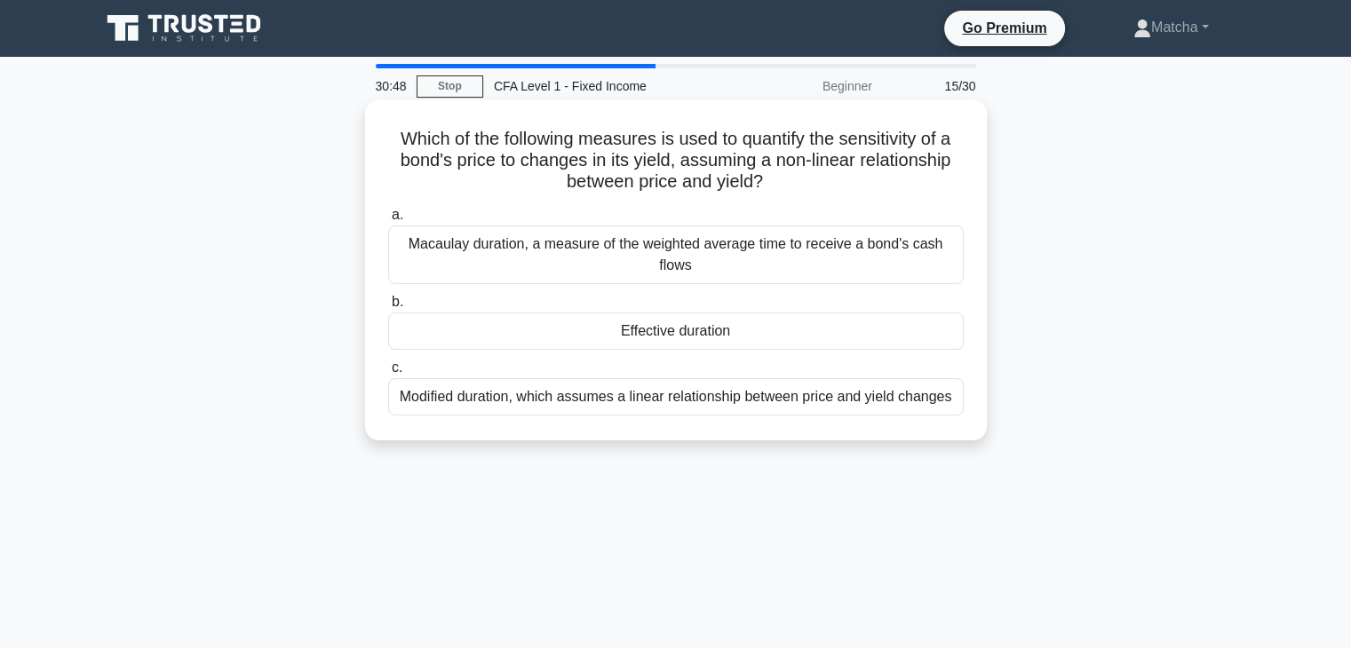
click at [749, 343] on div "Effective duration" at bounding box center [676, 331] width 576 height 37
click at [388, 308] on input "b. Effective duration" at bounding box center [388, 303] width 0 height 12
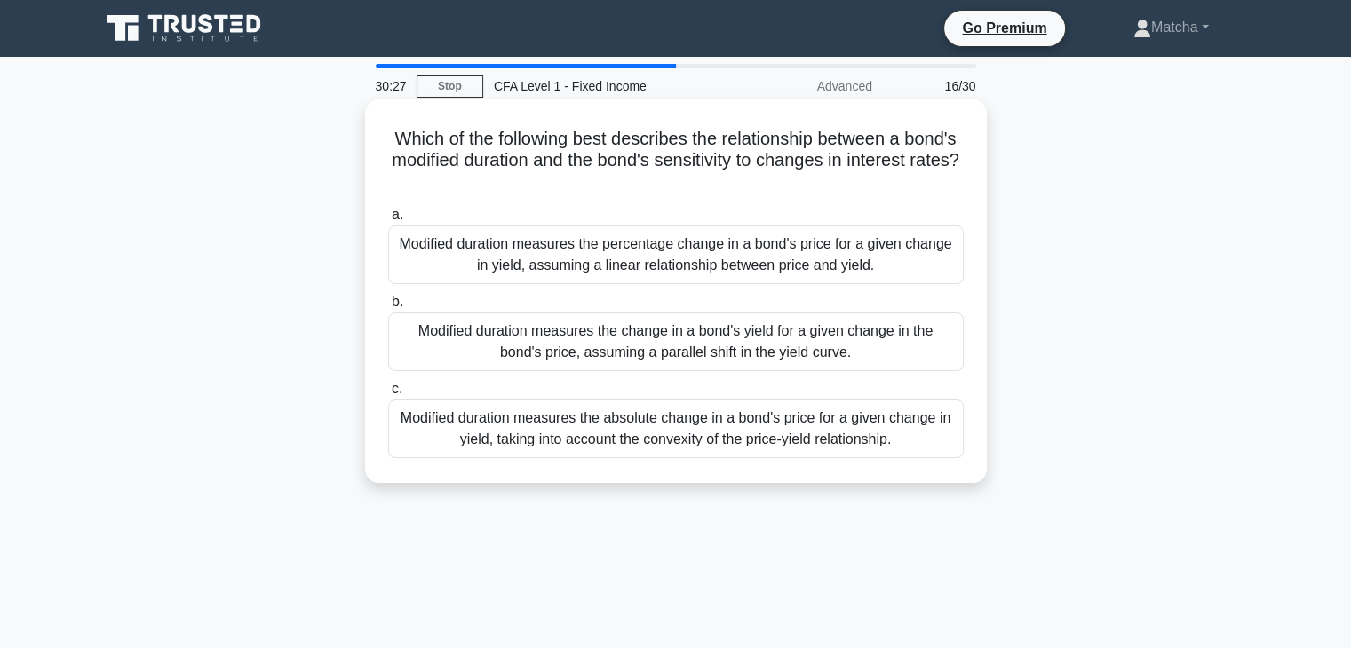
click at [749, 345] on div "Modified duration measures the change in a bond's yield for a given change in t…" at bounding box center [676, 342] width 576 height 59
click at [388, 308] on input "b. Modified duration measures the change in a bond's yield for a given change i…" at bounding box center [388, 303] width 0 height 12
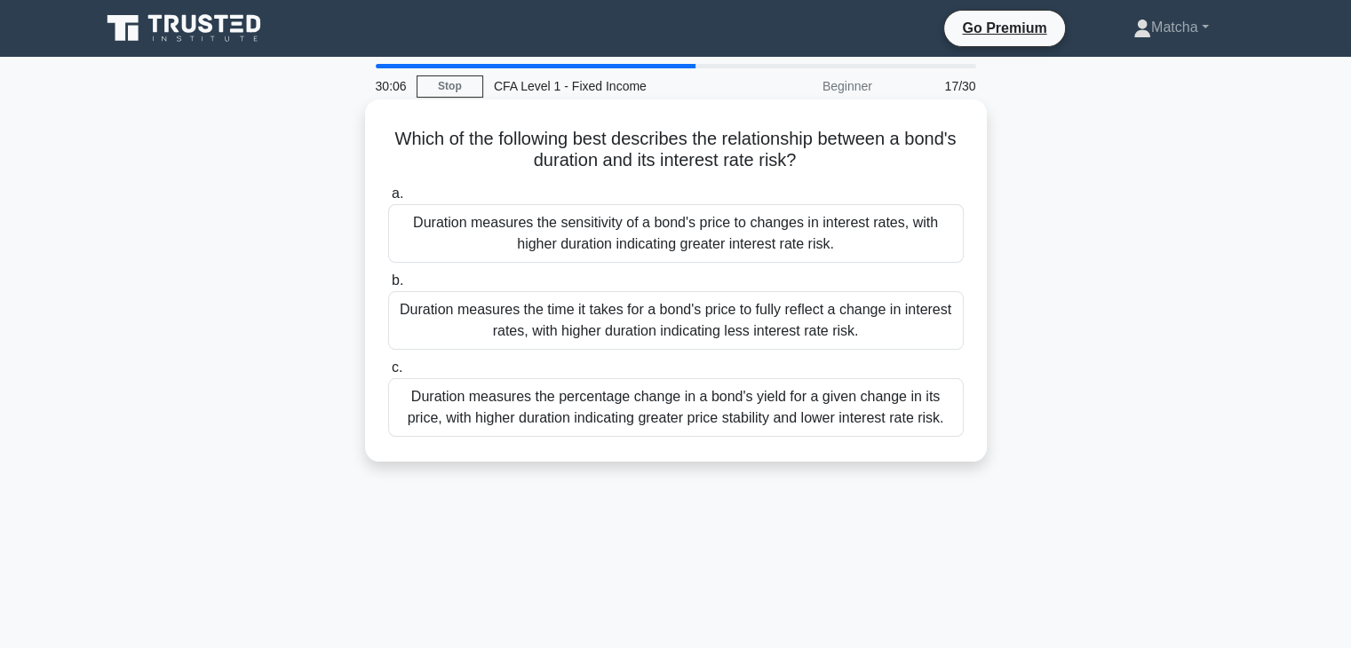
click at [736, 333] on div "Duration measures the time it takes for a bond's price to fully reflect a chang…" at bounding box center [676, 320] width 576 height 59
click at [388, 287] on input "b. Duration measures the time it takes for a bond's price to fully reflect a ch…" at bounding box center [388, 281] width 0 height 12
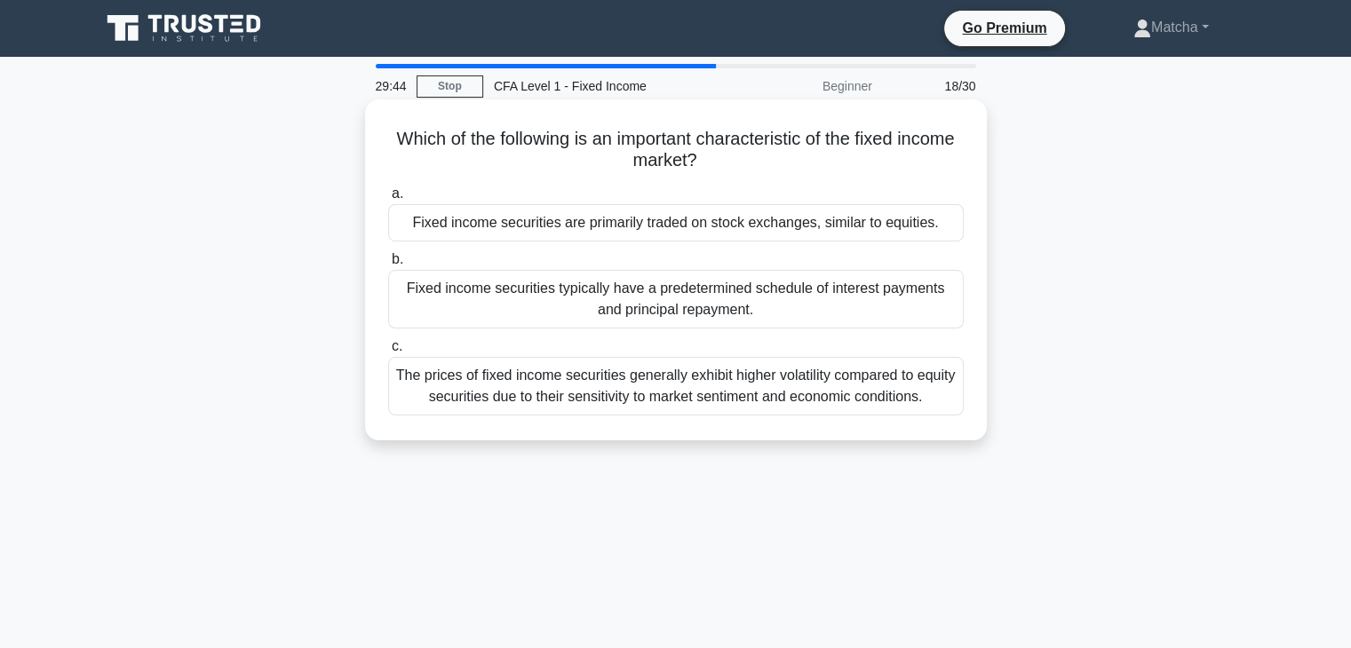
click at [750, 311] on div "Fixed income securities typically have a predetermined schedule of interest pay…" at bounding box center [676, 299] width 576 height 59
click at [388, 266] on input "b. Fixed income securities typically have a predetermined schedule of interest …" at bounding box center [388, 260] width 0 height 12
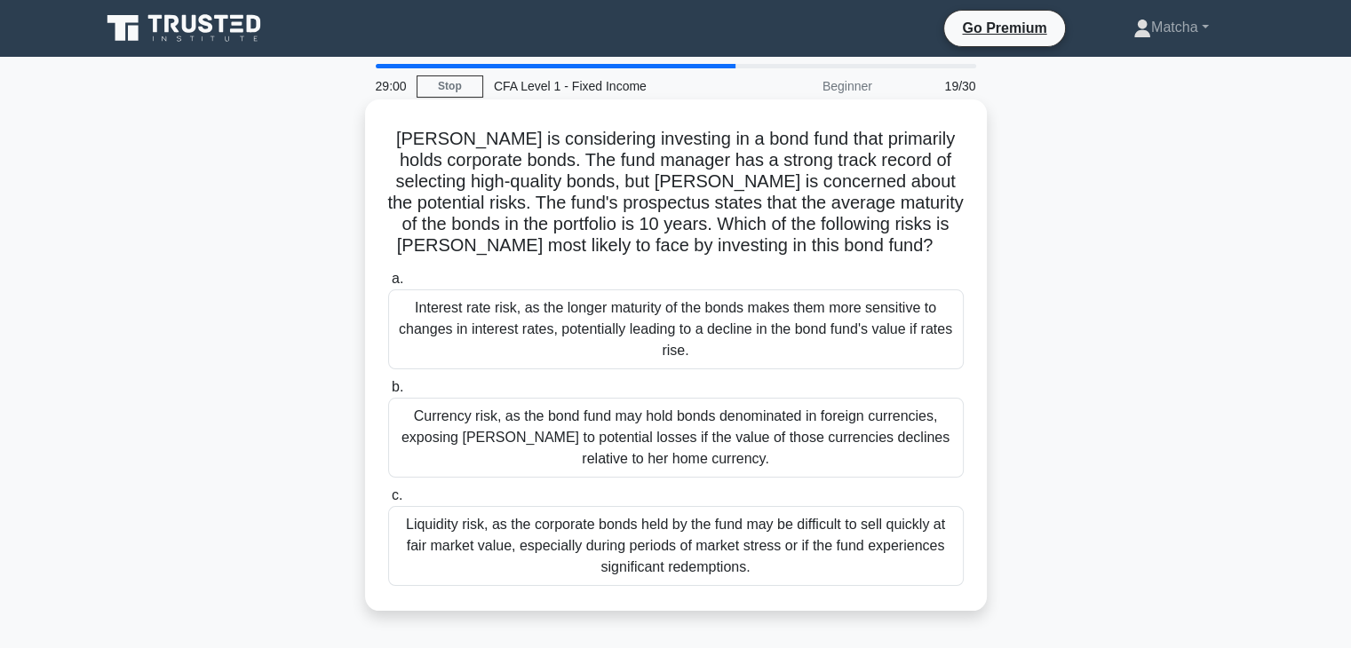
click at [735, 541] on div "Liquidity risk, as the corporate bonds held by the fund may be difficult to sel…" at bounding box center [676, 546] width 576 height 80
click at [388, 502] on input "c. Liquidity risk, as the corporate bonds held by the fund may be difficult to …" at bounding box center [388, 496] width 0 height 12
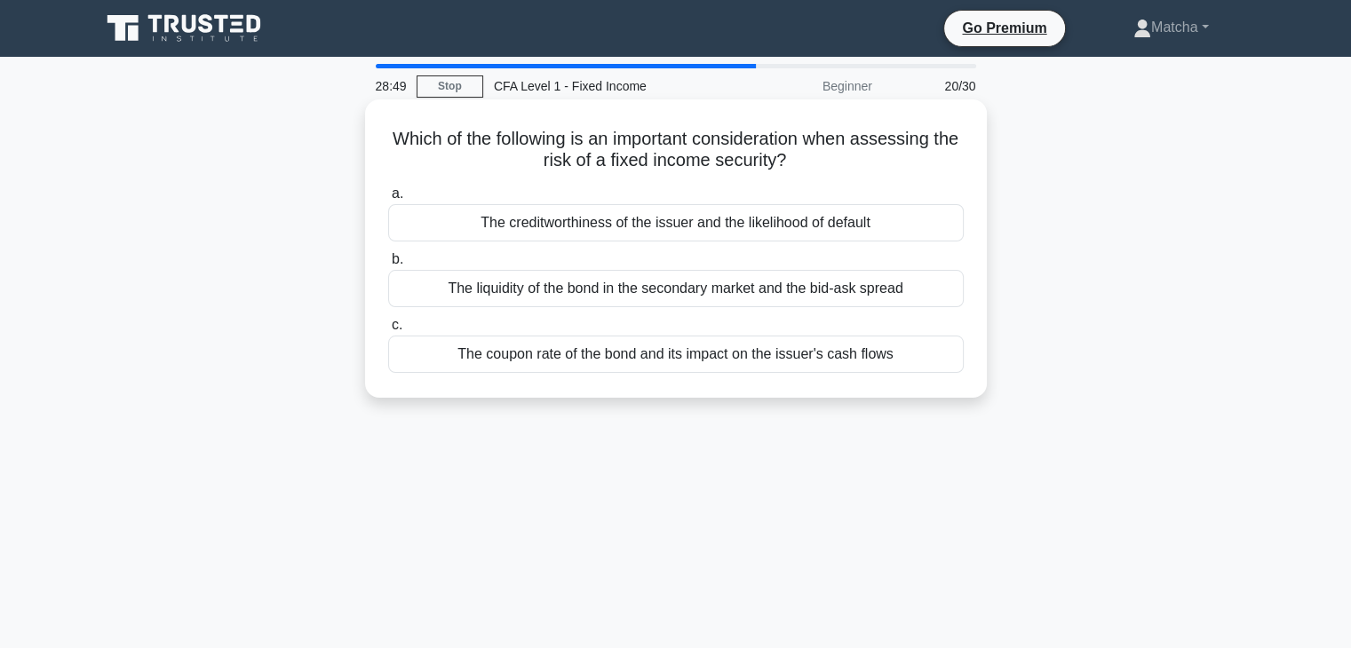
click at [744, 223] on div "The creditworthiness of the issuer and the likelihood of default" at bounding box center [676, 222] width 576 height 37
click at [388, 200] on input "a. The creditworthiness of the issuer and the likelihood of default" at bounding box center [388, 194] width 0 height 12
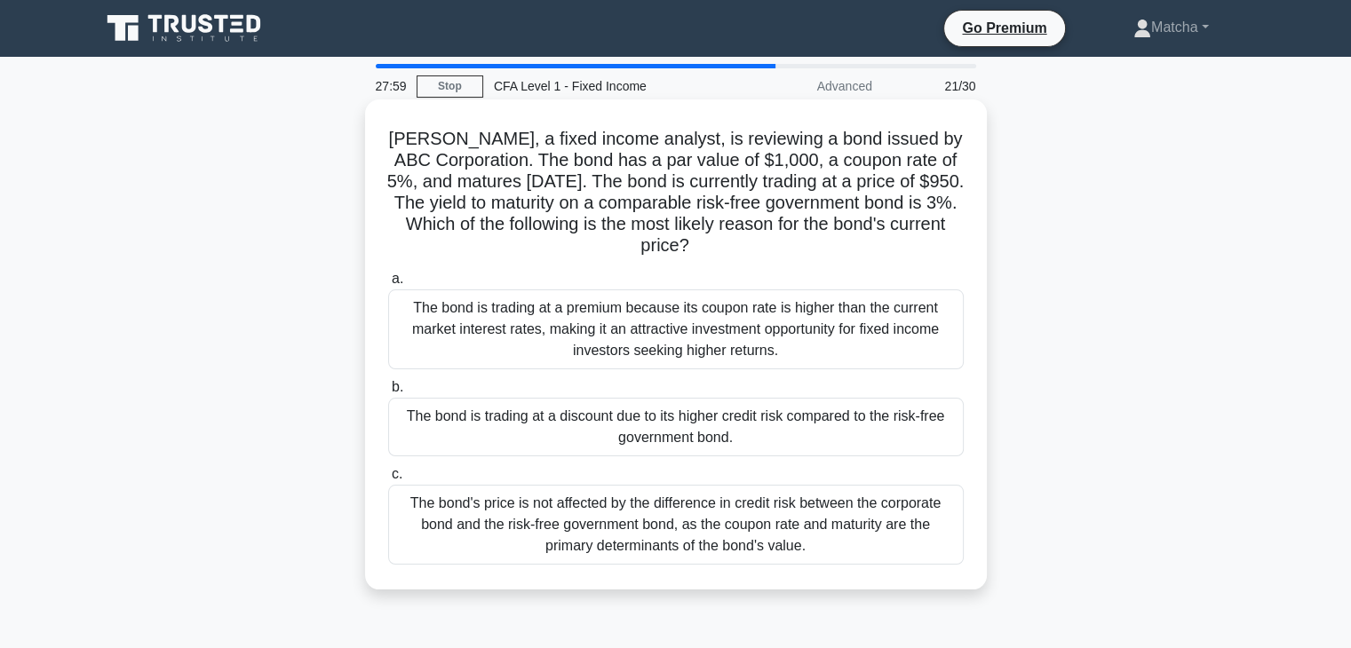
click at [797, 548] on div "The bond's price is not affected by the difference in credit risk between the c…" at bounding box center [676, 525] width 576 height 80
click at [388, 481] on input "c. The bond's price is not affected by the difference in credit risk between th…" at bounding box center [388, 475] width 0 height 12
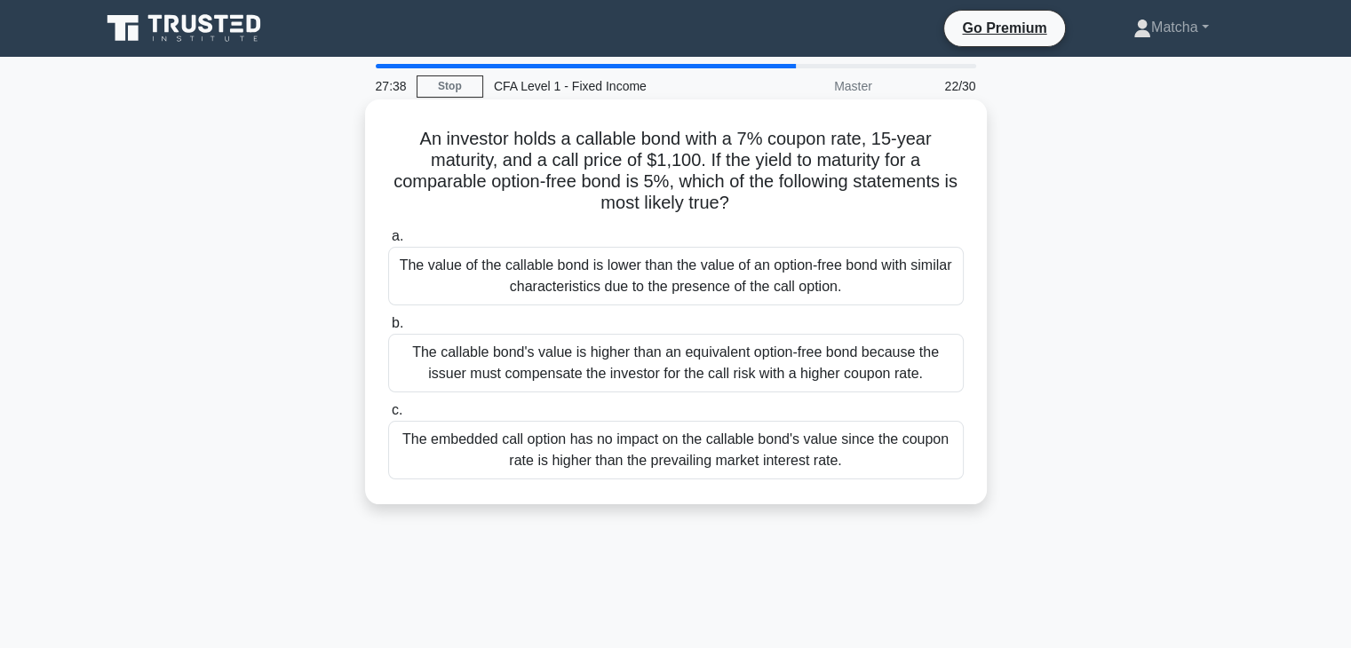
click at [755, 290] on div "The value of the callable bond is lower than the value of an option-free bond w…" at bounding box center [676, 276] width 576 height 59
click at [388, 243] on input "a. The value of the callable bond is lower than the value of an option-free bon…" at bounding box center [388, 237] width 0 height 12
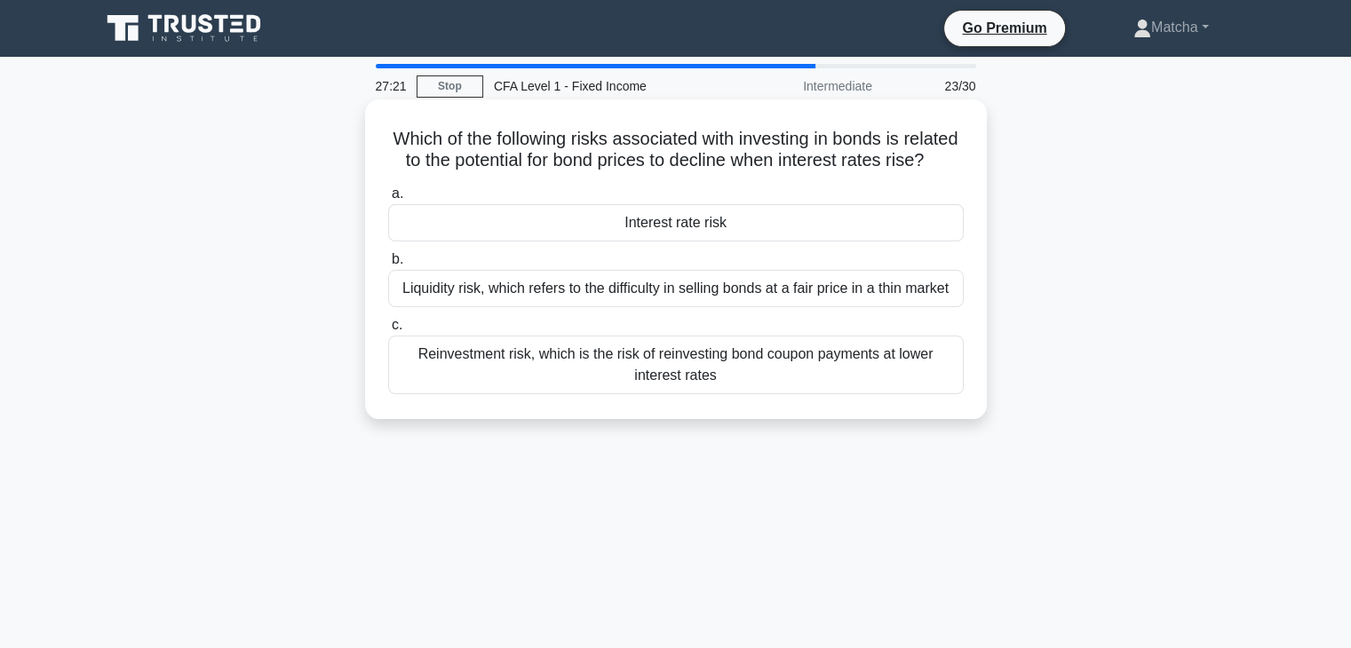
click at [726, 242] on div "Interest rate risk" at bounding box center [676, 222] width 576 height 37
click at [388, 200] on input "a. Interest rate risk" at bounding box center [388, 194] width 0 height 12
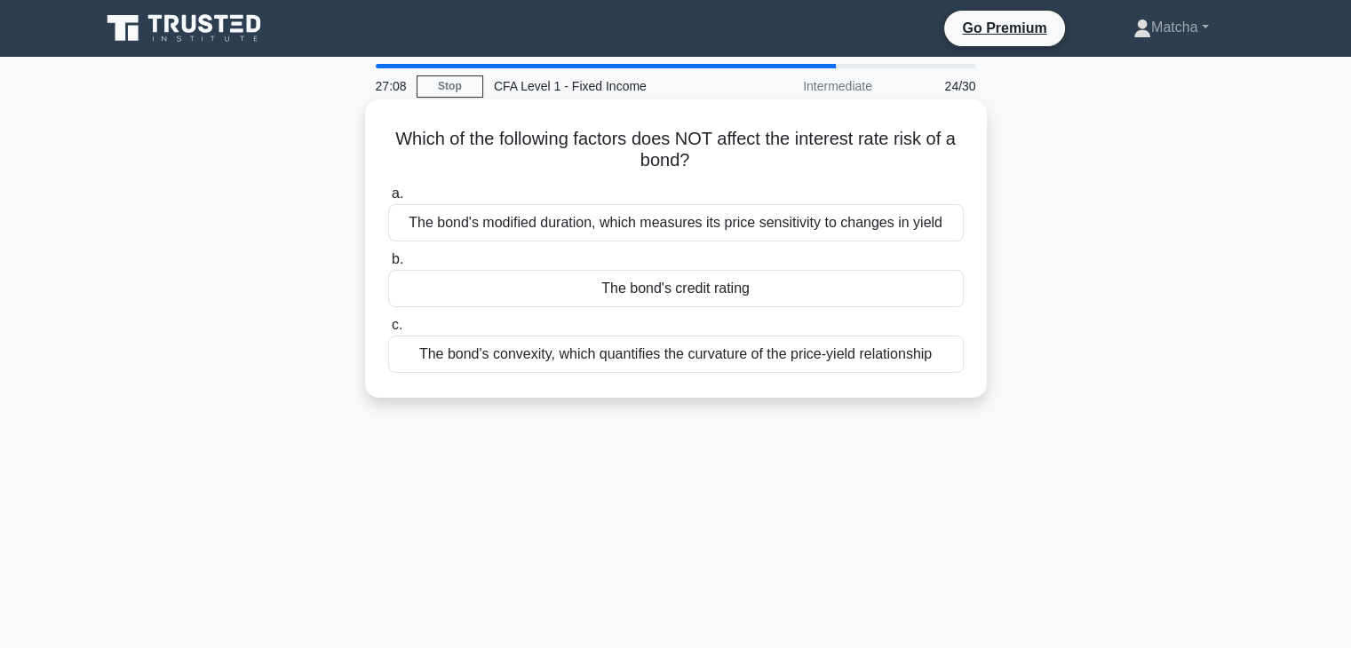
click at [728, 295] on div "The bond's credit rating" at bounding box center [676, 288] width 576 height 37
click at [388, 266] on input "b. The bond's credit rating" at bounding box center [388, 260] width 0 height 12
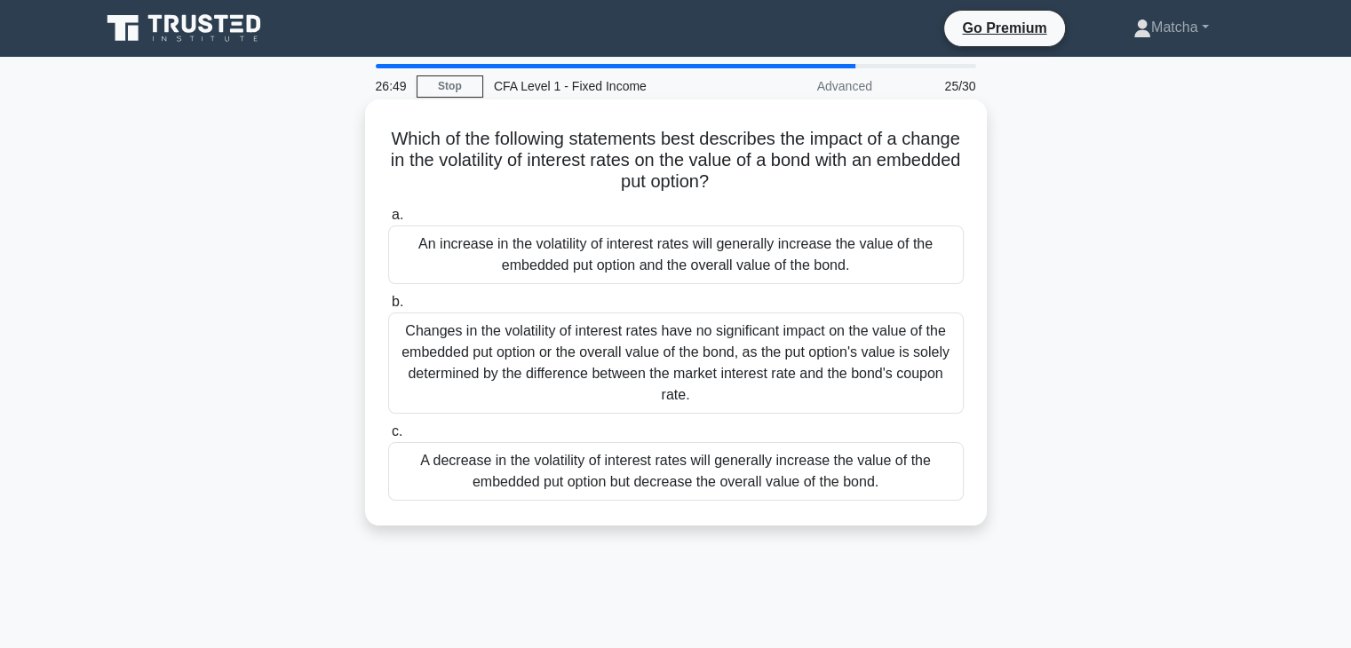
click at [705, 239] on div "An increase in the volatility of interest rates will generally increase the val…" at bounding box center [676, 255] width 576 height 59
click at [388, 221] on input "a. An increase in the volatility of interest rates will generally increase the …" at bounding box center [388, 216] width 0 height 12
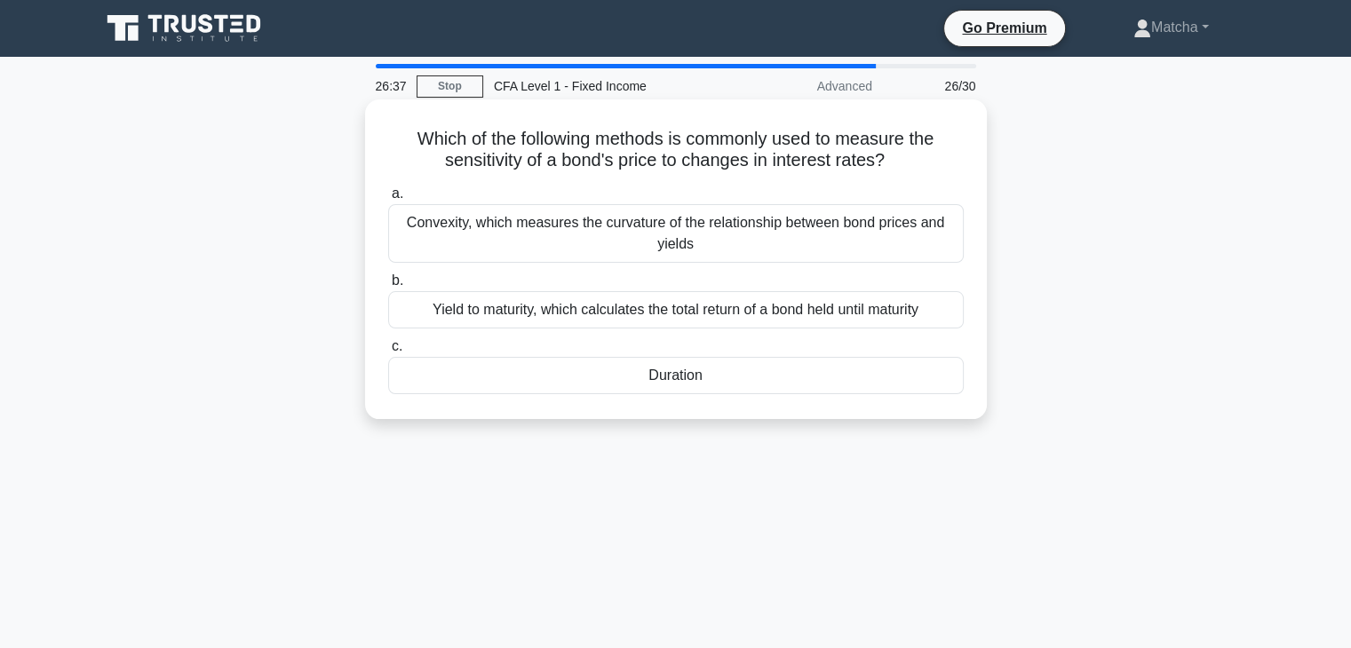
click at [703, 385] on div "Duration" at bounding box center [676, 375] width 576 height 37
click at [388, 353] on input "c. Duration" at bounding box center [388, 347] width 0 height 12
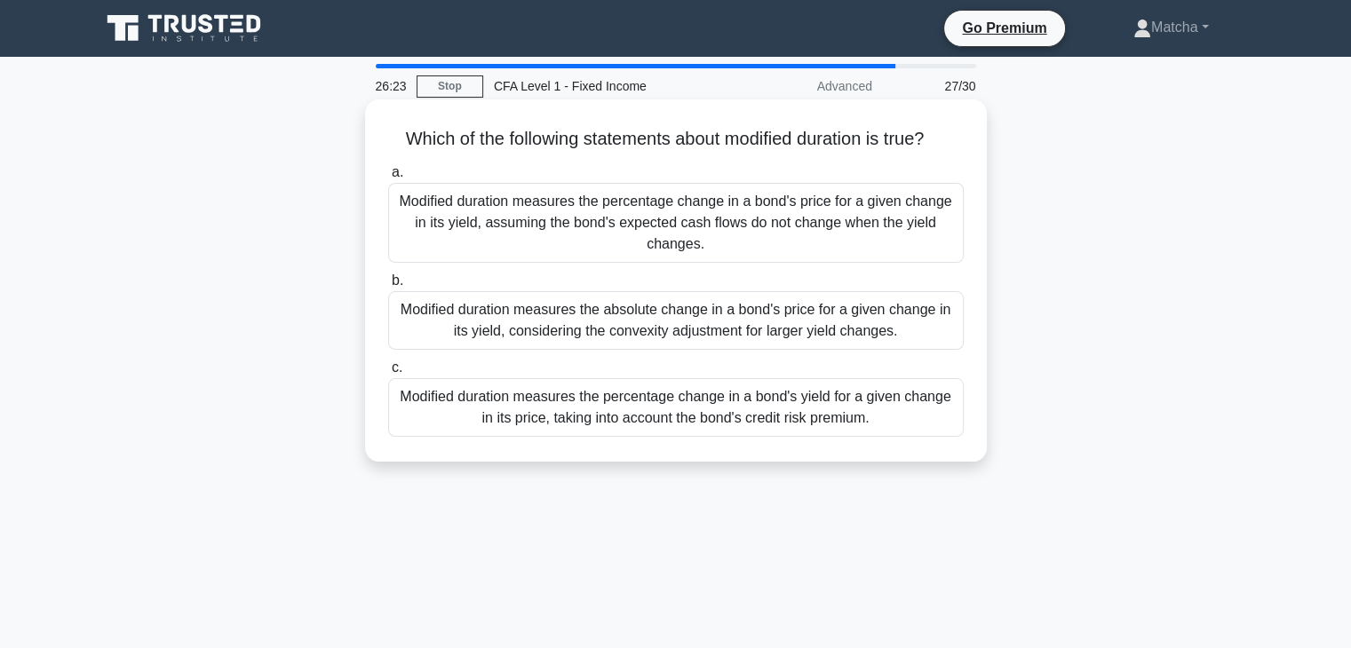
click at [711, 211] on div "Modified duration measures the percentage change in a bond's price for a given …" at bounding box center [676, 223] width 576 height 80
click at [388, 179] on input "a. Modified duration measures the percentage change in a bond's price for a giv…" at bounding box center [388, 173] width 0 height 12
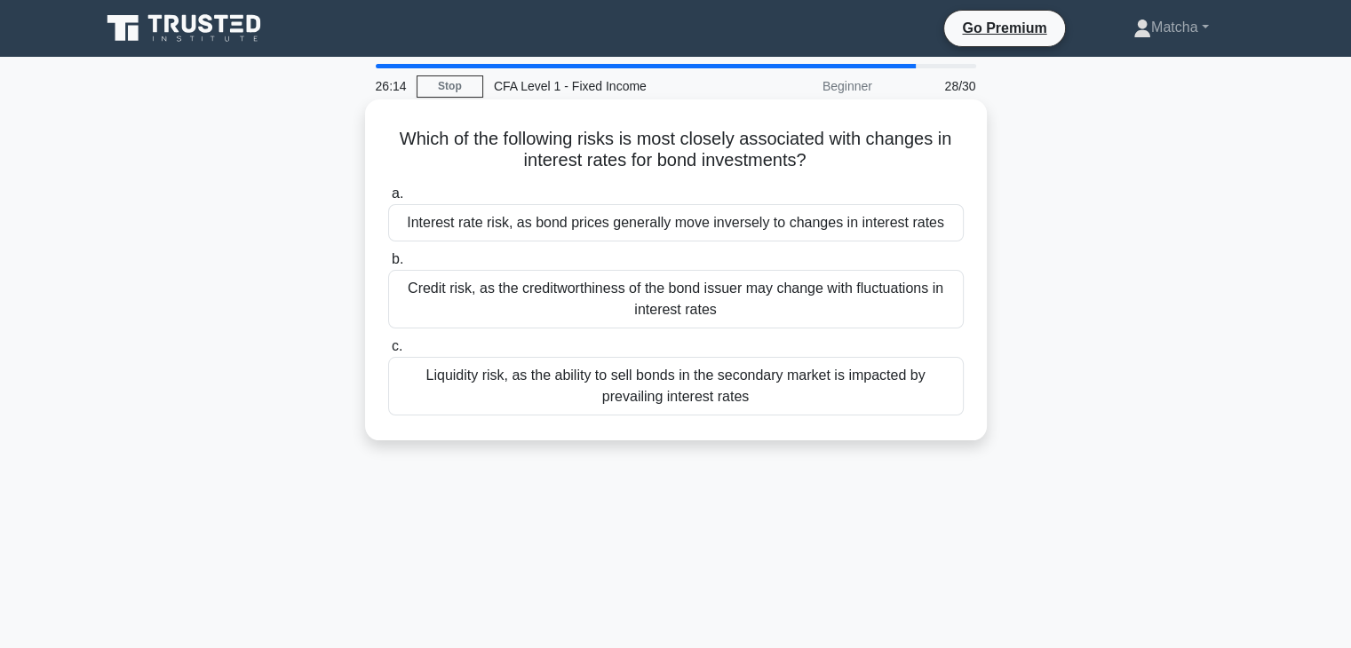
click at [707, 228] on div "Interest rate risk, as bond prices generally move inversely to changes in inter…" at bounding box center [676, 222] width 576 height 37
click at [388, 200] on input "a. Interest rate risk, as bond prices generally move inversely to changes in in…" at bounding box center [388, 194] width 0 height 12
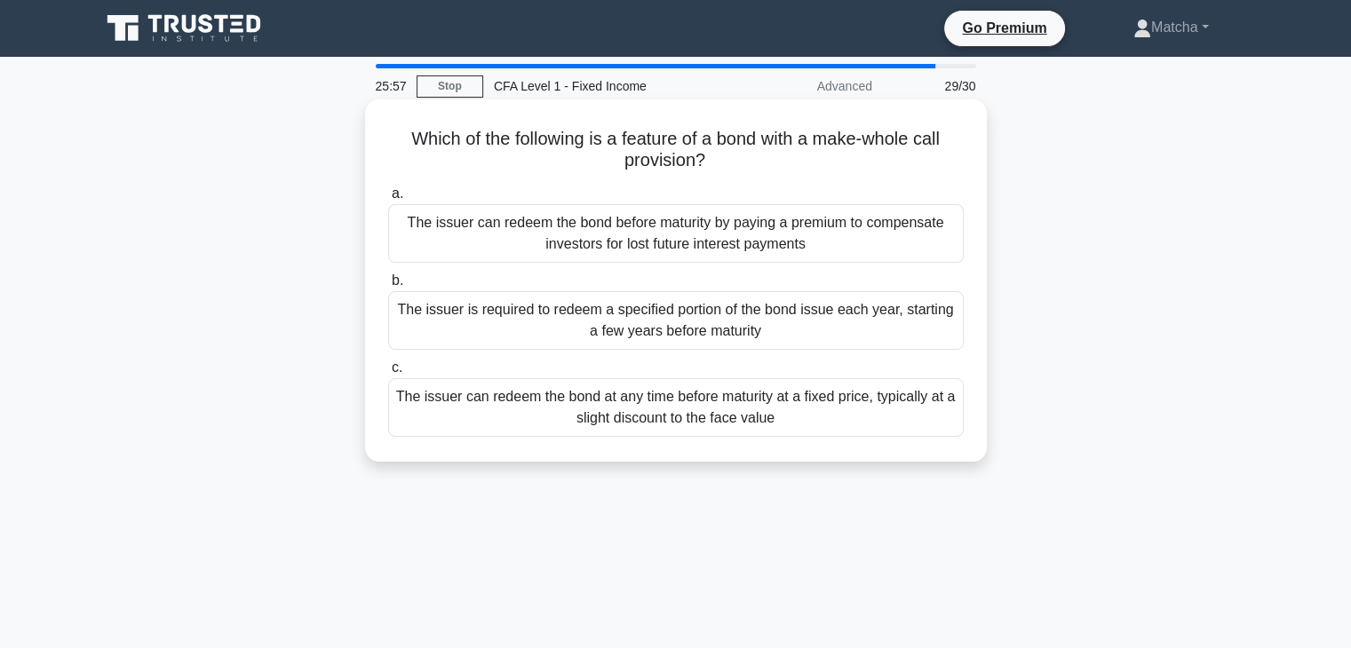
click at [746, 424] on div "The issuer can redeem the bond at any time before maturity at a fixed price, ty…" at bounding box center [676, 407] width 576 height 59
click at [388, 374] on input "c. The issuer can redeem the bond at any time before maturity at a fixed price,…" at bounding box center [388, 368] width 0 height 12
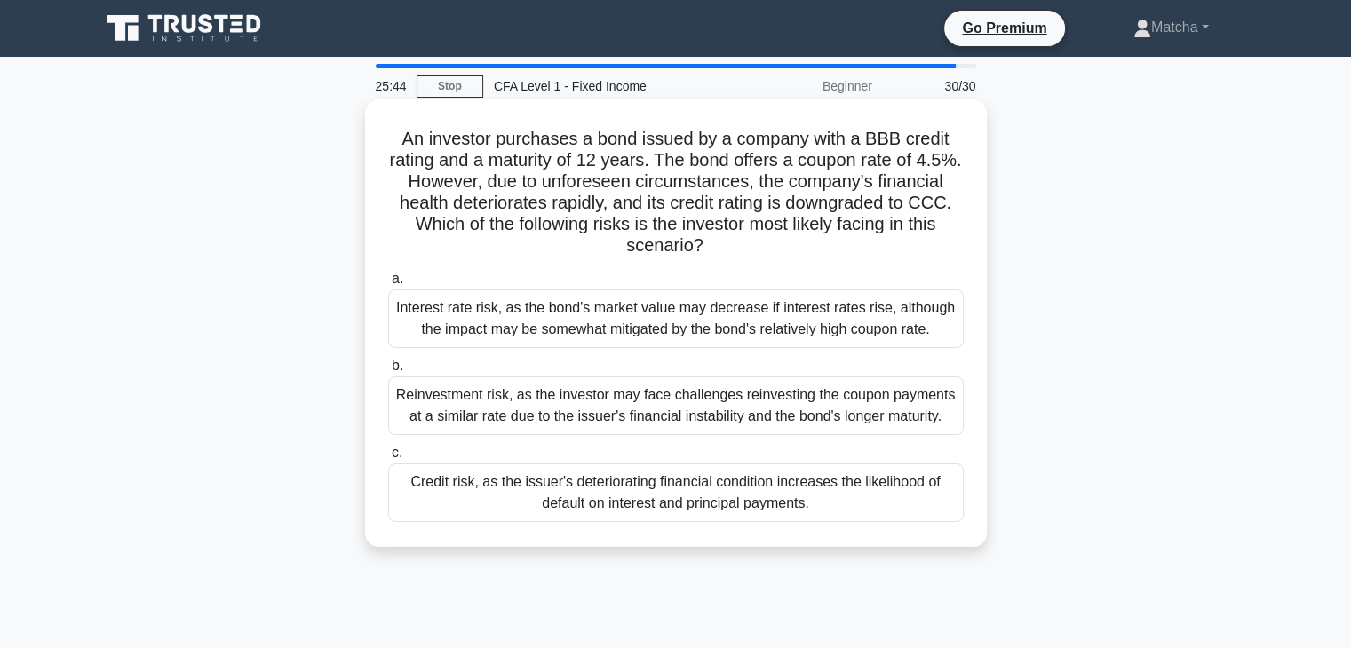
click at [742, 483] on div "Credit risk, as the issuer's deteriorating financial condition increases the li…" at bounding box center [676, 493] width 576 height 59
click at [388, 459] on input "c. Credit risk, as the issuer's deteriorating financial condition increases the…" at bounding box center [388, 454] width 0 height 12
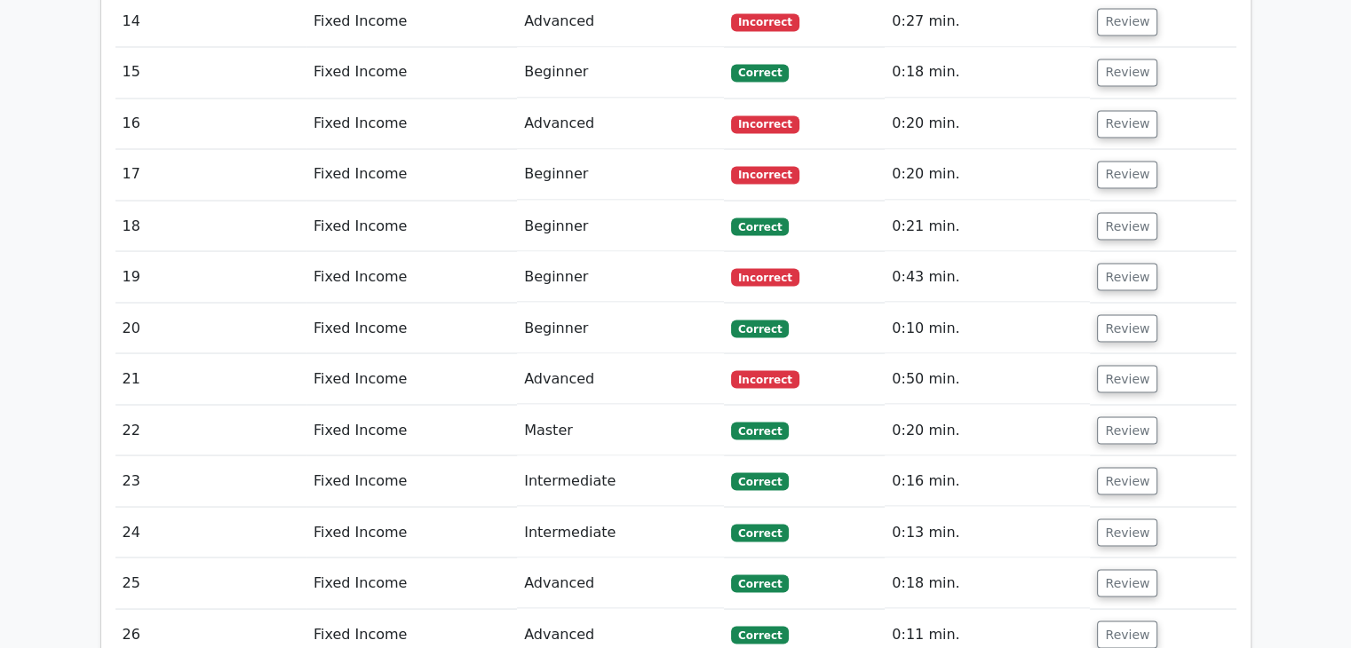
scroll to position [3226, 0]
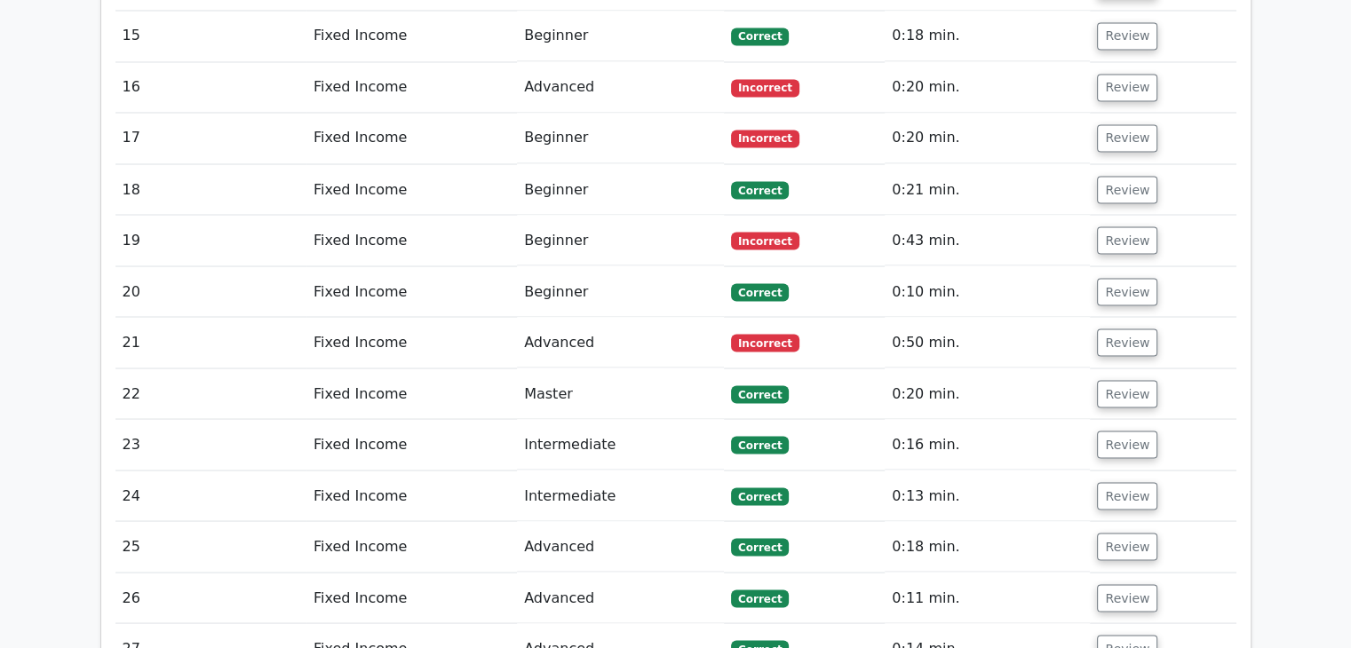
drag, startPoint x: 0, startPoint y: 0, endPoint x: 775, endPoint y: 537, distance: 942.3
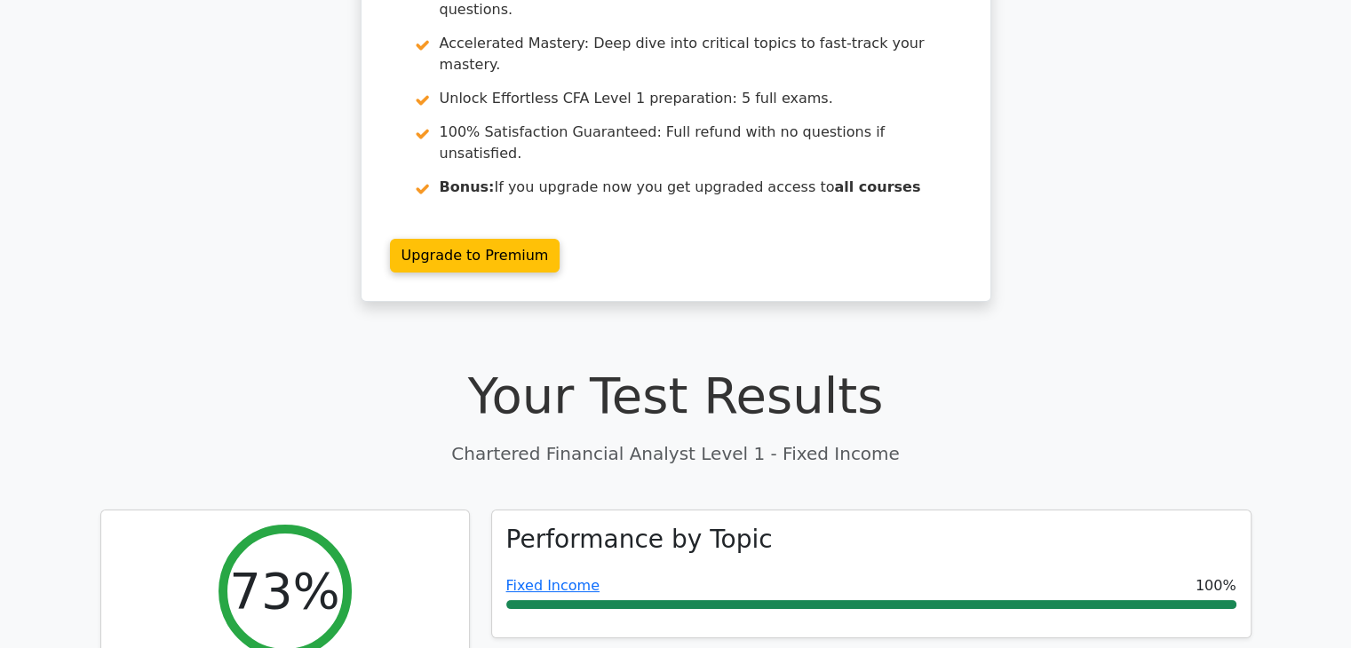
scroll to position [0, 0]
